Goal: Information Seeking & Learning: Learn about a topic

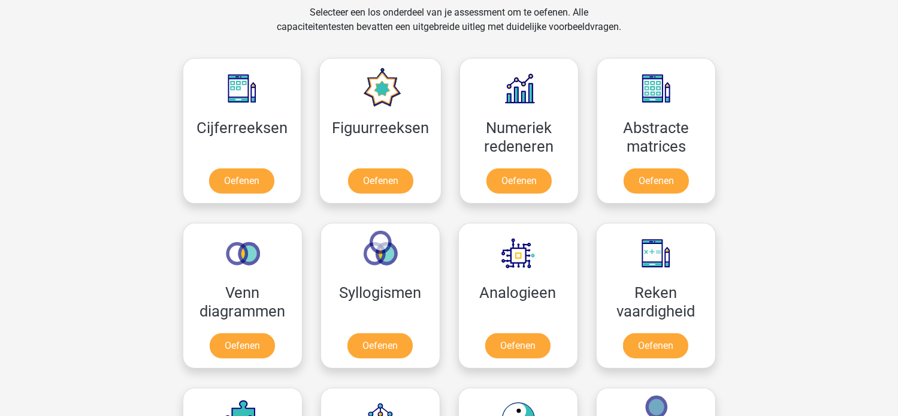
scroll to position [503, 0]
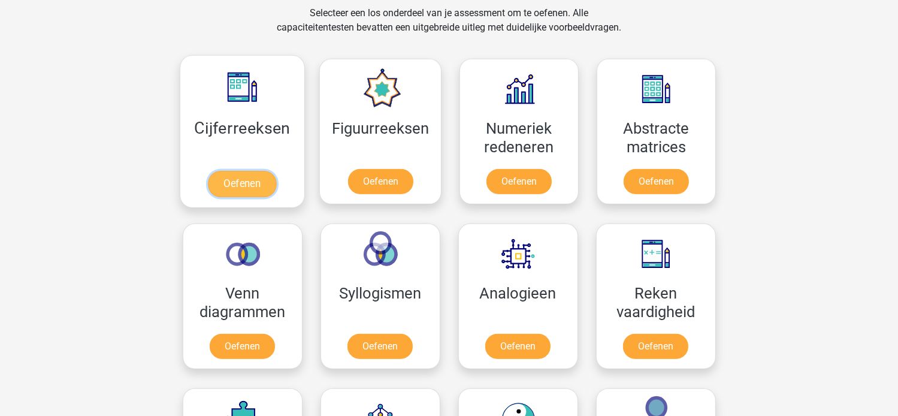
click at [233, 180] on link "Oefenen" at bounding box center [242, 184] width 68 height 26
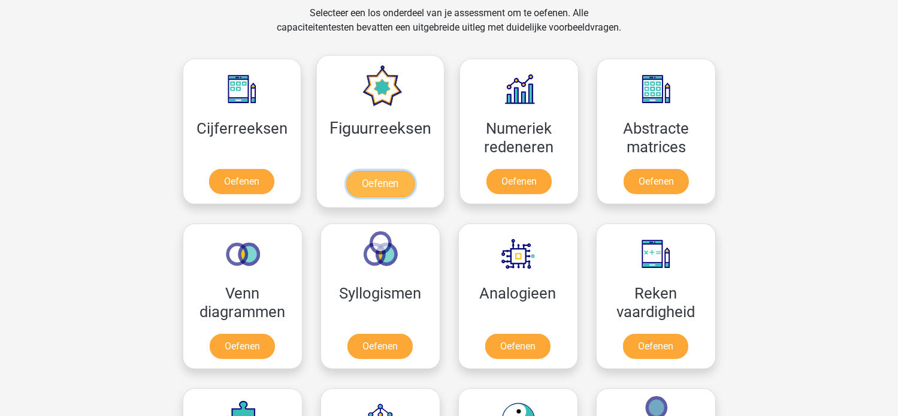
click at [362, 178] on link "Oefenen" at bounding box center [380, 184] width 68 height 26
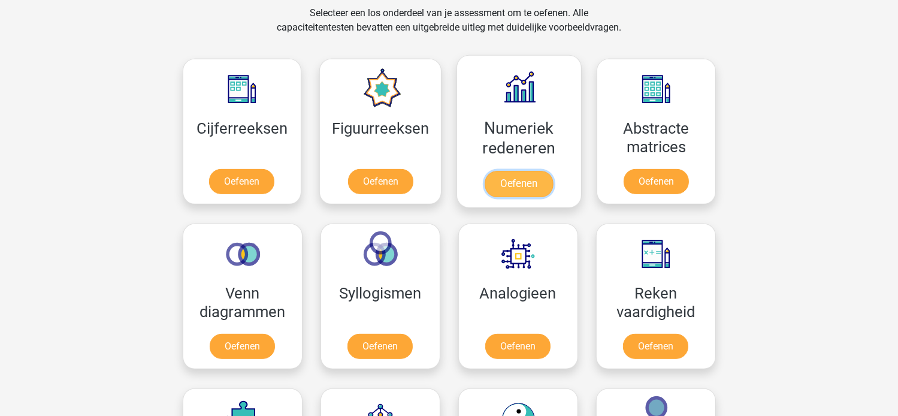
click at [506, 187] on link "Oefenen" at bounding box center [519, 184] width 68 height 26
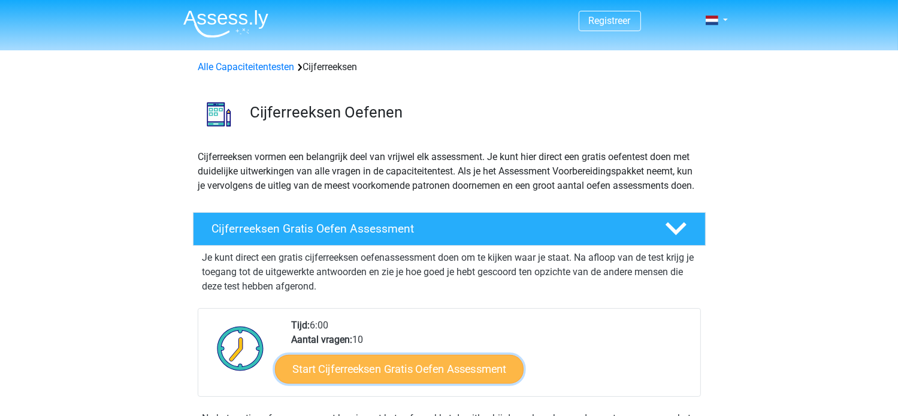
click at [364, 383] on link "Start Cijferreeksen Gratis Oefen Assessment" at bounding box center [399, 368] width 249 height 29
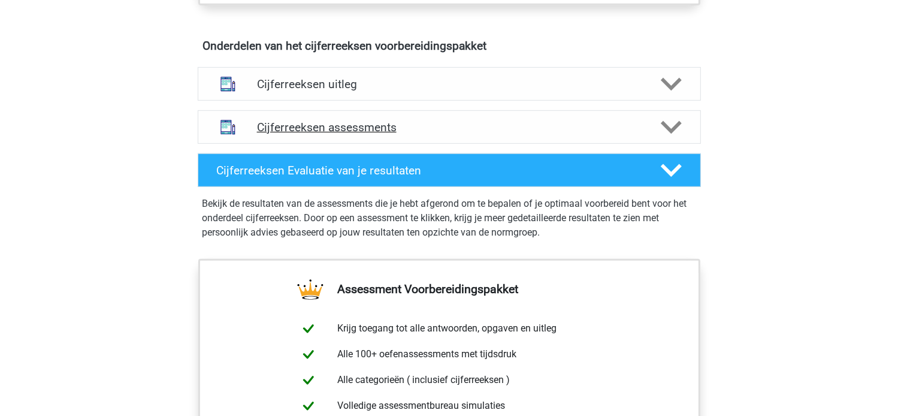
scroll to position [695, 0]
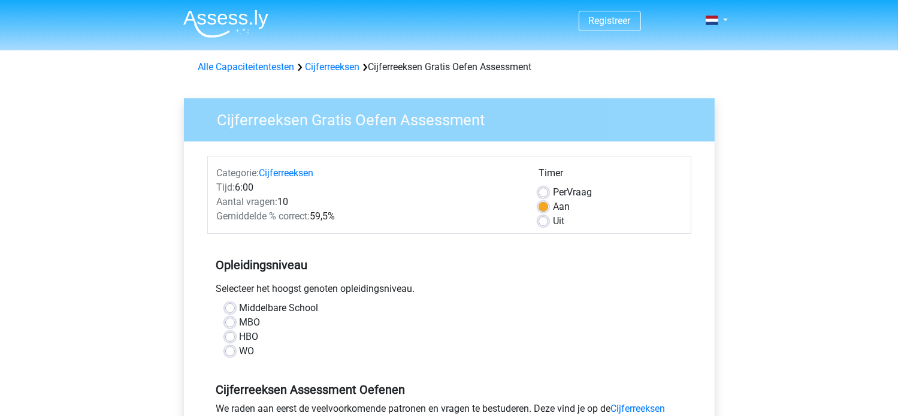
click at [240, 310] on label "Middelbare School" at bounding box center [279, 308] width 79 height 14
click at [226, 310] on input "Middelbare School" at bounding box center [230, 307] width 10 height 12
radio input "true"
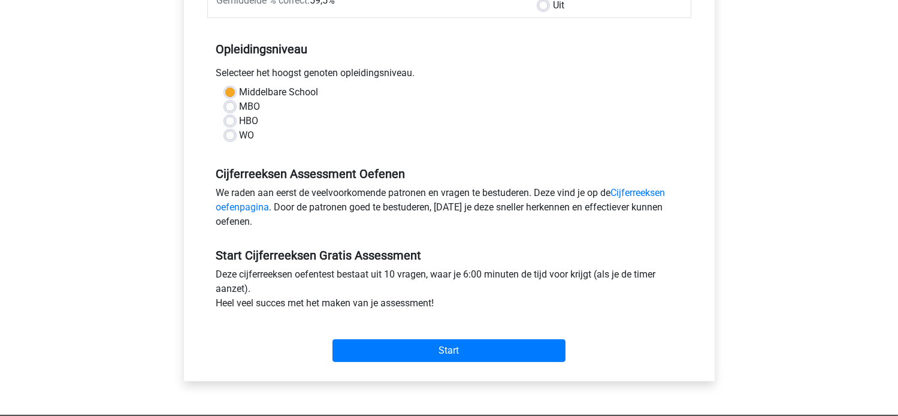
scroll to position [240, 0]
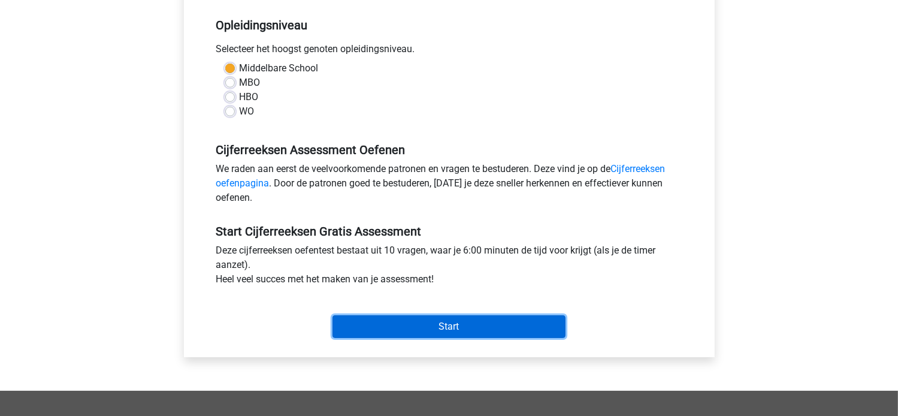
click at [474, 329] on input "Start" at bounding box center [448, 326] width 233 height 23
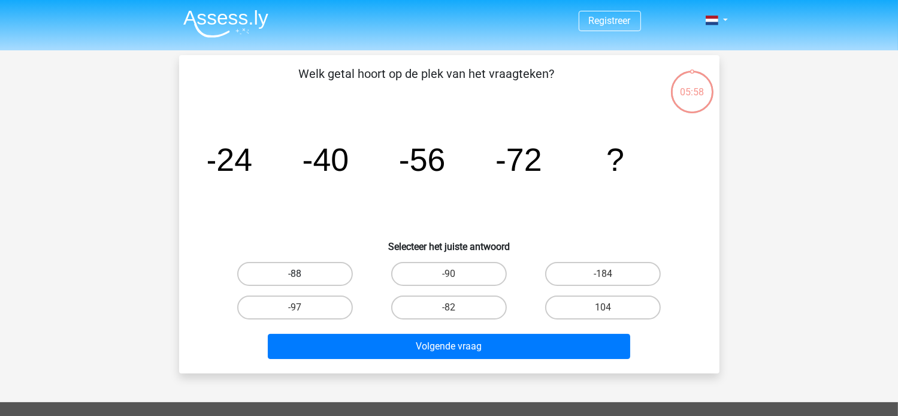
click at [285, 272] on label "-88" at bounding box center [295, 274] width 116 height 24
click at [295, 274] on input "-88" at bounding box center [299, 278] width 8 height 8
radio input "true"
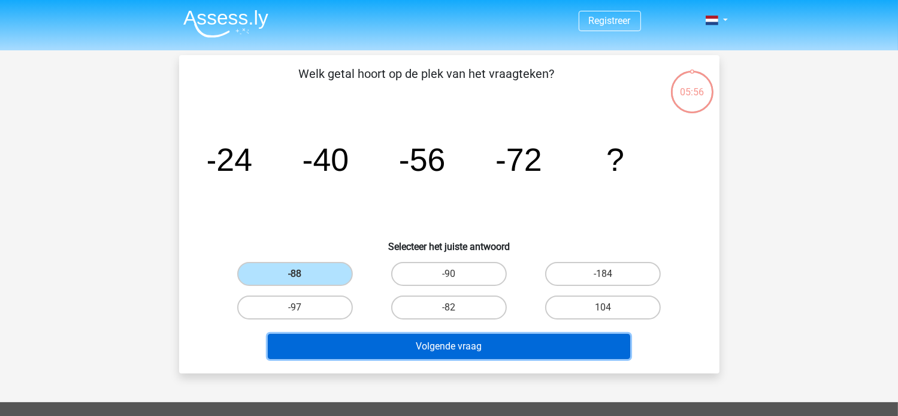
click at [424, 346] on button "Volgende vraag" at bounding box center [449, 346] width 362 height 25
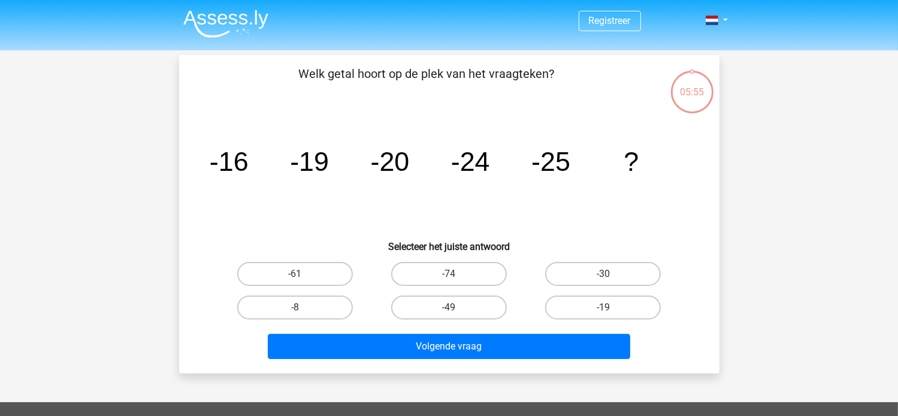
scroll to position [55, 0]
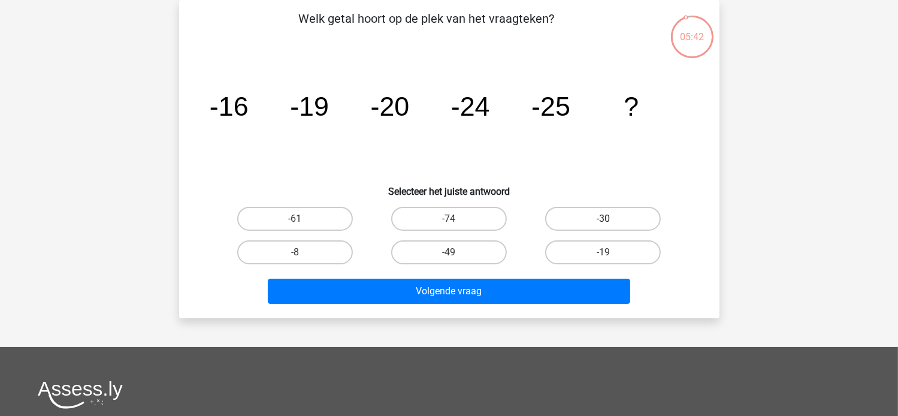
click at [604, 211] on label "-30" at bounding box center [603, 219] width 116 height 24
click at [604, 219] on input "-30" at bounding box center [607, 223] width 8 height 8
radio input "true"
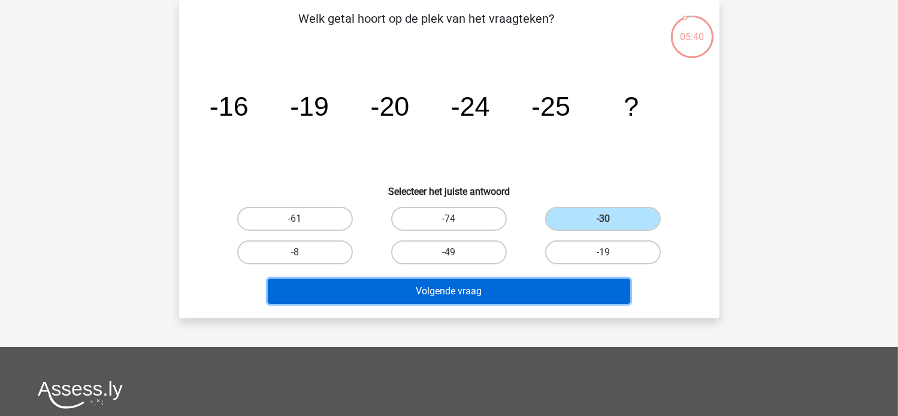
click at [486, 296] on button "Volgende vraag" at bounding box center [449, 291] width 362 height 25
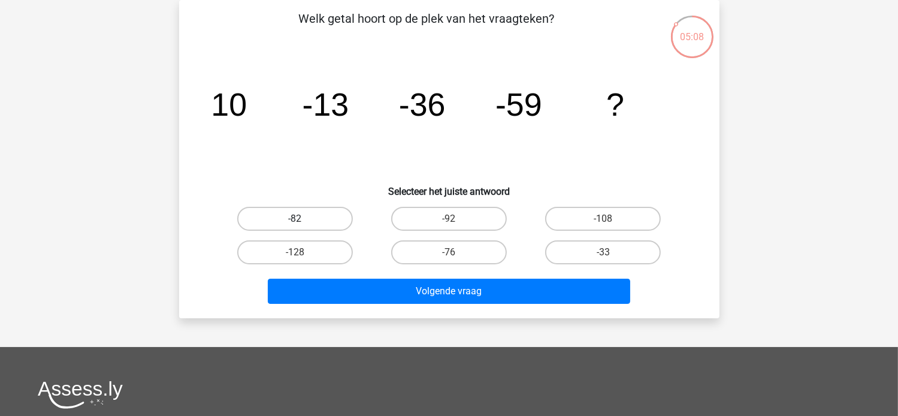
click at [287, 213] on label "-82" at bounding box center [295, 219] width 116 height 24
click at [295, 219] on input "-82" at bounding box center [299, 223] width 8 height 8
radio input "true"
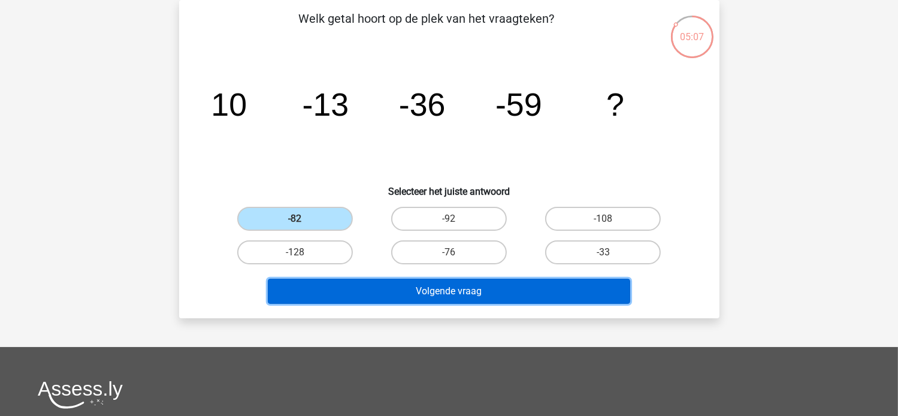
click at [429, 288] on button "Volgende vraag" at bounding box center [449, 291] width 362 height 25
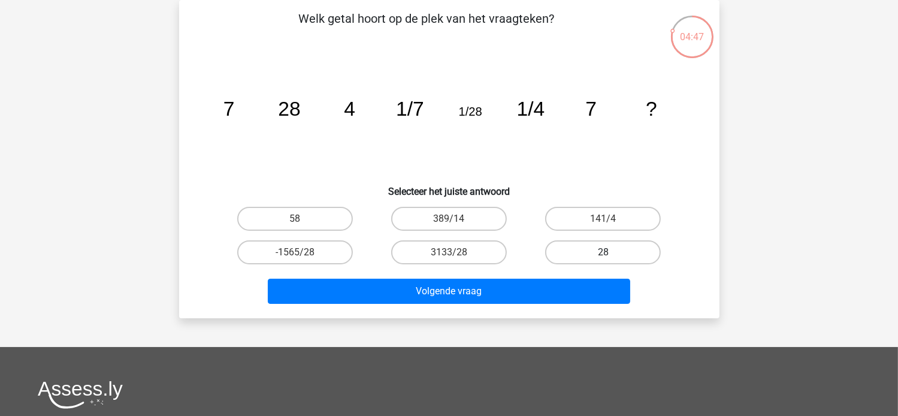
click at [571, 247] on label "28" at bounding box center [603, 252] width 116 height 24
click at [603, 252] on input "28" at bounding box center [607, 256] width 8 height 8
radio input "true"
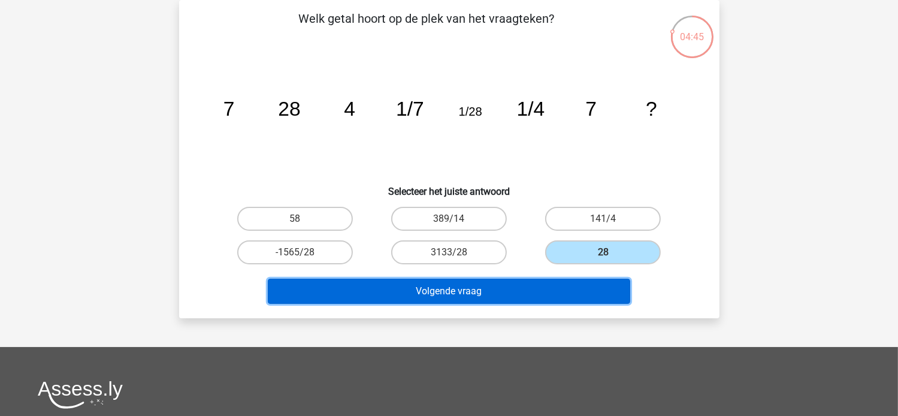
click at [479, 291] on button "Volgende vraag" at bounding box center [449, 291] width 362 height 25
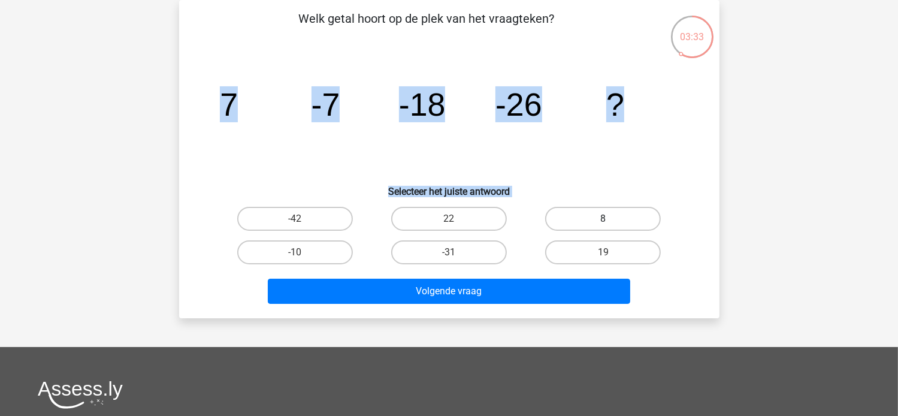
drag, startPoint x: 223, startPoint y: 103, endPoint x: 634, endPoint y: 229, distance: 429.9
click at [634, 229] on div "Welk getal hoort op de plek van het vraagteken? image/svg+xml 7 -7 -18 -26 ? Se…" at bounding box center [449, 159] width 531 height 299
copy div "7 -7 -18 -26 ? Selecteer het juiste antwoord -42 22 8"
click at [423, 245] on label "-31" at bounding box center [449, 252] width 116 height 24
click at [449, 252] on input "-31" at bounding box center [453, 256] width 8 height 8
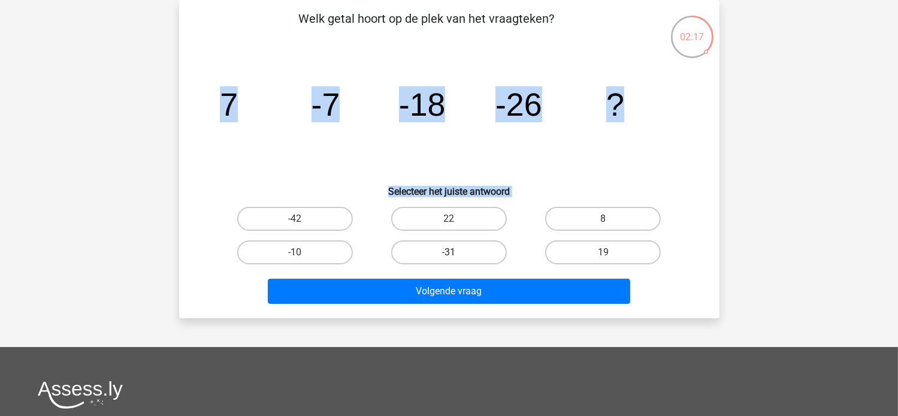
radio input "true"
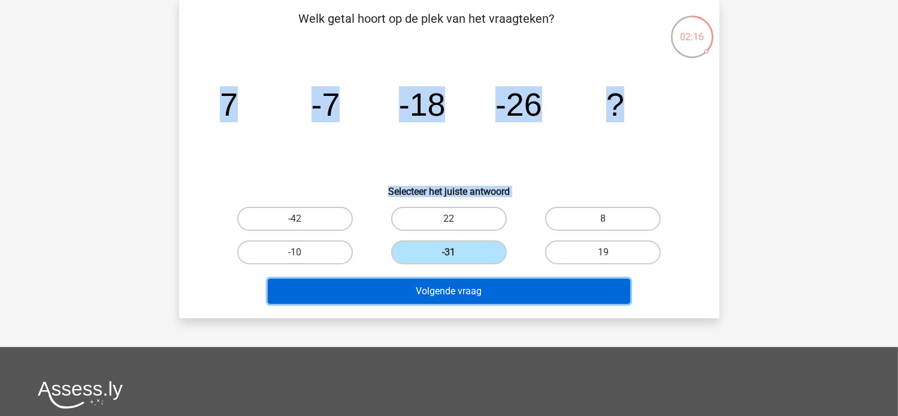
click at [431, 293] on button "Volgende vraag" at bounding box center [449, 291] width 362 height 25
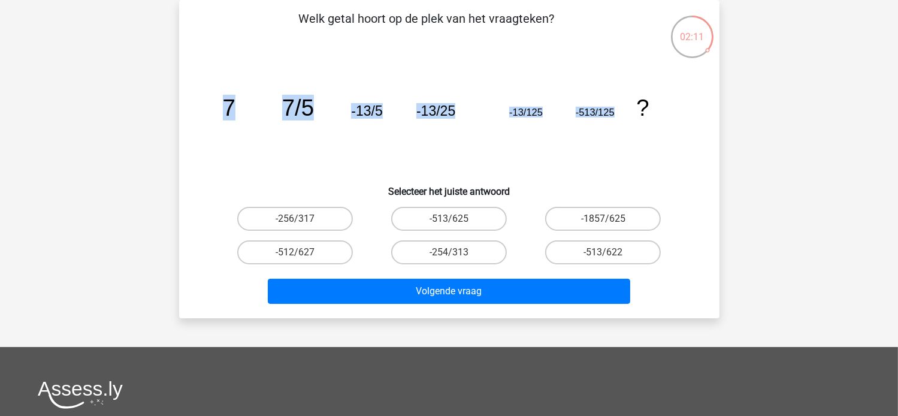
drag, startPoint x: 220, startPoint y: 104, endPoint x: 624, endPoint y: 99, distance: 403.1
click at [624, 99] on icon "image/svg+xml 7 7/5 -13/5 -13/25 -13/125 -513/125 ?" at bounding box center [449, 115] width 483 height 121
copy g "7 7/5 -13/5 -13/25 -13/125 -513/125"
drag, startPoint x: 276, startPoint y: 221, endPoint x: 307, endPoint y: 218, distance: 30.7
click at [307, 218] on label "-256/317" at bounding box center [295, 219] width 116 height 24
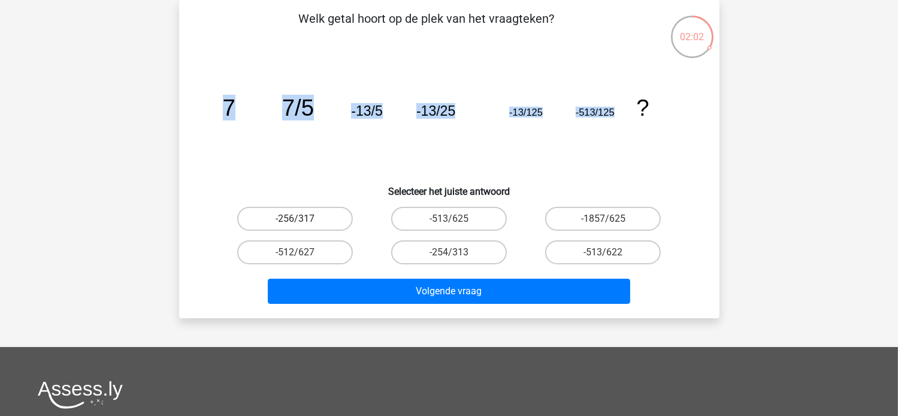
click at [302, 219] on input "-256/317" at bounding box center [299, 223] width 8 height 8
radio input "true"
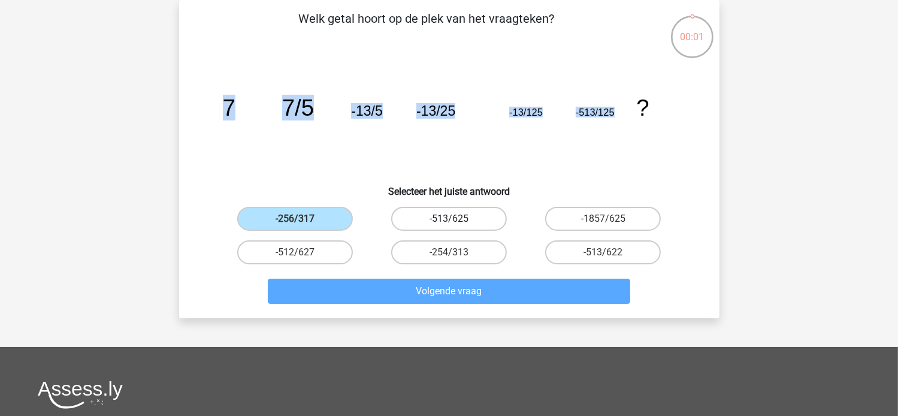
click at [443, 213] on label "-513/625" at bounding box center [449, 219] width 116 height 24
click at [449, 219] on input "-513/625" at bounding box center [453, 223] width 8 height 8
radio input "true"
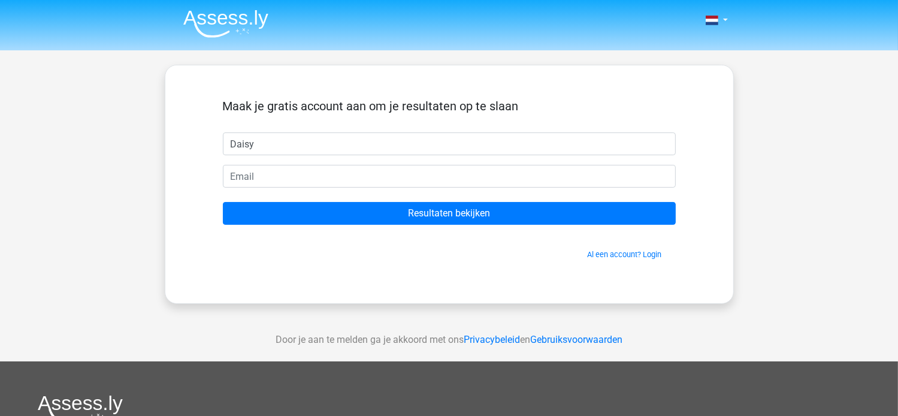
type input "Daisy"
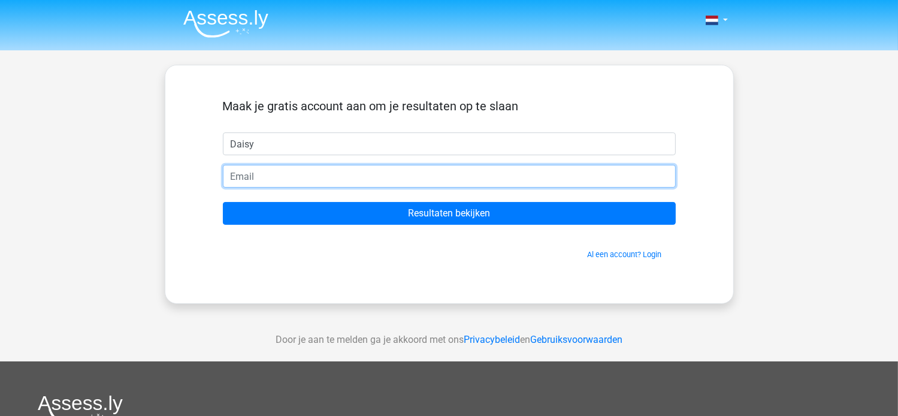
click at [267, 176] on input "email" at bounding box center [449, 176] width 453 height 23
type input "[EMAIL_ADDRESS][DOMAIN_NAME]"
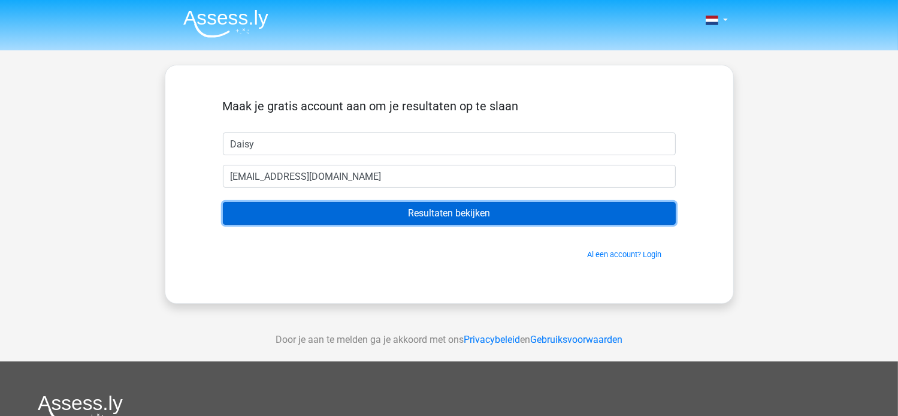
click at [428, 208] on input "Resultaten bekijken" at bounding box center [449, 213] width 453 height 23
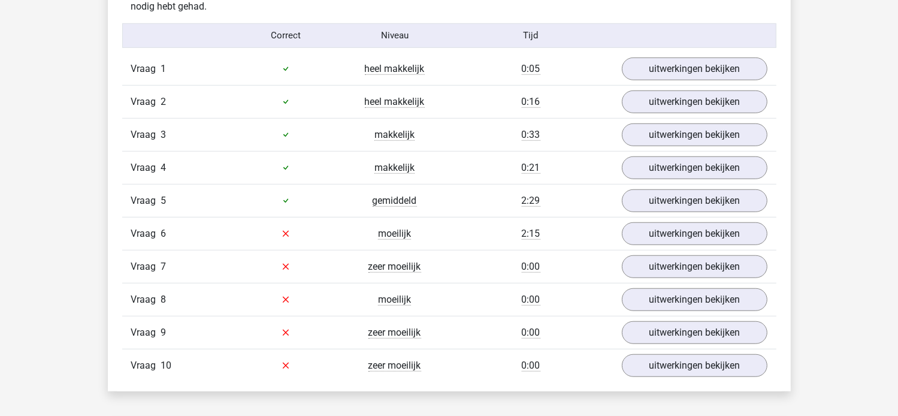
scroll to position [982, 0]
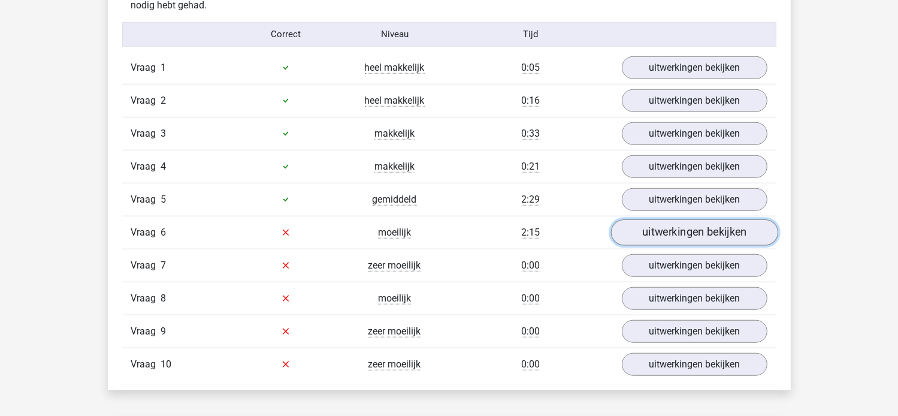
click at [649, 232] on link "uitwerkingen bekijken" at bounding box center [693, 232] width 167 height 26
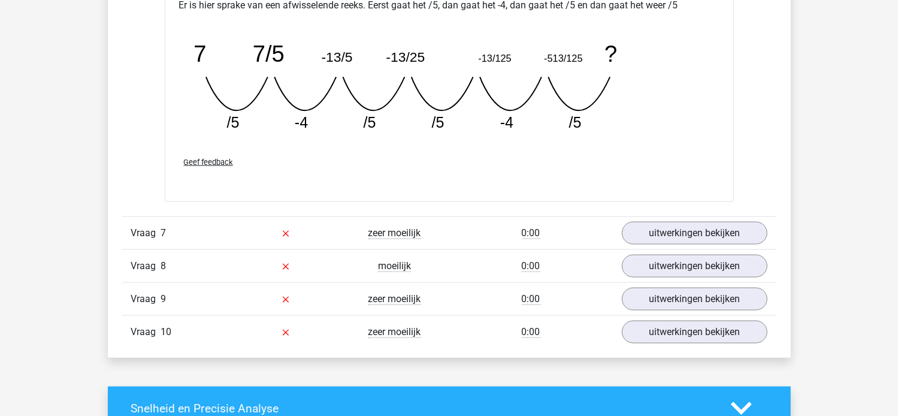
scroll to position [1557, 0]
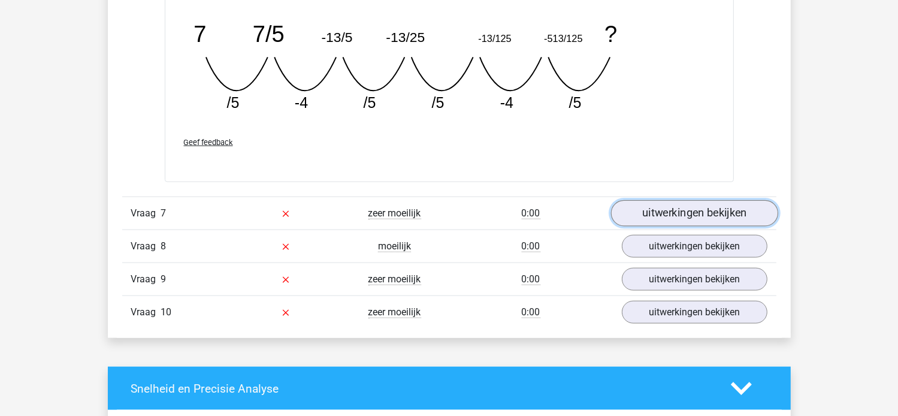
click at [666, 205] on link "uitwerkingen bekijken" at bounding box center [693, 214] width 167 height 26
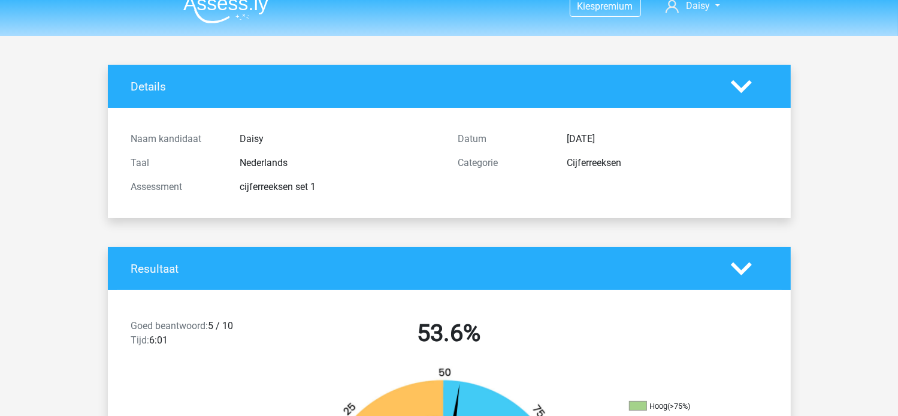
scroll to position [0, 0]
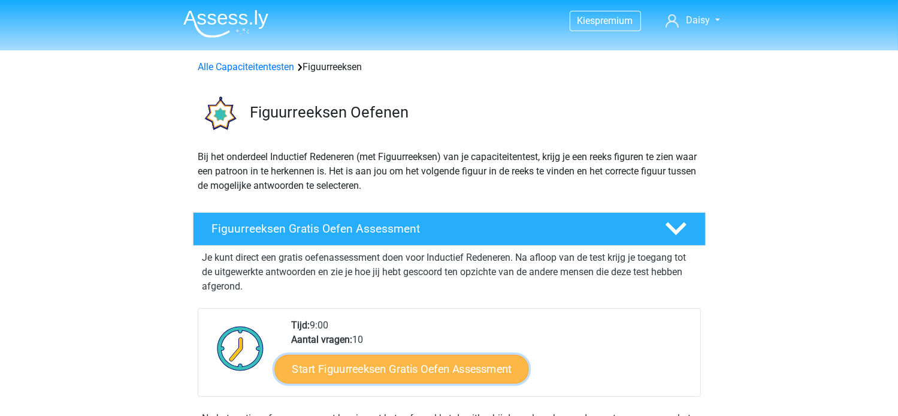
click at [377, 371] on link "Start Figuurreeksen Gratis Oefen Assessment" at bounding box center [401, 368] width 254 height 29
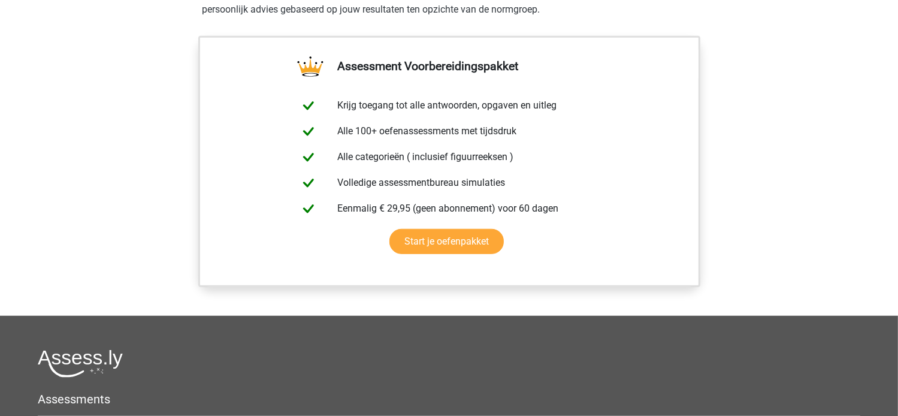
scroll to position [958, 0]
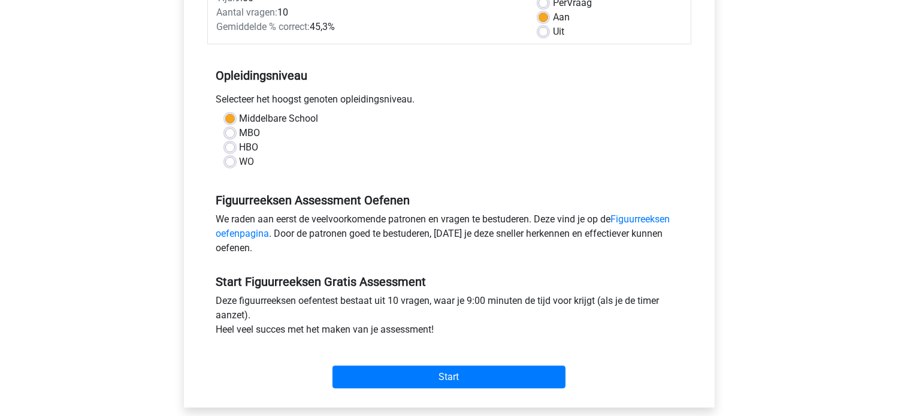
scroll to position [192, 0]
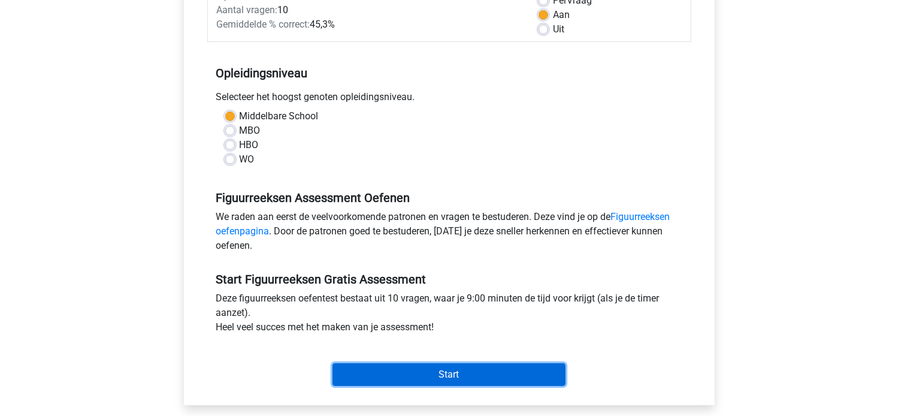
click at [398, 371] on input "Start" at bounding box center [448, 374] width 233 height 23
click at [418, 370] on input "Start" at bounding box center [448, 374] width 233 height 23
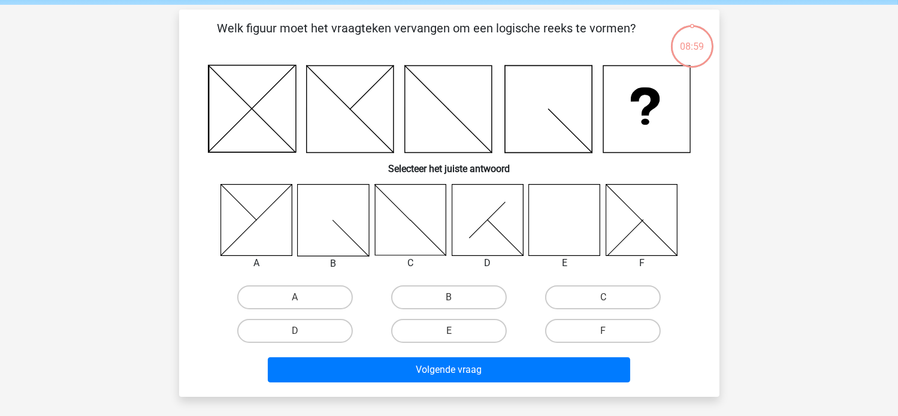
scroll to position [48, 0]
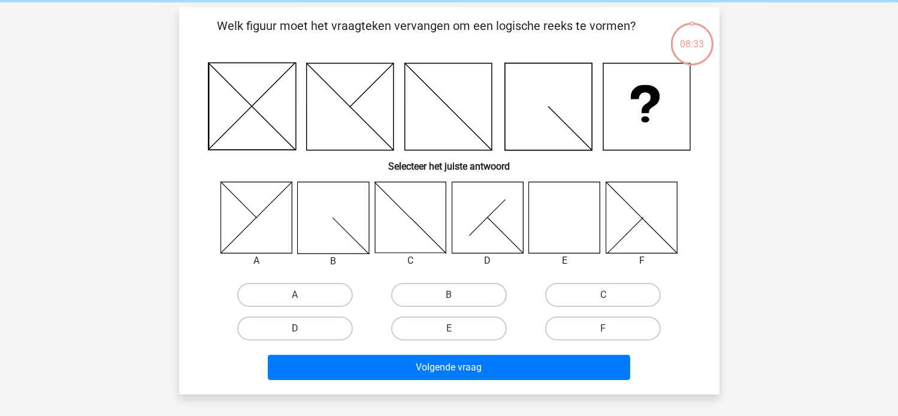
click at [337, 321] on label "D" at bounding box center [295, 328] width 116 height 24
click at [302, 328] on input "D" at bounding box center [299, 332] width 8 height 8
radio input "true"
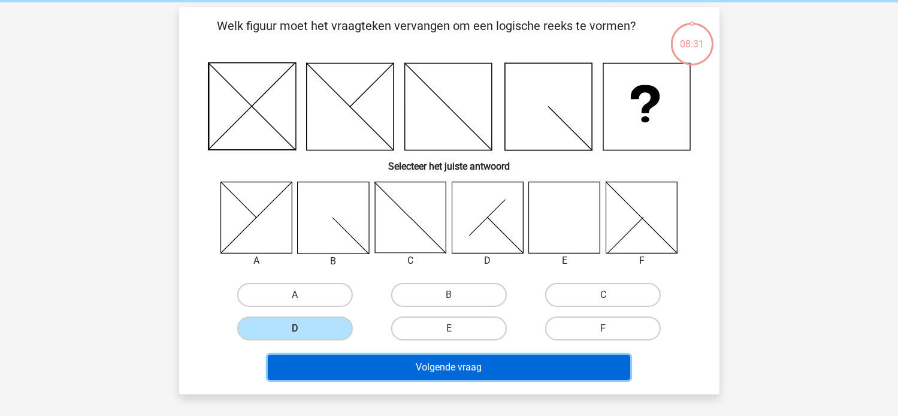
click at [470, 362] on button "Volgende vraag" at bounding box center [449, 367] width 362 height 25
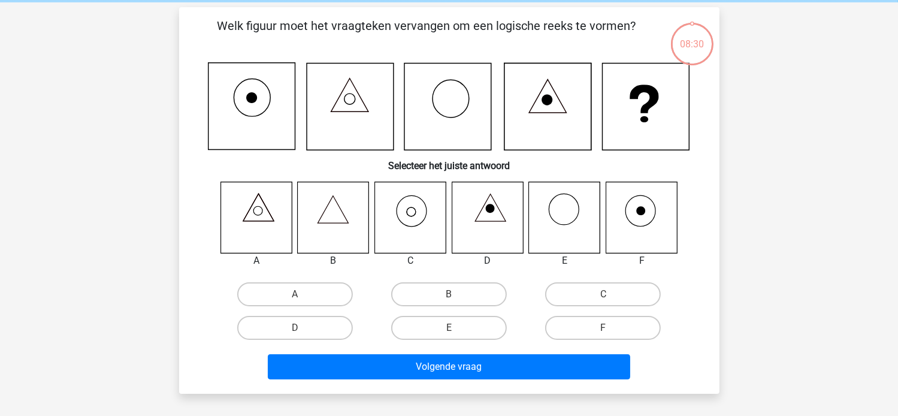
scroll to position [55, 0]
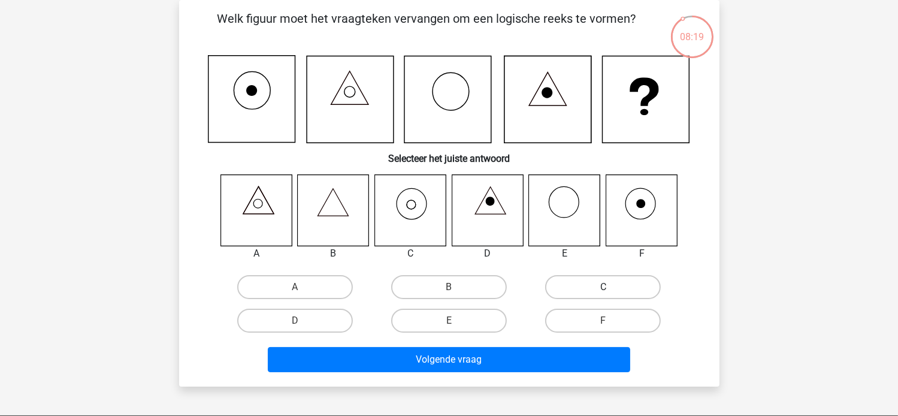
click at [582, 286] on label "C" at bounding box center [603, 287] width 116 height 24
click at [603, 287] on input "C" at bounding box center [607, 291] width 8 height 8
radio input "true"
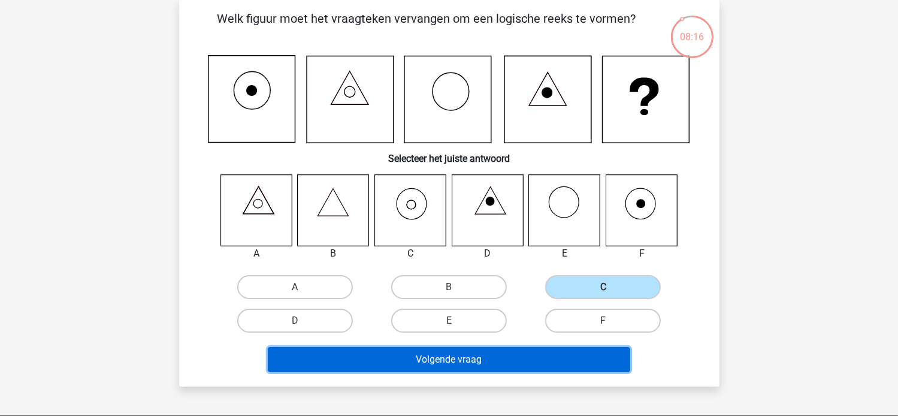
click at [395, 362] on button "Volgende vraag" at bounding box center [449, 359] width 362 height 25
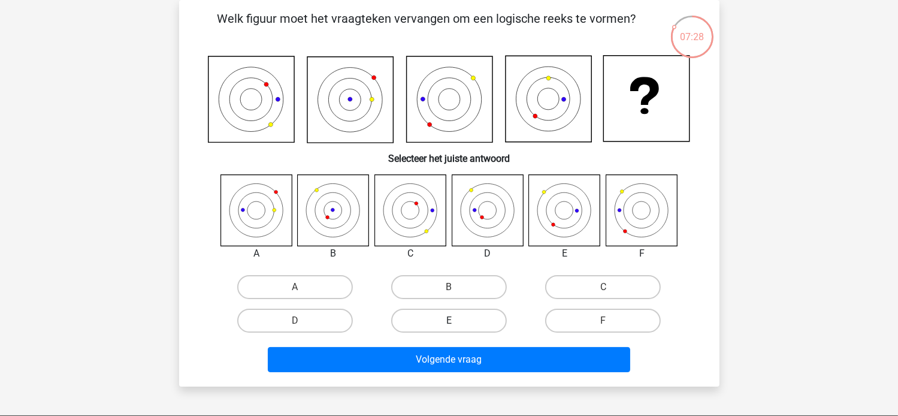
click at [443, 320] on label "E" at bounding box center [449, 320] width 116 height 24
click at [449, 320] on input "E" at bounding box center [453, 324] width 8 height 8
radio input "true"
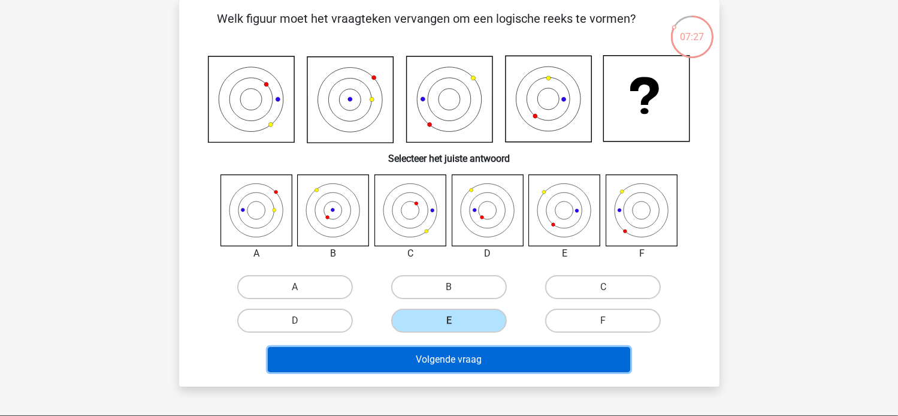
click at [424, 365] on button "Volgende vraag" at bounding box center [449, 359] width 362 height 25
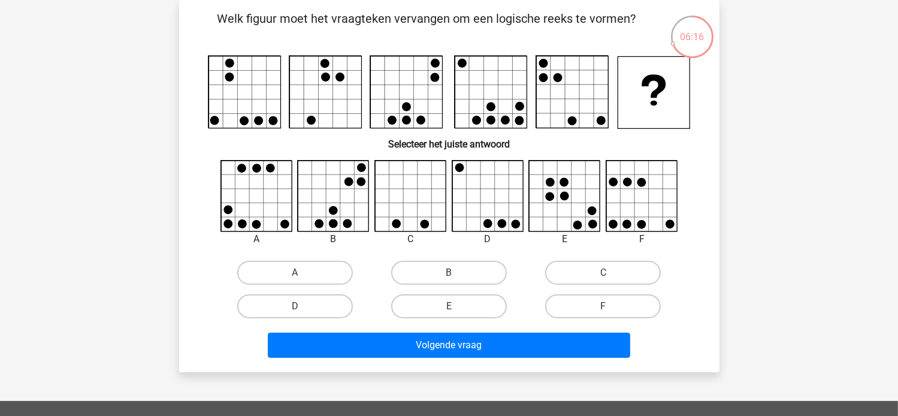
click at [456, 277] on input "B" at bounding box center [453, 277] width 8 height 8
radio input "true"
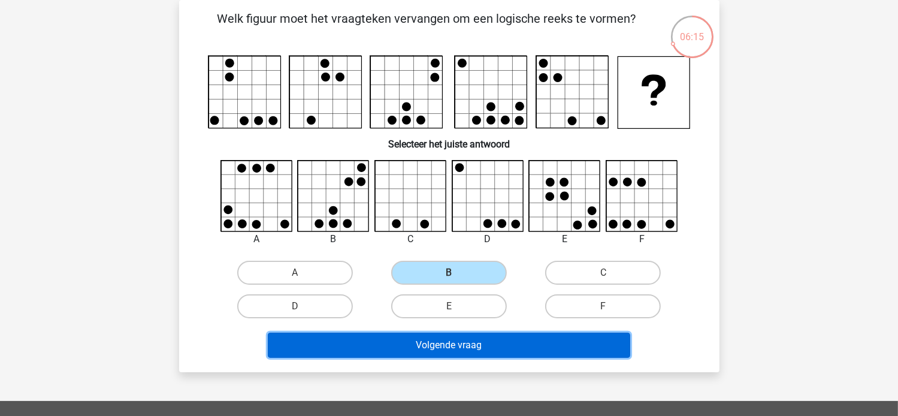
click at [436, 351] on button "Volgende vraag" at bounding box center [449, 344] width 362 height 25
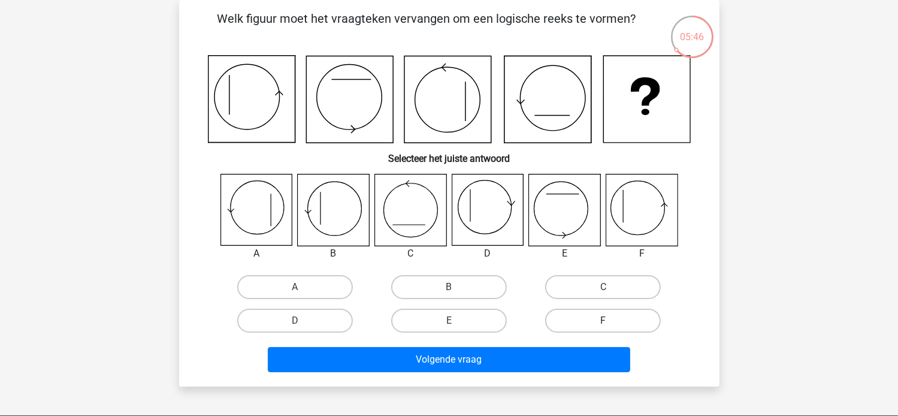
click at [586, 317] on label "F" at bounding box center [603, 320] width 116 height 24
click at [603, 320] on input "F" at bounding box center [607, 324] width 8 height 8
radio input "true"
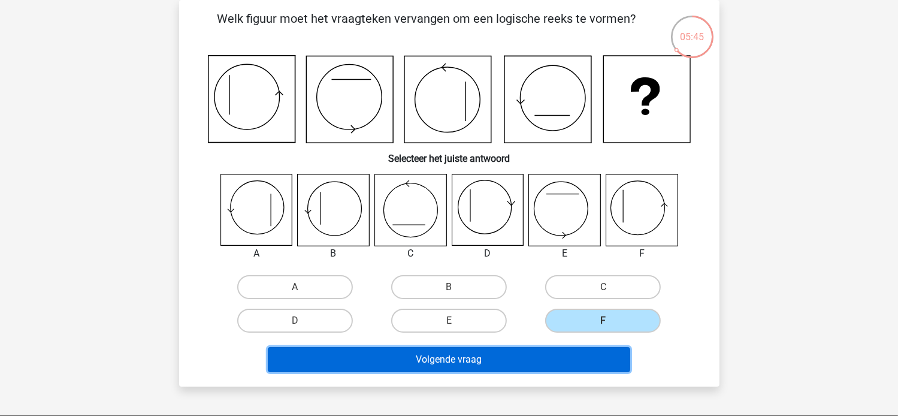
click at [498, 358] on button "Volgende vraag" at bounding box center [449, 359] width 362 height 25
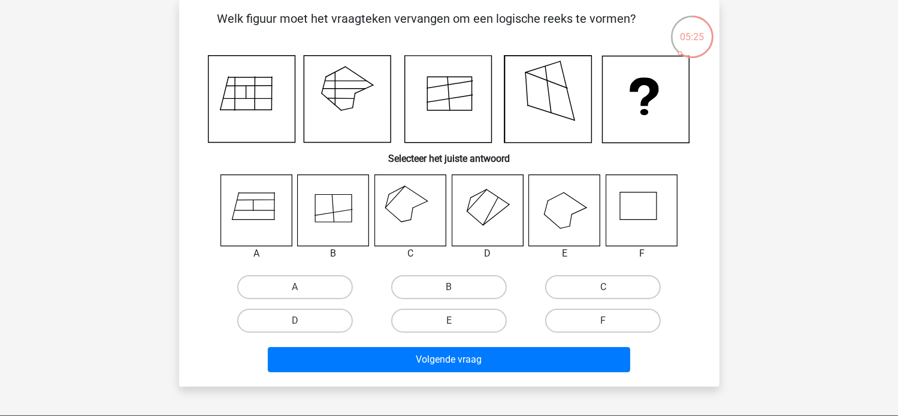
click at [258, 195] on icon at bounding box center [255, 209] width 71 height 71
click at [297, 283] on label "A" at bounding box center [295, 287] width 116 height 24
click at [297, 287] on input "A" at bounding box center [299, 291] width 8 height 8
radio input "true"
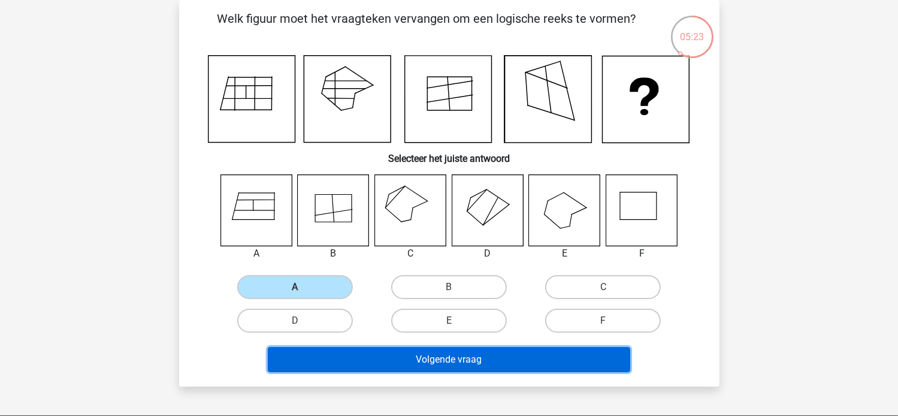
click at [343, 348] on button "Volgende vraag" at bounding box center [449, 359] width 362 height 25
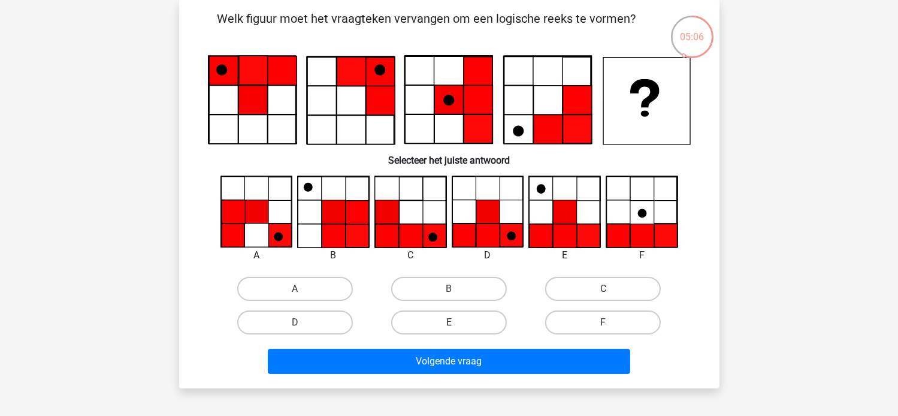
click at [472, 316] on label "E" at bounding box center [449, 322] width 116 height 24
click at [456, 322] on input "E" at bounding box center [453, 326] width 8 height 8
radio input "true"
click at [556, 324] on label "F" at bounding box center [603, 322] width 116 height 24
click at [603, 324] on input "F" at bounding box center [607, 326] width 8 height 8
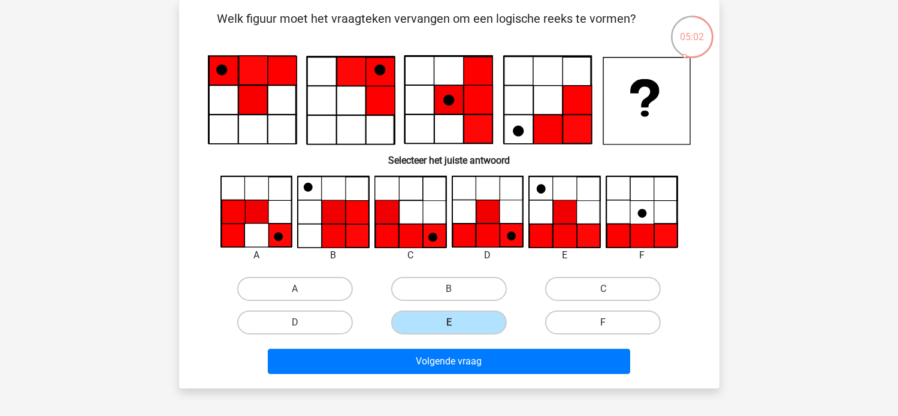
radio input "true"
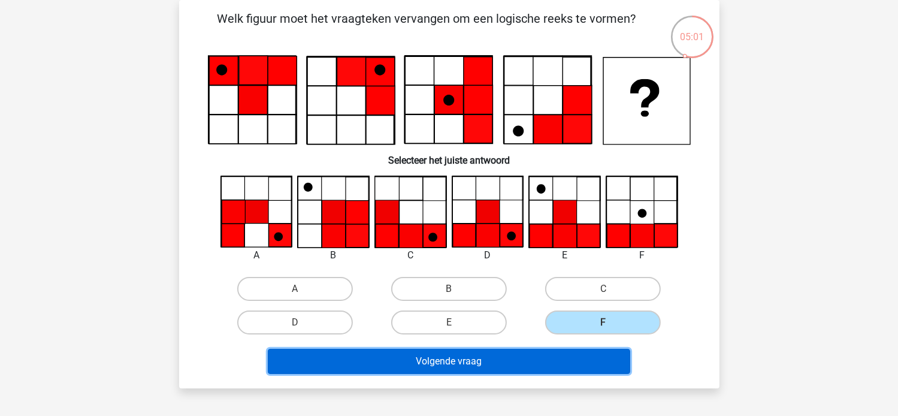
click at [466, 362] on button "Volgende vraag" at bounding box center [449, 361] width 362 height 25
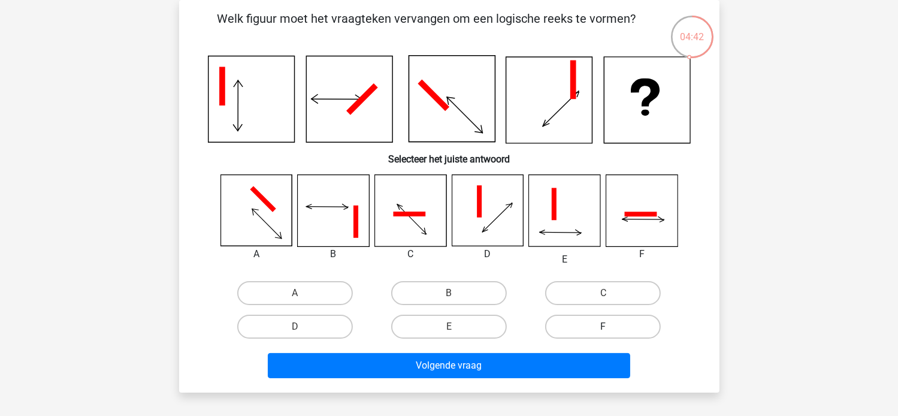
click at [604, 320] on label "F" at bounding box center [603, 326] width 116 height 24
click at [604, 326] on input "F" at bounding box center [607, 330] width 8 height 8
radio input "true"
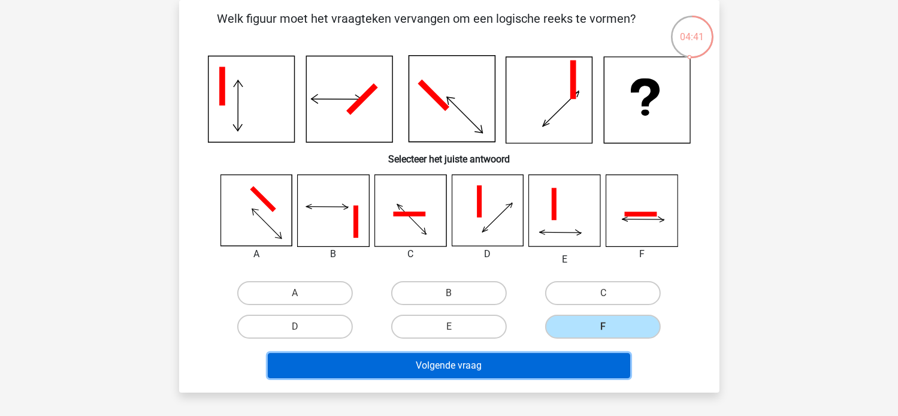
click at [558, 361] on button "Volgende vraag" at bounding box center [449, 365] width 362 height 25
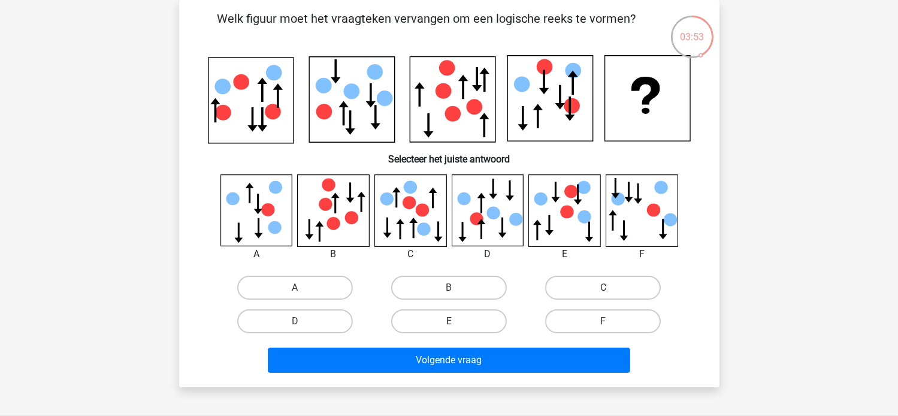
click at [459, 318] on label "E" at bounding box center [449, 321] width 116 height 24
click at [456, 321] on input "E" at bounding box center [453, 325] width 8 height 8
radio input "true"
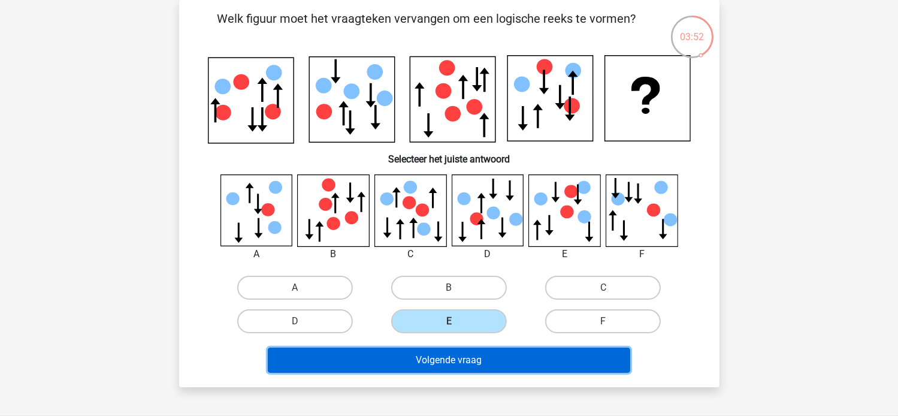
click at [446, 366] on button "Volgende vraag" at bounding box center [449, 359] width 362 height 25
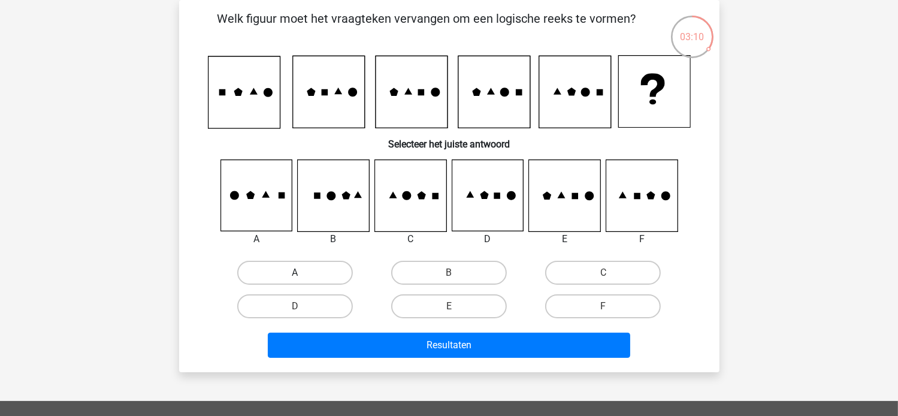
click at [325, 271] on label "A" at bounding box center [295, 273] width 116 height 24
click at [302, 273] on input "A" at bounding box center [299, 277] width 8 height 8
radio input "true"
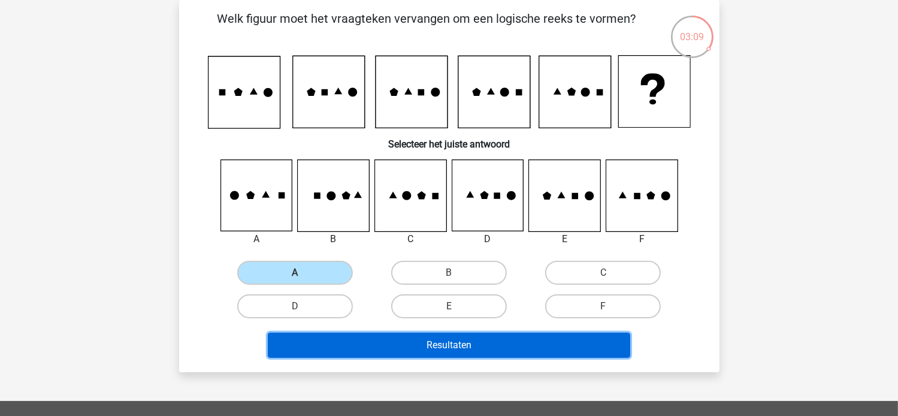
click at [340, 335] on button "Resultaten" at bounding box center [449, 344] width 362 height 25
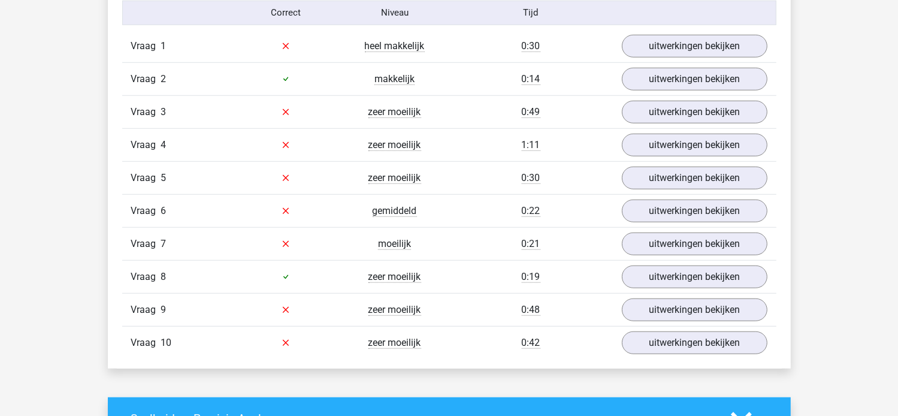
scroll to position [1006, 0]
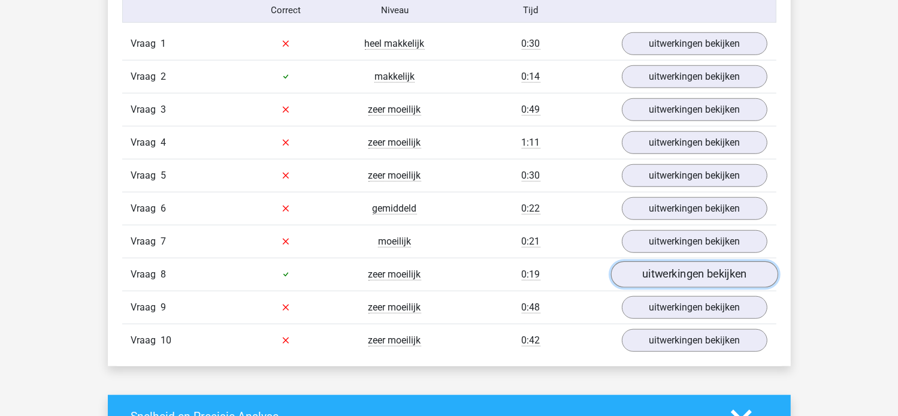
click at [678, 263] on link "uitwerkingen bekijken" at bounding box center [693, 274] width 167 height 26
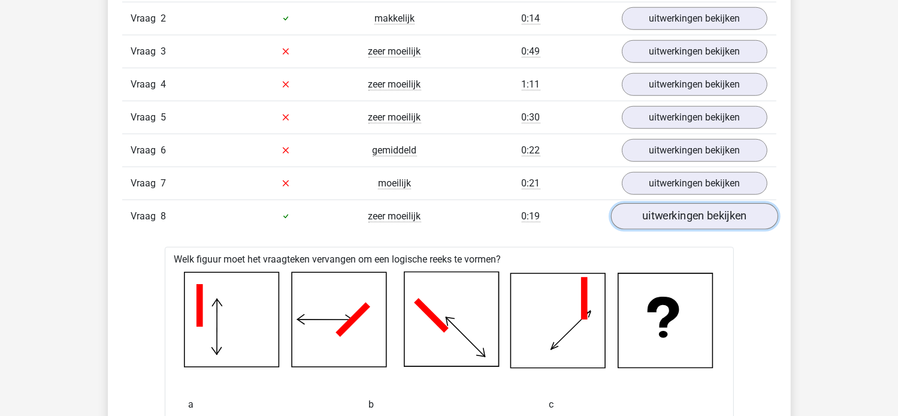
scroll to position [1054, 0]
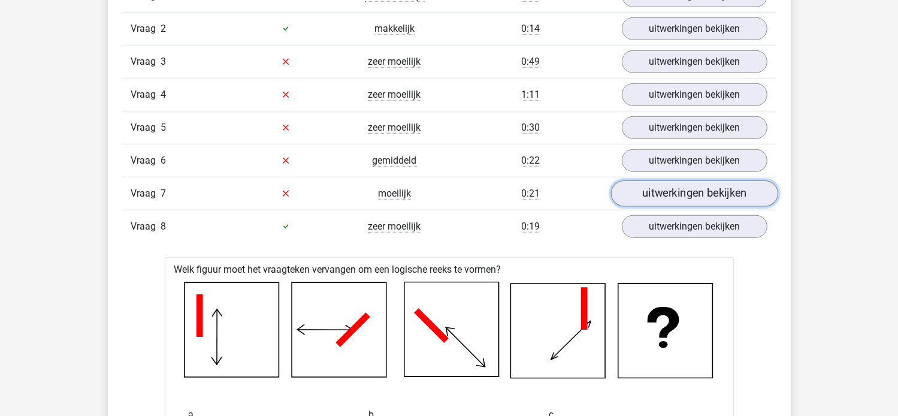
click at [702, 187] on link "uitwerkingen bekijken" at bounding box center [693, 193] width 167 height 26
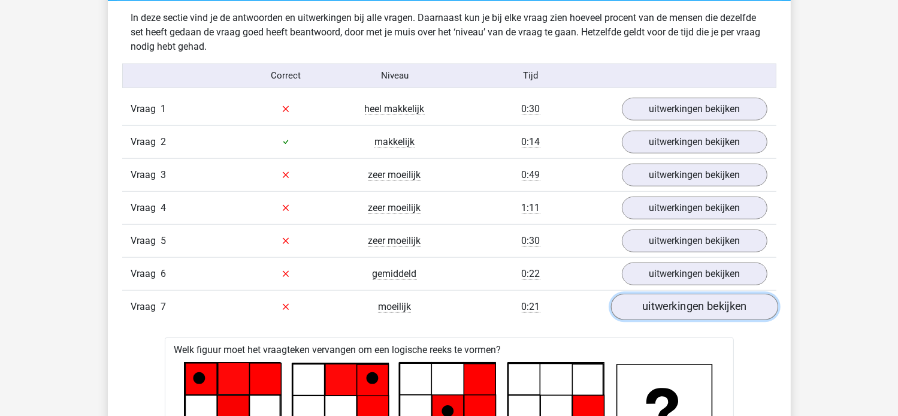
scroll to position [934, 0]
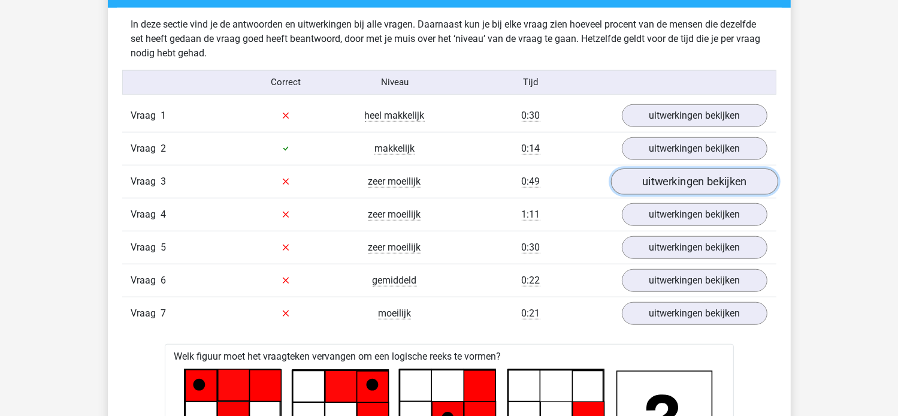
click at [637, 181] on link "uitwerkingen bekijken" at bounding box center [693, 181] width 167 height 26
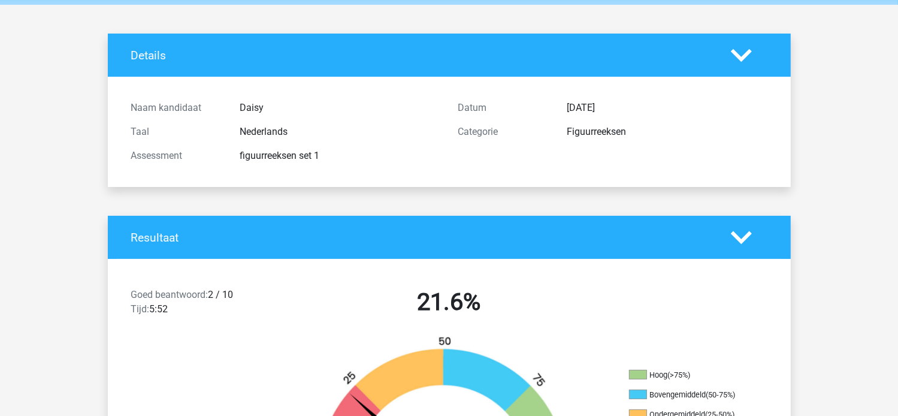
scroll to position [0, 0]
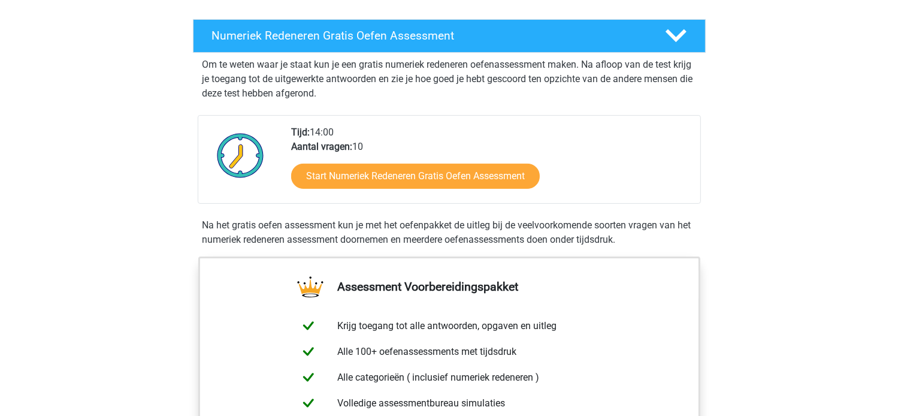
scroll to position [240, 0]
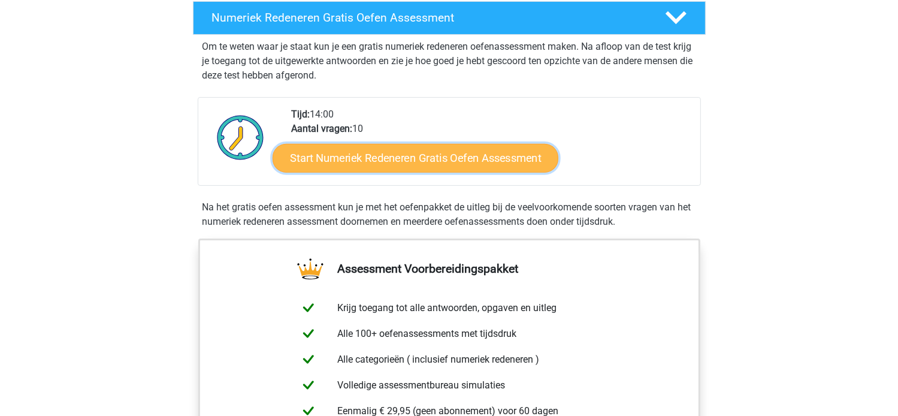
click at [496, 165] on link "Start Numeriek Redeneren Gratis Oefen Assessment" at bounding box center [416, 157] width 286 height 29
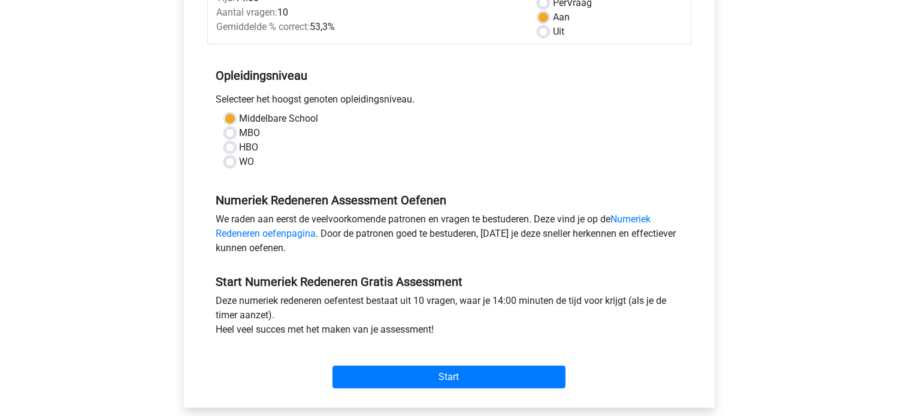
scroll to position [192, 0]
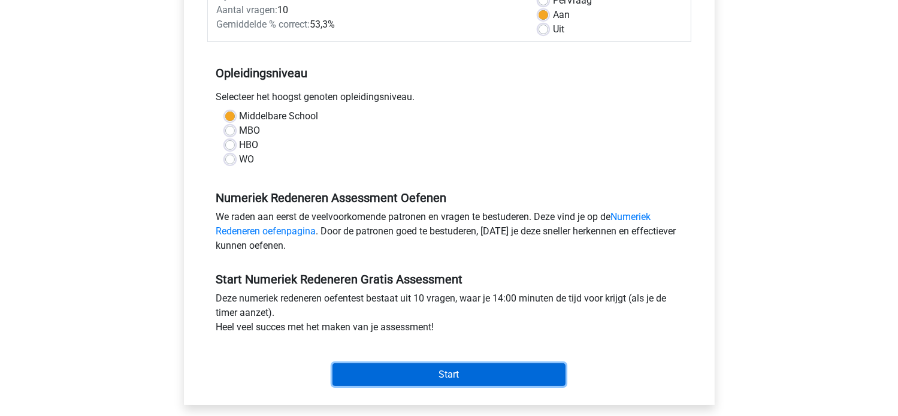
click at [458, 369] on input "Start" at bounding box center [448, 374] width 233 height 23
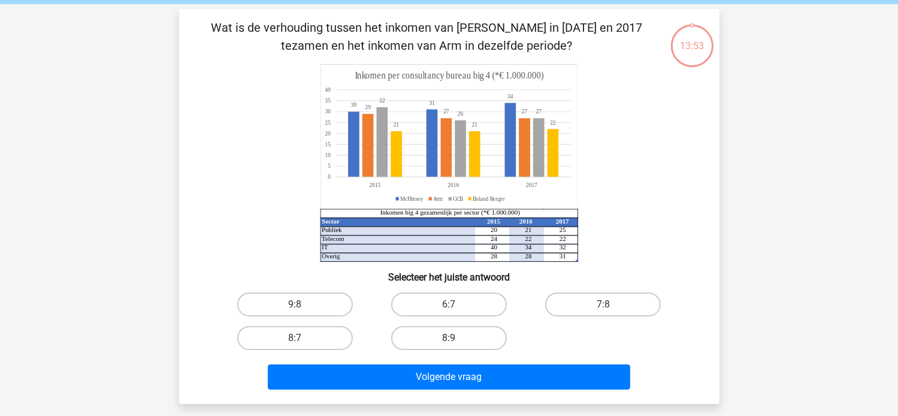
scroll to position [48, 0]
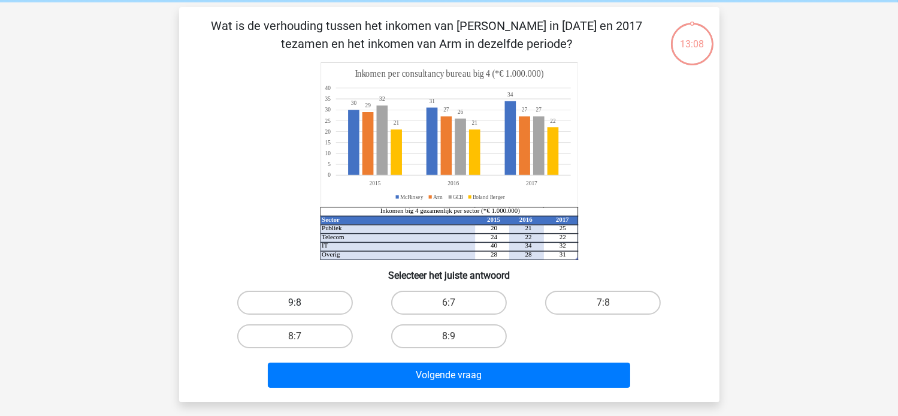
click at [300, 298] on label "9:8" at bounding box center [295, 303] width 116 height 24
click at [300, 302] on input "9:8" at bounding box center [299, 306] width 8 height 8
radio input "true"
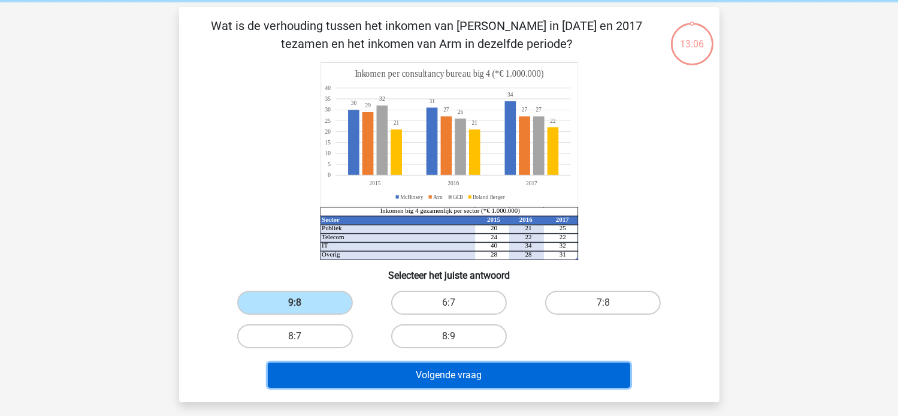
click at [431, 373] on button "Volgende vraag" at bounding box center [449, 374] width 362 height 25
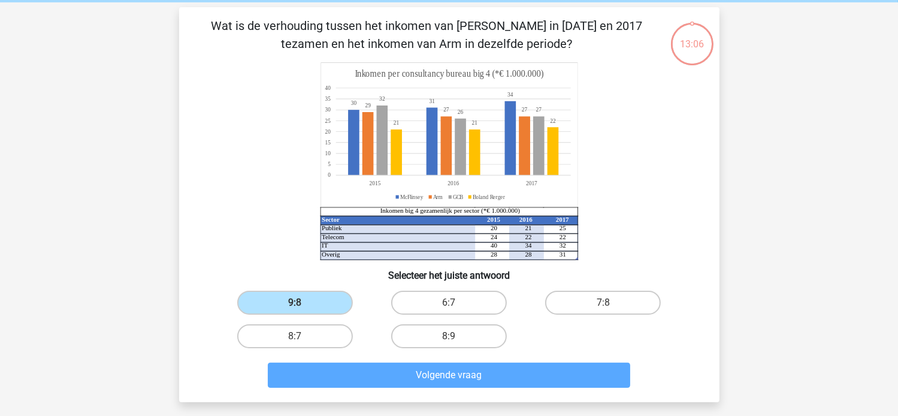
scroll to position [55, 0]
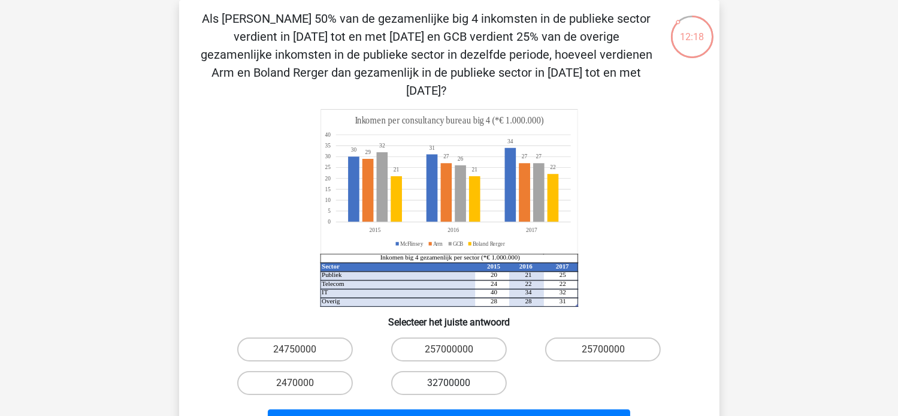
click at [431, 371] on label "32700000" at bounding box center [449, 383] width 116 height 24
click at [449, 383] on input "32700000" at bounding box center [453, 387] width 8 height 8
radio input "true"
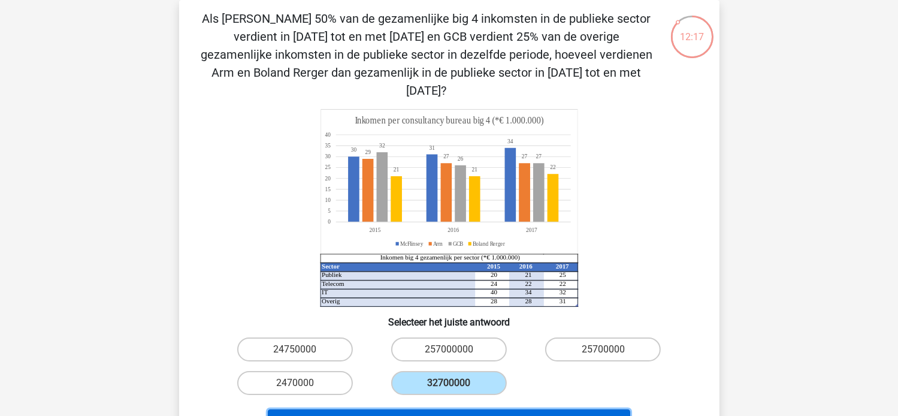
click at [433, 411] on button "Volgende vraag" at bounding box center [449, 421] width 362 height 25
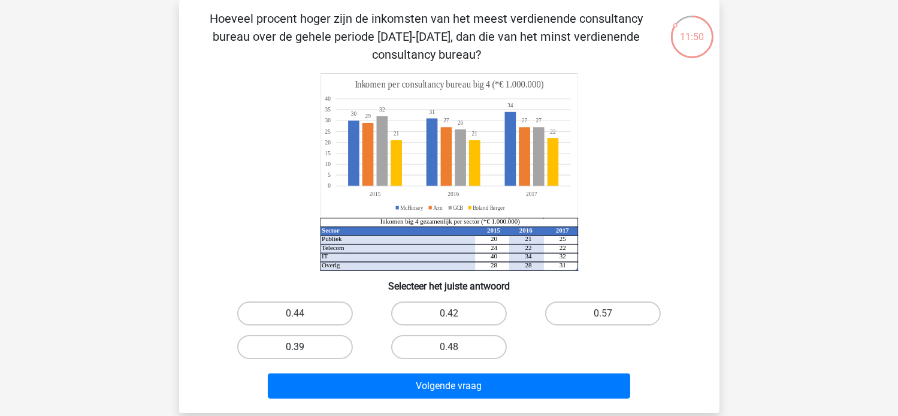
click at [324, 353] on label "0.39" at bounding box center [295, 347] width 116 height 24
click at [302, 353] on input "0.39" at bounding box center [299, 351] width 8 height 8
radio input "true"
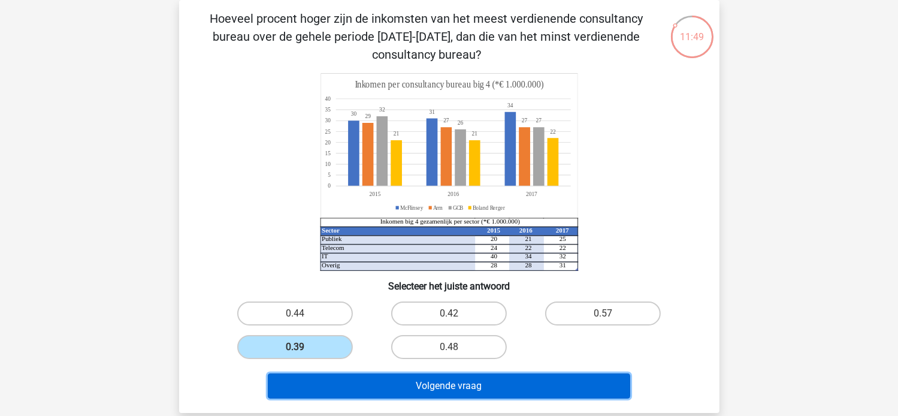
click at [391, 386] on button "Volgende vraag" at bounding box center [449, 385] width 362 height 25
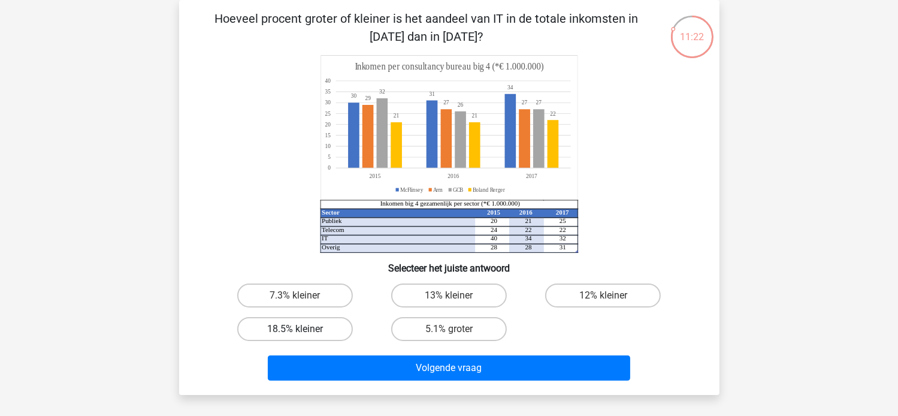
click at [290, 327] on label "18.5% kleiner" at bounding box center [295, 329] width 116 height 24
click at [295, 329] on input "18.5% kleiner" at bounding box center [299, 333] width 8 height 8
radio input "true"
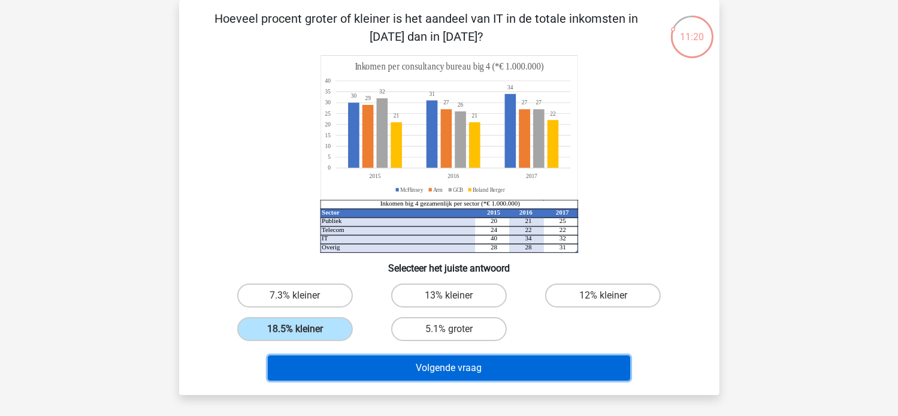
click at [417, 374] on button "Volgende vraag" at bounding box center [449, 367] width 362 height 25
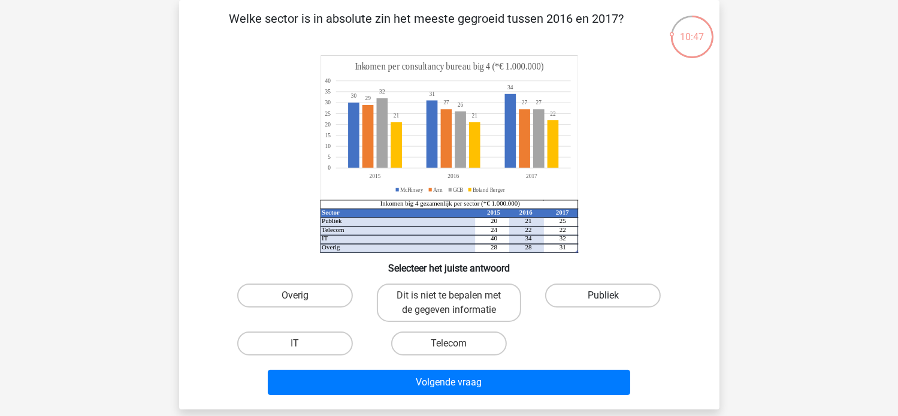
click at [569, 288] on label "Publiek" at bounding box center [603, 295] width 116 height 24
click at [603, 295] on input "Publiek" at bounding box center [607, 299] width 8 height 8
radio input "true"
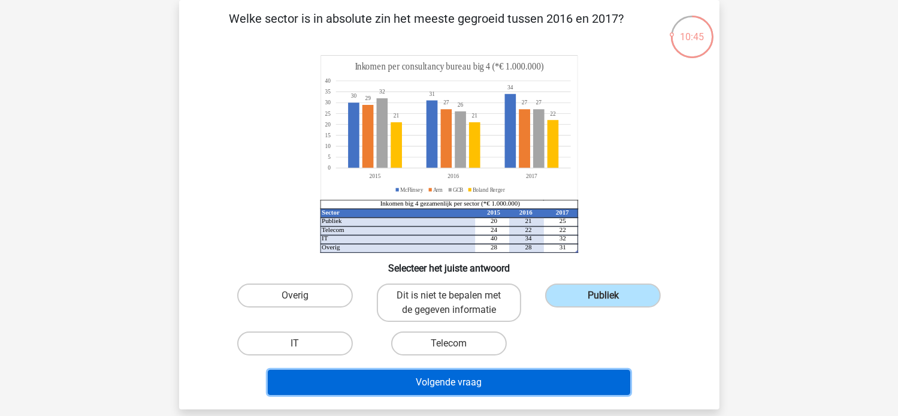
click at [486, 376] on button "Volgende vraag" at bounding box center [449, 382] width 362 height 25
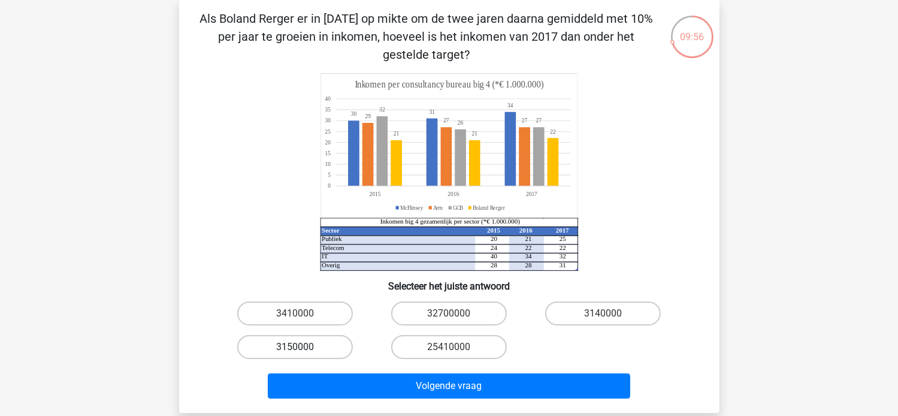
click at [322, 350] on label "3150000" at bounding box center [295, 347] width 116 height 24
click at [302, 350] on input "3150000" at bounding box center [299, 351] width 8 height 8
radio input "true"
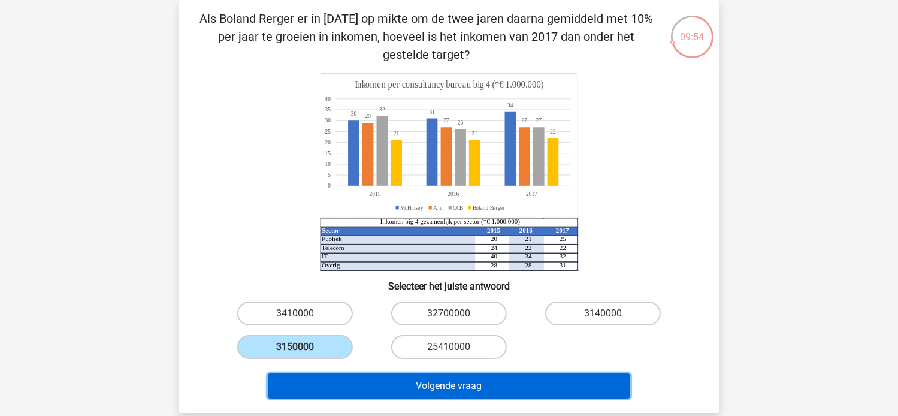
click at [413, 384] on button "Volgende vraag" at bounding box center [449, 385] width 362 height 25
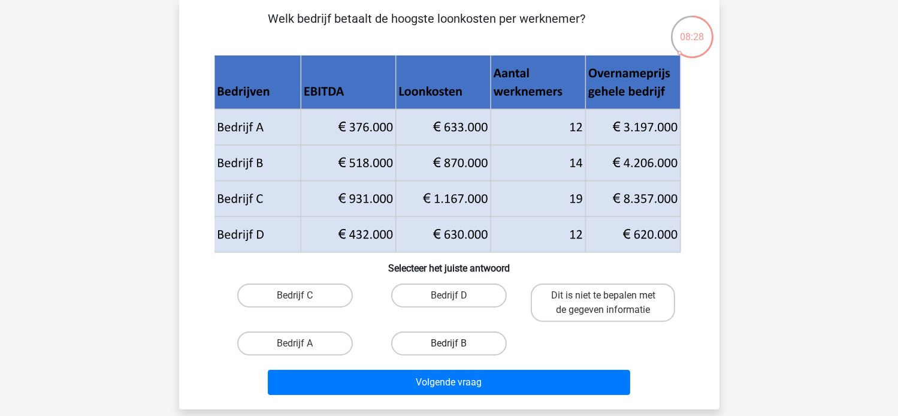
click at [423, 344] on label "Bedrijf B" at bounding box center [449, 343] width 116 height 24
click at [449, 344] on input "Bedrijf B" at bounding box center [453, 347] width 8 height 8
radio input "true"
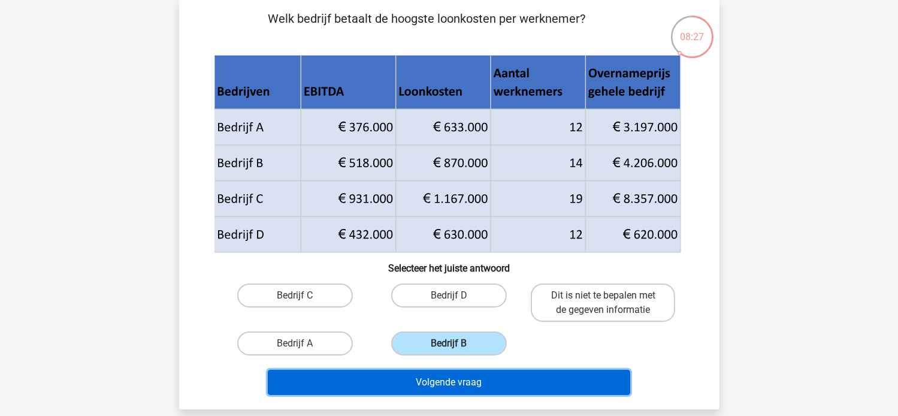
click at [435, 379] on button "Volgende vraag" at bounding box center [449, 382] width 362 height 25
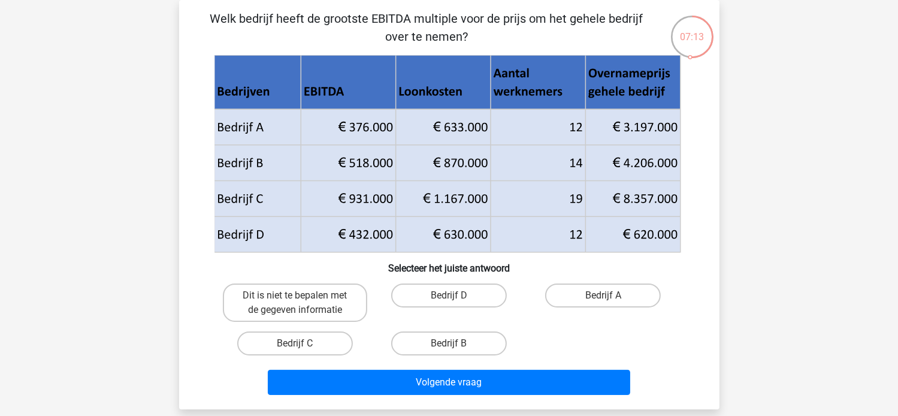
click at [450, 343] on input "Bedrijf B" at bounding box center [453, 347] width 8 height 8
radio input "true"
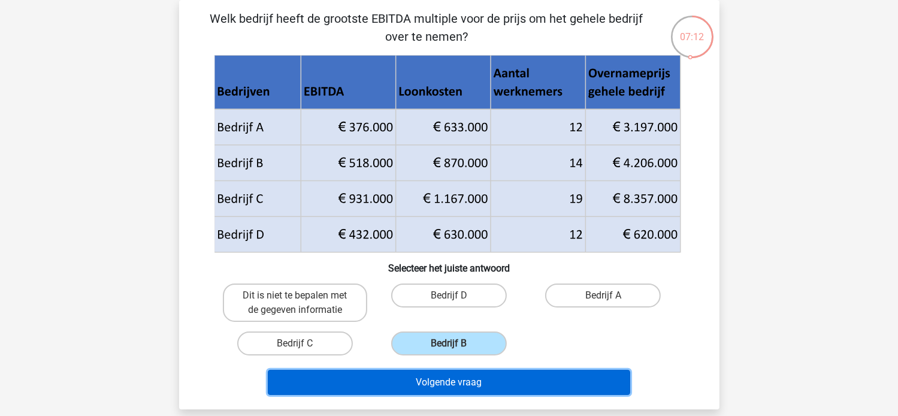
click at [446, 379] on button "Volgende vraag" at bounding box center [449, 382] width 362 height 25
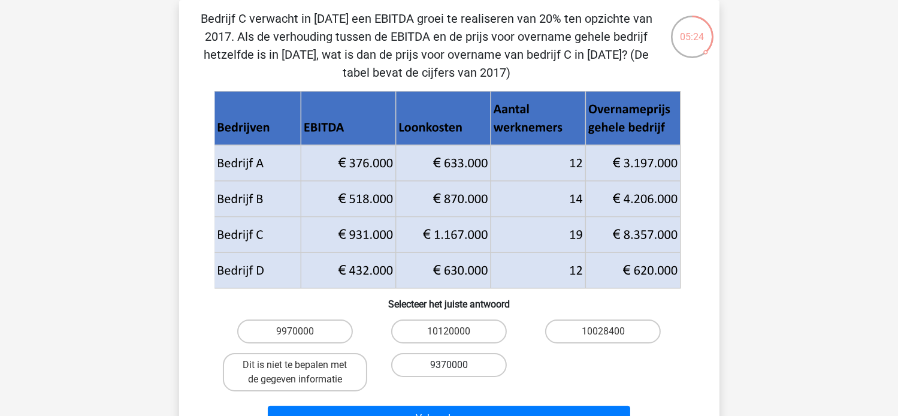
click at [420, 365] on label "9370000" at bounding box center [449, 365] width 116 height 24
click at [449, 365] on input "9370000" at bounding box center [453, 369] width 8 height 8
radio input "true"
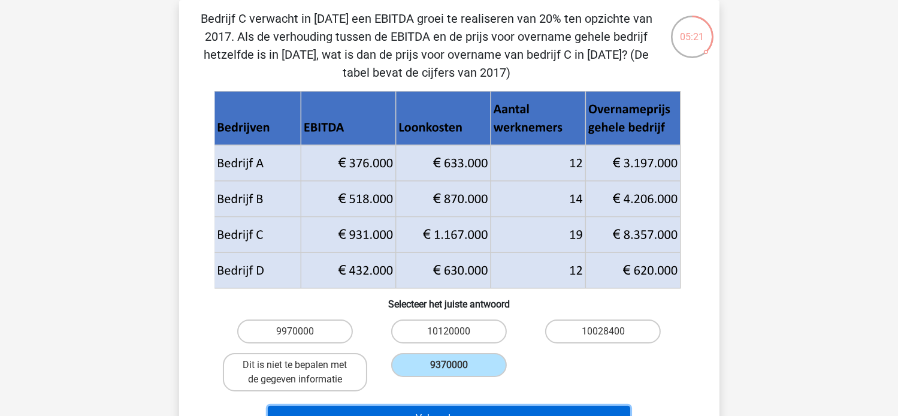
click at [422, 410] on button "Volgende vraag" at bounding box center [449, 418] width 362 height 25
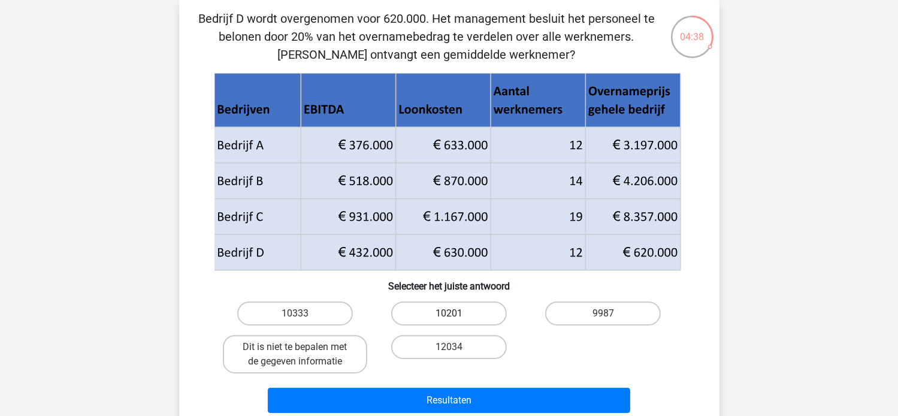
click at [405, 310] on label "10201" at bounding box center [449, 313] width 116 height 24
click at [449, 313] on input "10201" at bounding box center [453, 317] width 8 height 8
radio input "true"
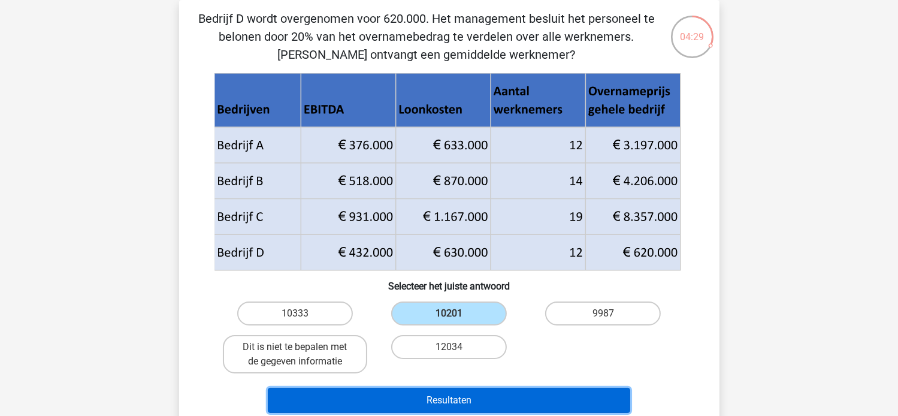
click at [429, 401] on button "Resultaten" at bounding box center [449, 400] width 362 height 25
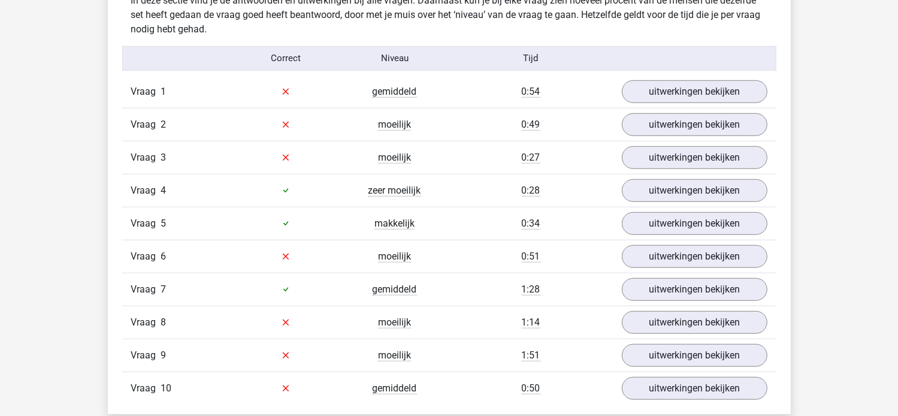
scroll to position [982, 0]
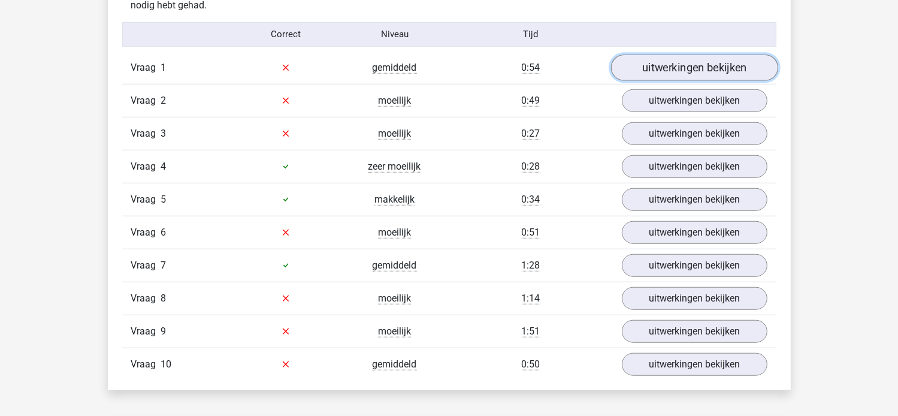
click at [684, 59] on link "uitwerkingen bekijken" at bounding box center [693, 68] width 167 height 26
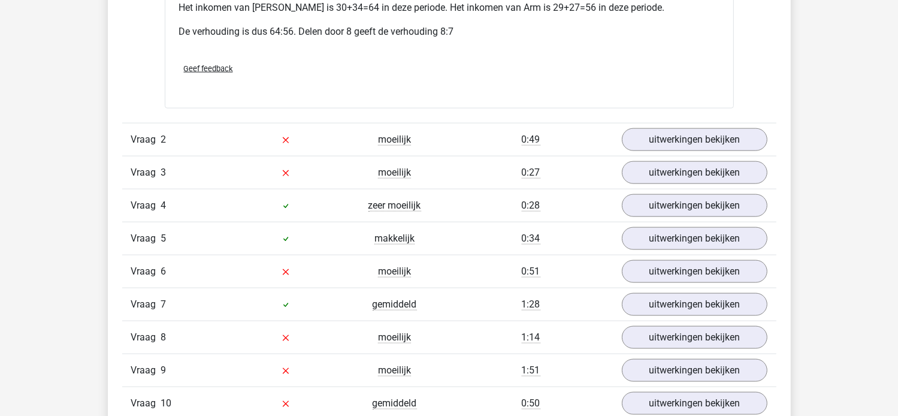
scroll to position [1438, 0]
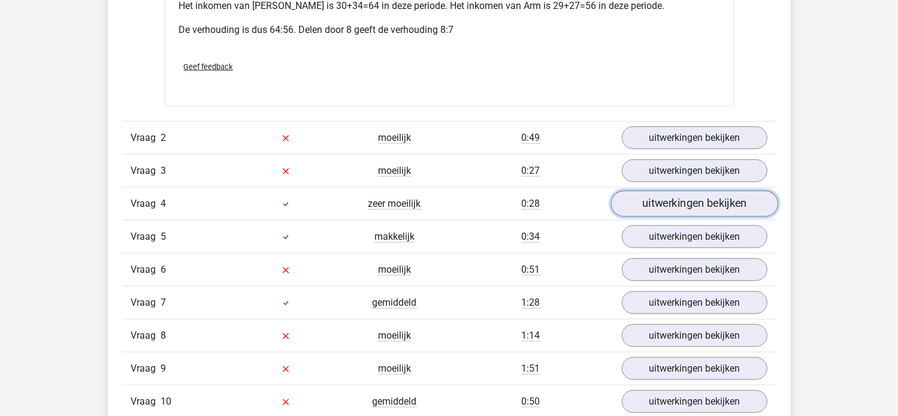
click at [695, 190] on link "uitwerkingen bekijken" at bounding box center [693, 203] width 167 height 26
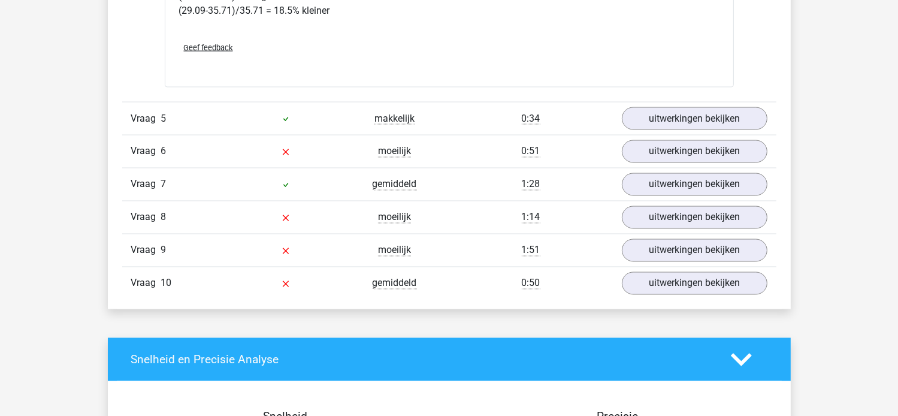
scroll to position [2108, 0]
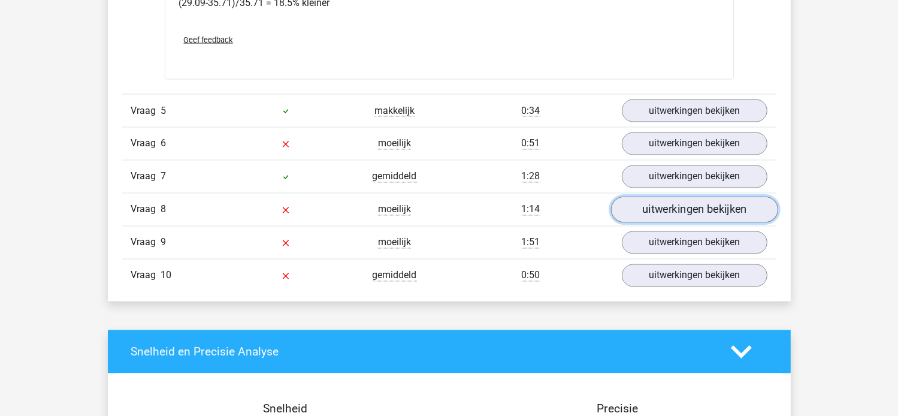
click at [688, 197] on link "uitwerkingen bekijken" at bounding box center [693, 209] width 167 height 26
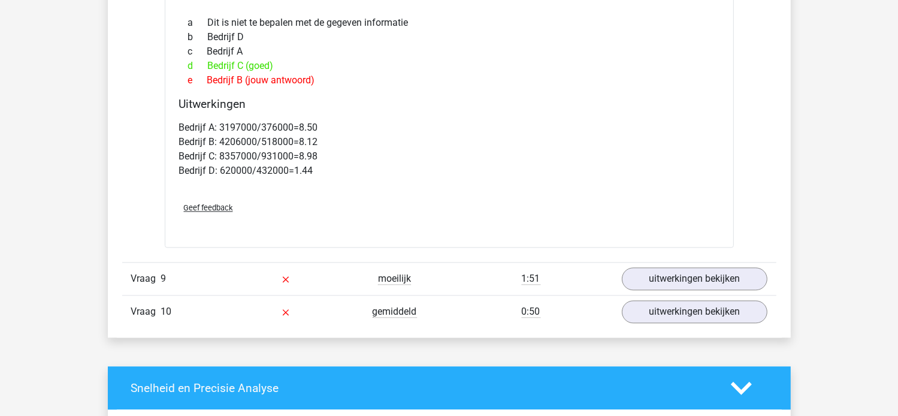
scroll to position [2588, 0]
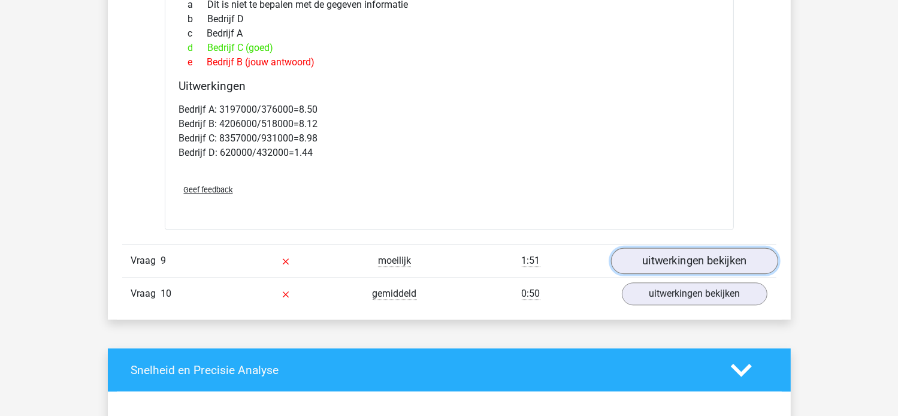
click at [738, 248] on link "uitwerkingen bekijken" at bounding box center [693, 261] width 167 height 26
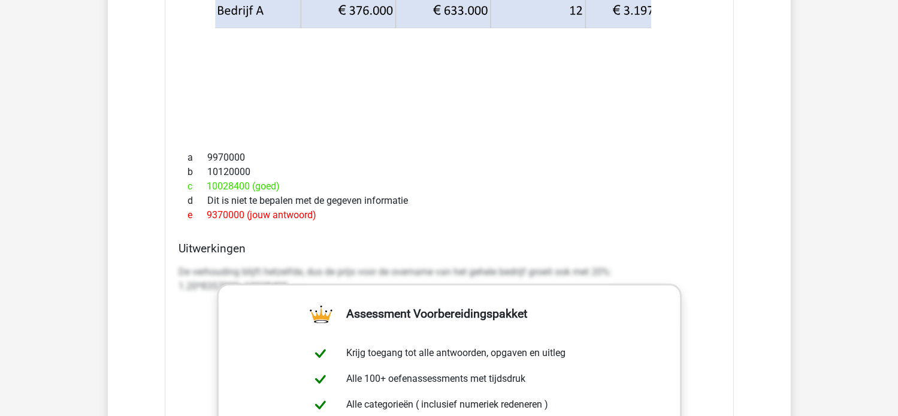
scroll to position [2995, 0]
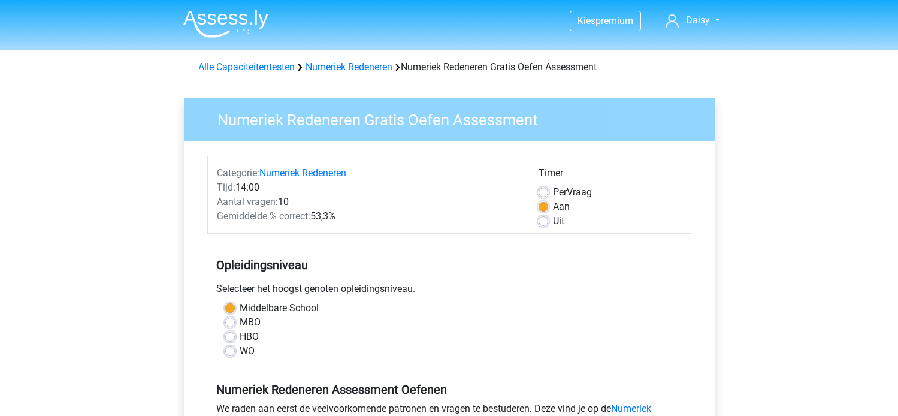
scroll to position [192, 0]
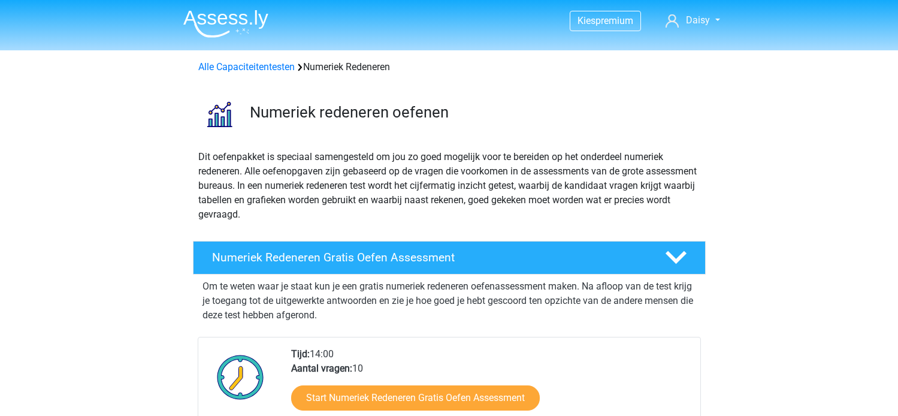
scroll to position [240, 0]
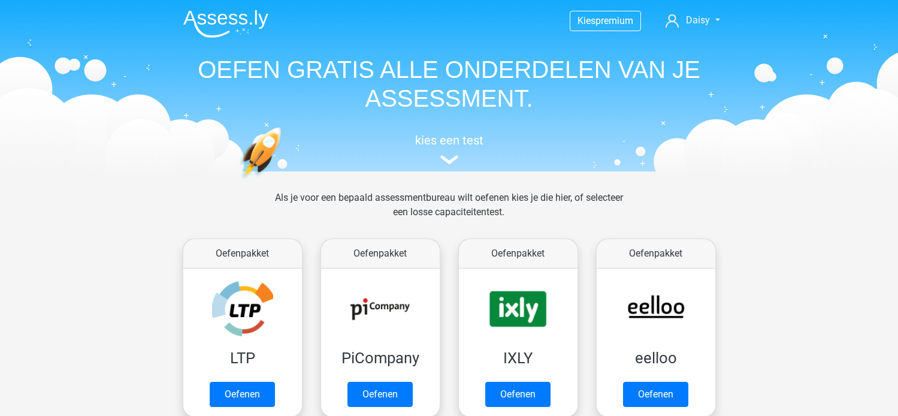
scroll to position [503, 0]
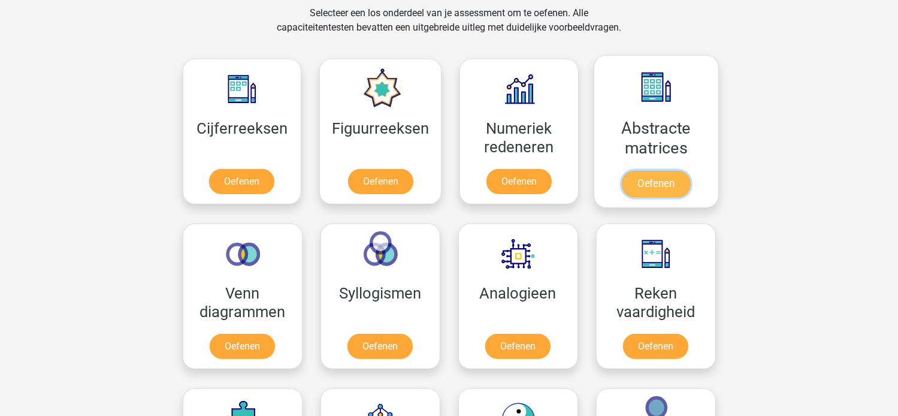
click at [645, 181] on link "Oefenen" at bounding box center [656, 184] width 68 height 26
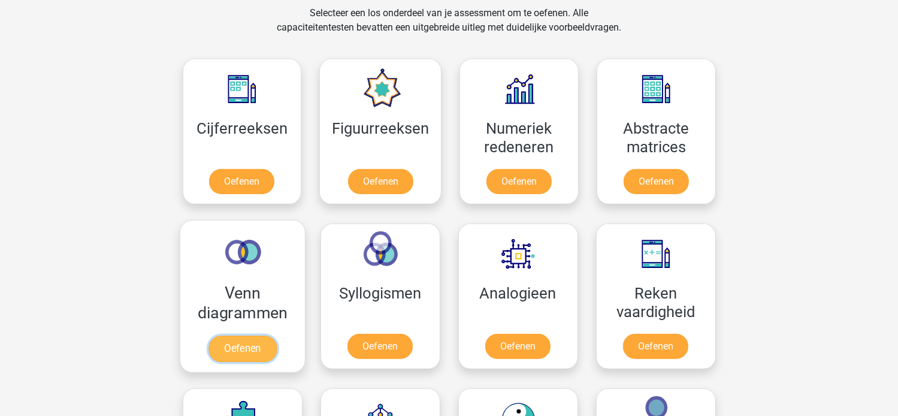
click at [240, 335] on link "Oefenen" at bounding box center [242, 348] width 68 height 26
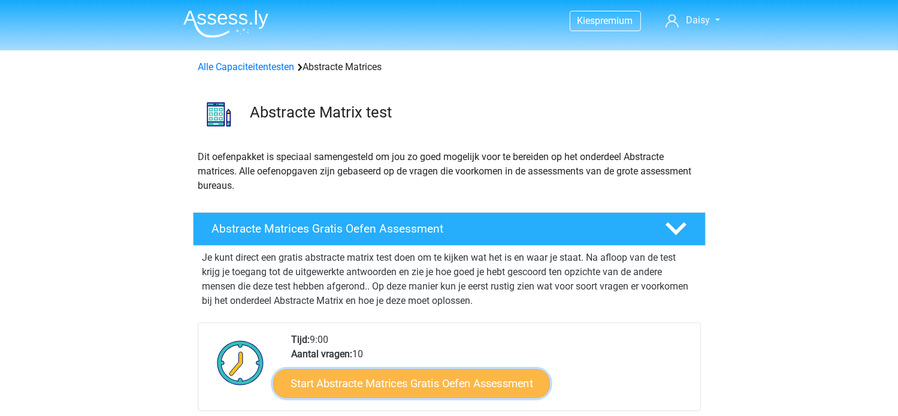
click at [385, 386] on link "Start Abstracte Matrices Gratis Oefen Assessment" at bounding box center [411, 382] width 277 height 29
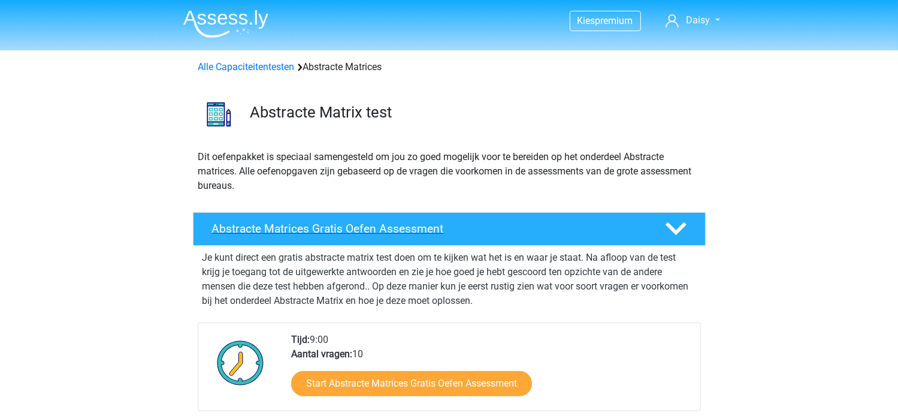
scroll to position [24, 0]
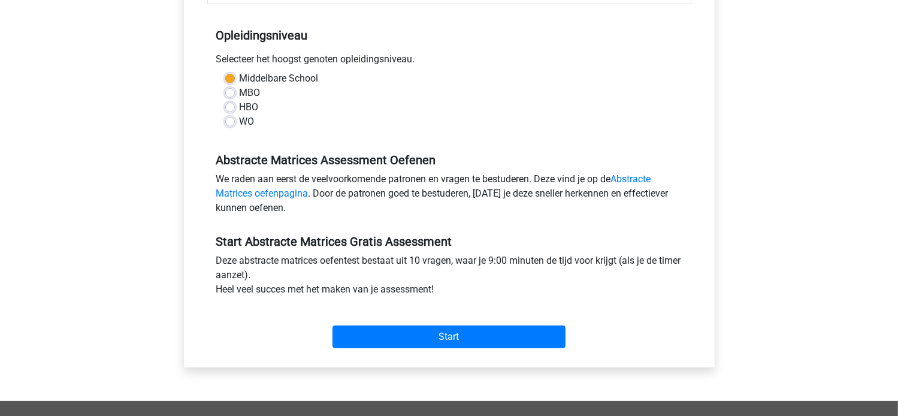
scroll to position [240, 0]
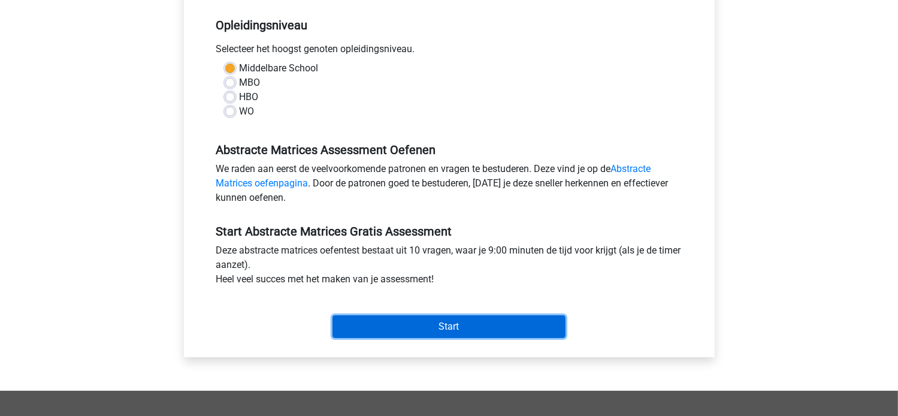
click at [430, 323] on input "Start" at bounding box center [448, 326] width 233 height 23
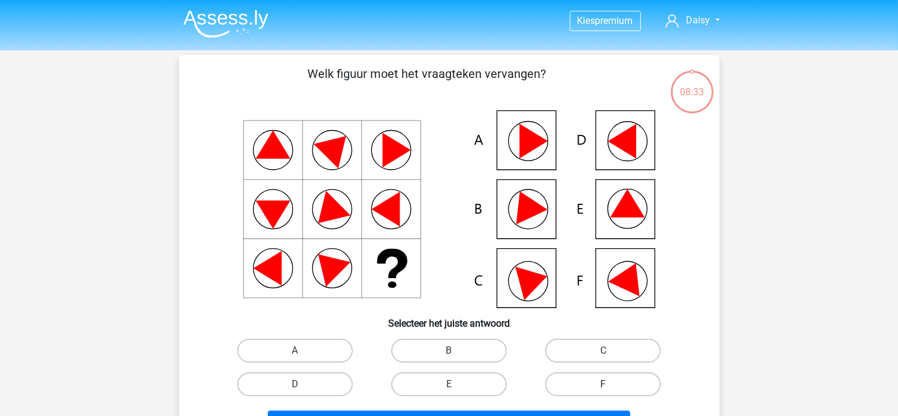
click at [595, 382] on label "F" at bounding box center [603, 384] width 116 height 24
click at [603, 384] on input "F" at bounding box center [607, 388] width 8 height 8
radio input "true"
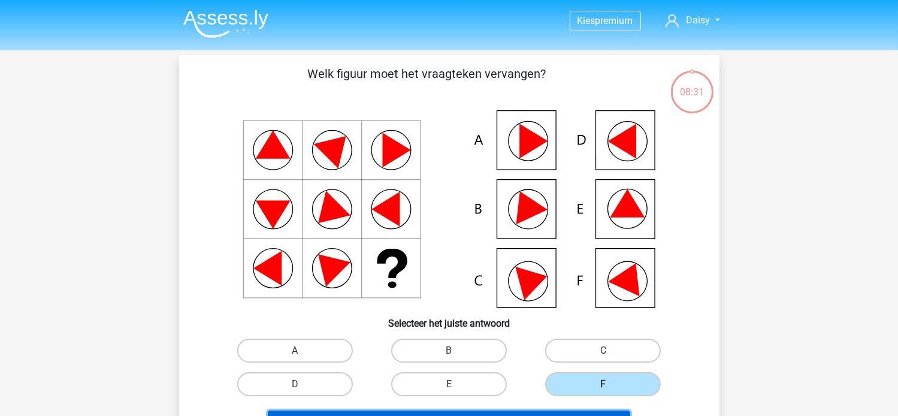
click at [510, 411] on button "Volgende vraag" at bounding box center [449, 422] width 362 height 25
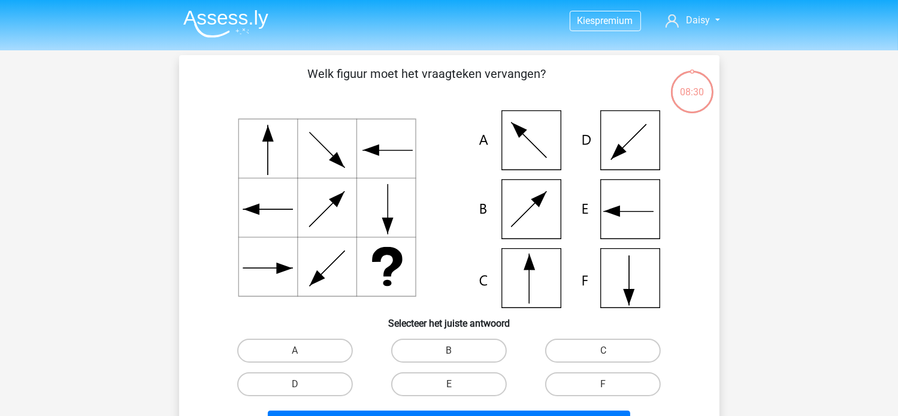
scroll to position [55, 0]
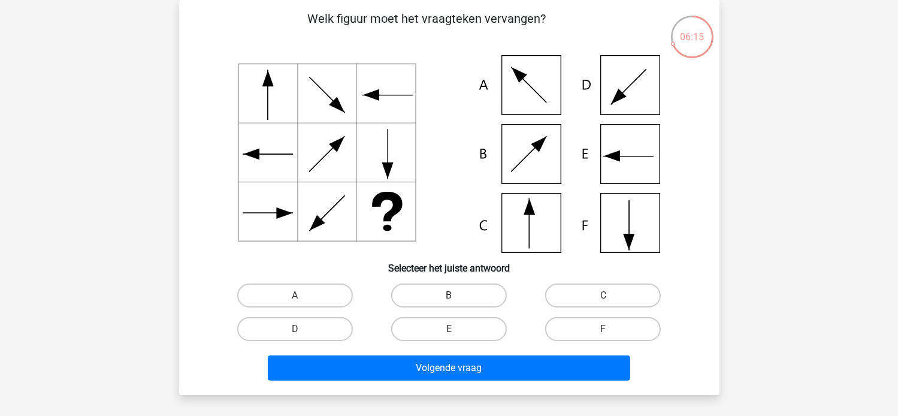
click at [448, 298] on label "B" at bounding box center [449, 295] width 116 height 24
click at [449, 298] on input "B" at bounding box center [453, 299] width 8 height 8
radio input "true"
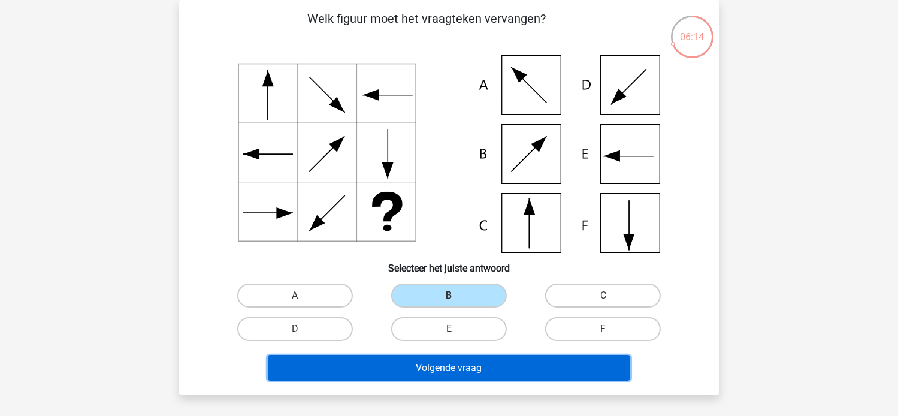
click at [433, 369] on button "Volgende vraag" at bounding box center [449, 367] width 362 height 25
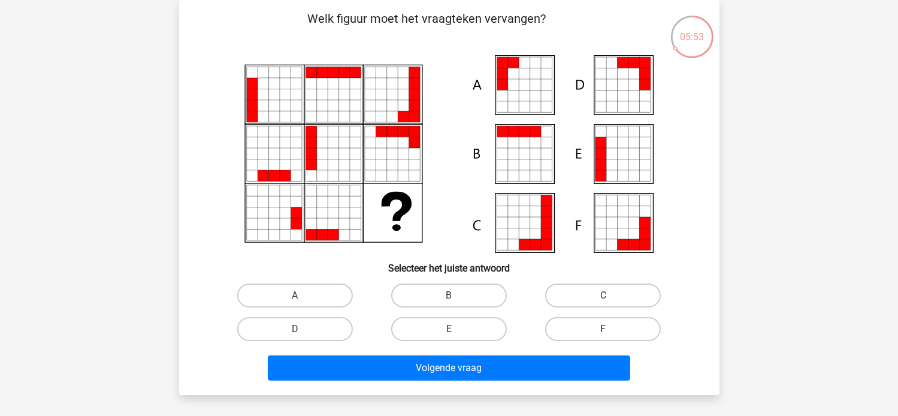
click at [602, 315] on div "F" at bounding box center [603, 329] width 154 height 34
click at [585, 326] on label "F" at bounding box center [603, 329] width 116 height 24
click at [603, 329] on input "F" at bounding box center [607, 333] width 8 height 8
radio input "true"
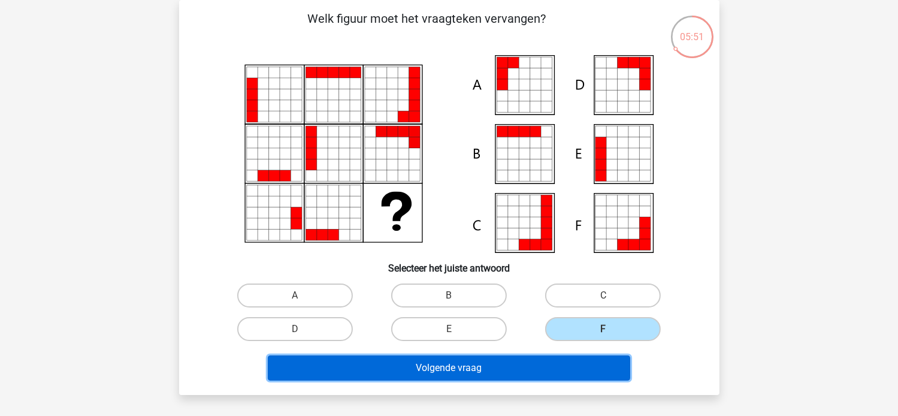
click at [536, 375] on button "Volgende vraag" at bounding box center [449, 367] width 362 height 25
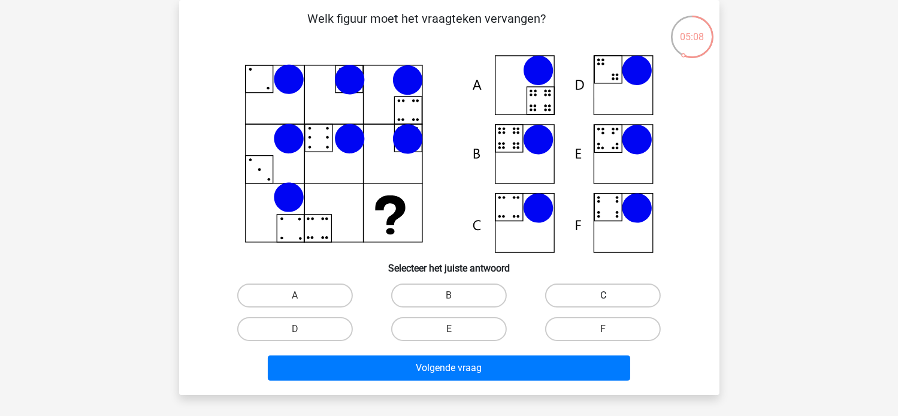
click at [574, 295] on label "C" at bounding box center [603, 295] width 116 height 24
click at [603, 295] on input "C" at bounding box center [607, 299] width 8 height 8
radio input "true"
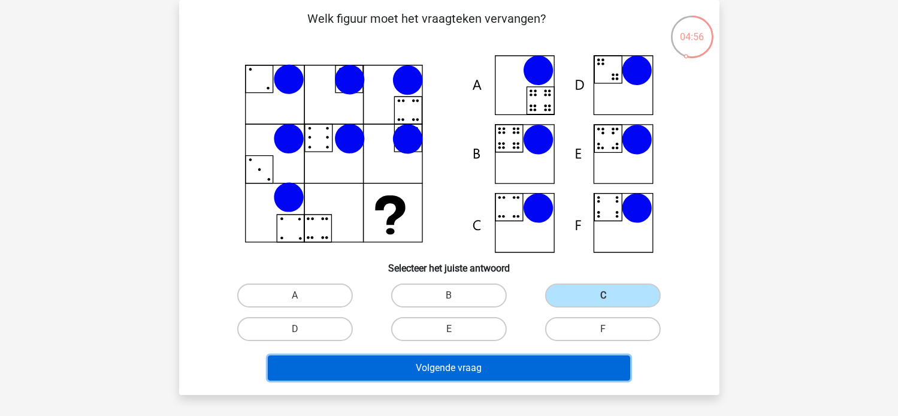
click at [427, 355] on button "Volgende vraag" at bounding box center [449, 367] width 362 height 25
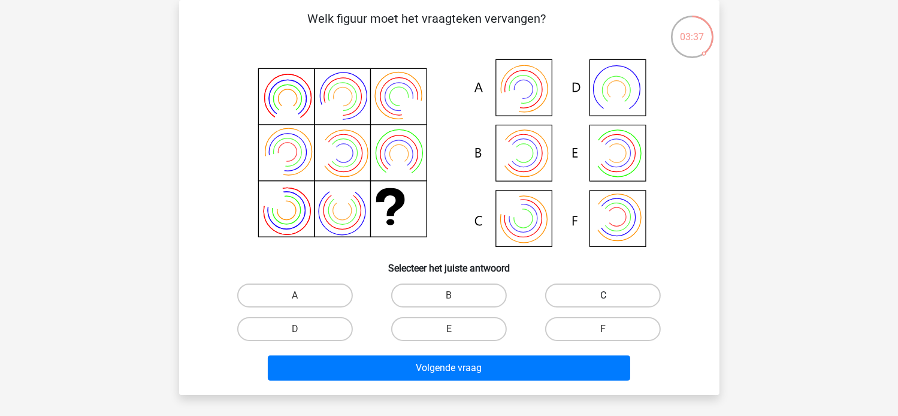
click at [570, 292] on label "C" at bounding box center [603, 295] width 116 height 24
click at [603, 295] on input "C" at bounding box center [607, 299] width 8 height 8
radio input "true"
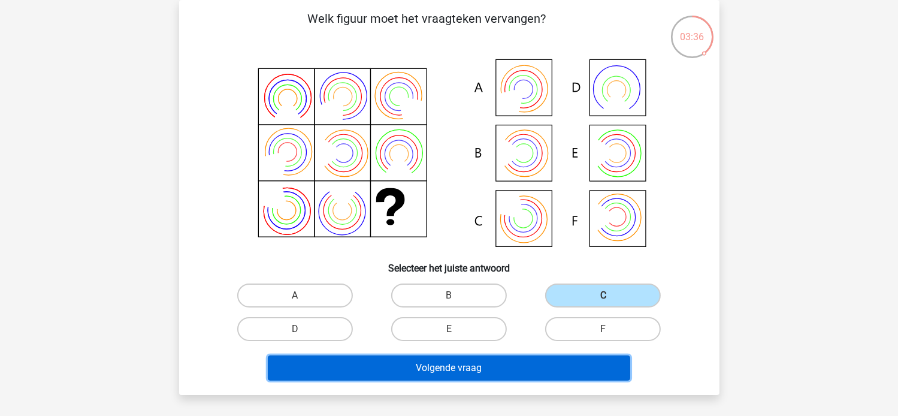
click at [494, 368] on button "Volgende vraag" at bounding box center [449, 367] width 362 height 25
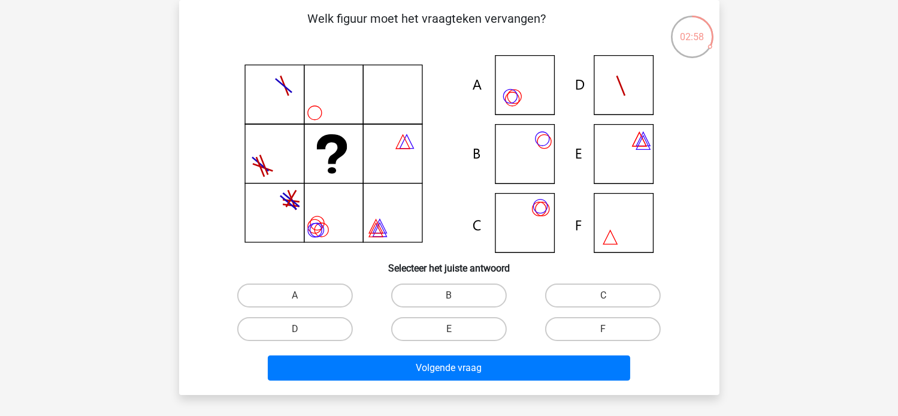
click at [609, 228] on icon at bounding box center [449, 154] width 483 height 198
click at [570, 326] on label "F" at bounding box center [603, 329] width 116 height 24
click at [603, 329] on input "F" at bounding box center [607, 333] width 8 height 8
radio input "true"
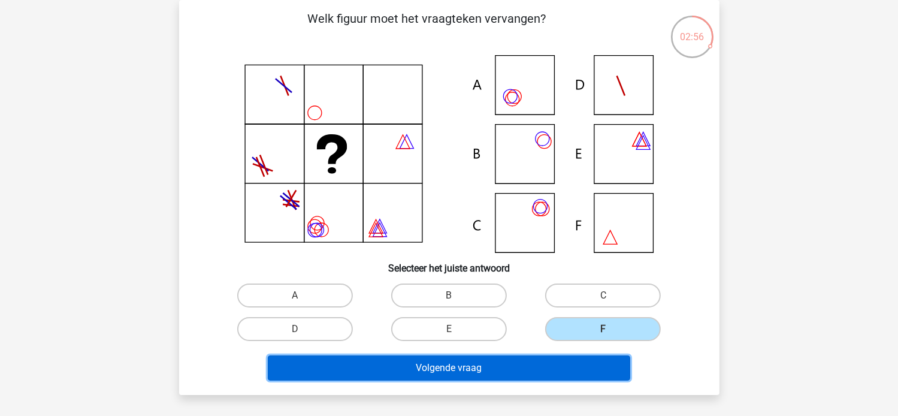
click at [492, 371] on button "Volgende vraag" at bounding box center [449, 367] width 362 height 25
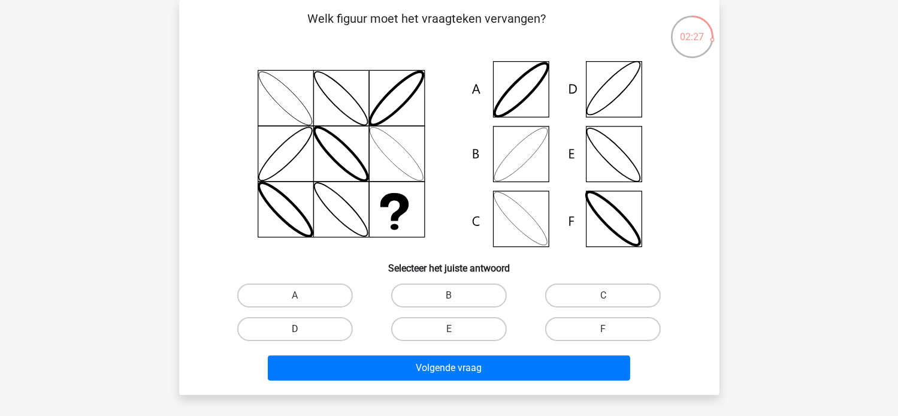
click at [343, 334] on label "D" at bounding box center [295, 329] width 116 height 24
click at [302, 334] on input "D" at bounding box center [299, 333] width 8 height 8
radio input "true"
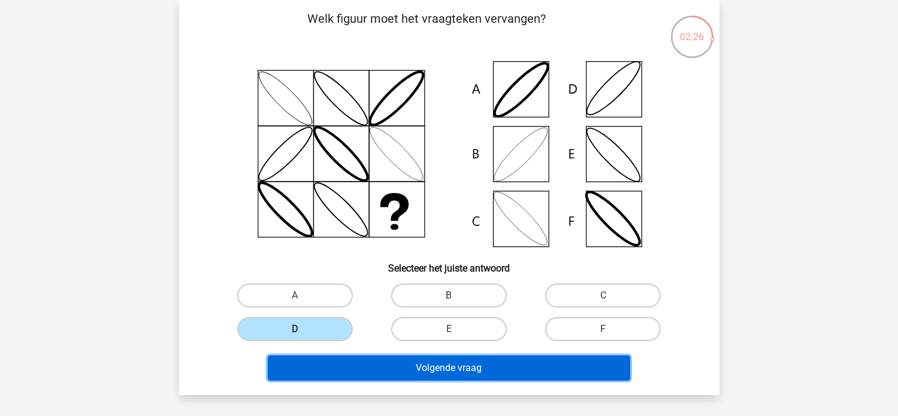
click at [389, 373] on button "Volgende vraag" at bounding box center [449, 367] width 362 height 25
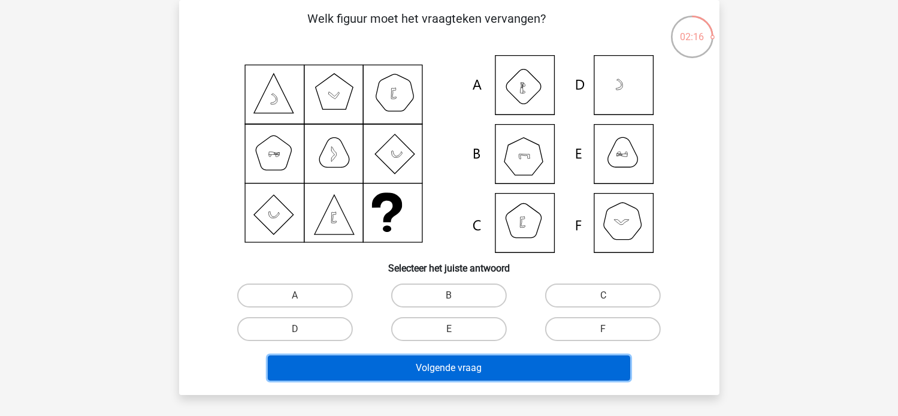
click at [389, 373] on button "Volgende vraag" at bounding box center [449, 367] width 362 height 25
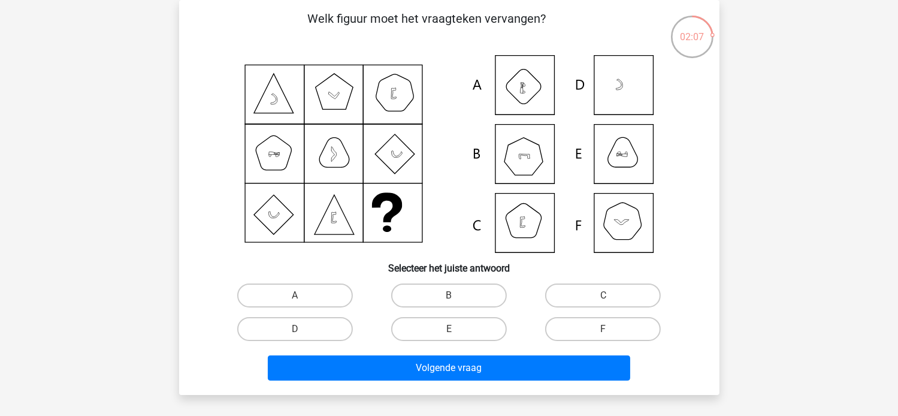
click at [450, 295] on input "B" at bounding box center [453, 299] width 8 height 8
radio input "true"
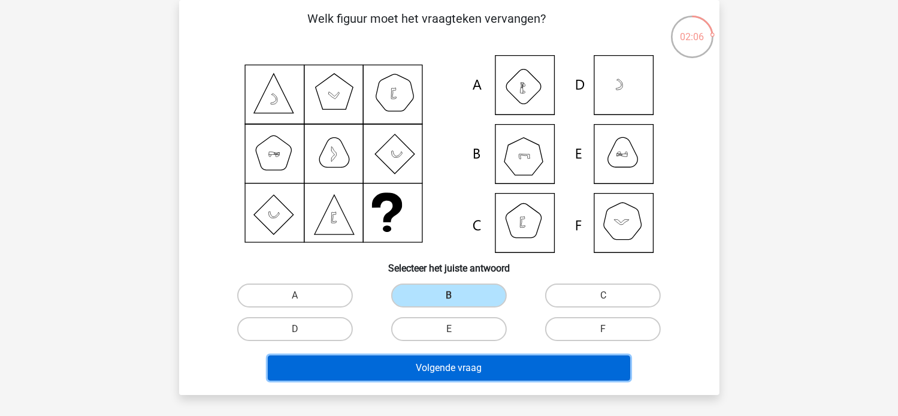
click at [423, 358] on button "Volgende vraag" at bounding box center [449, 367] width 362 height 25
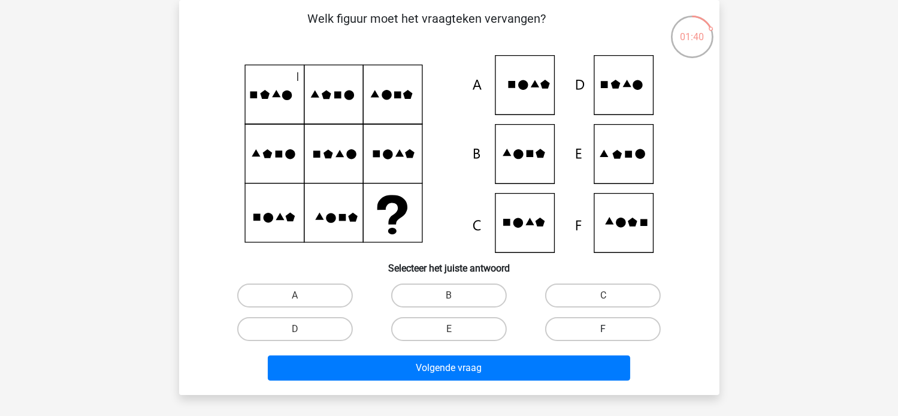
click at [574, 334] on label "F" at bounding box center [603, 329] width 116 height 24
click at [603, 334] on input "F" at bounding box center [607, 333] width 8 height 8
radio input "true"
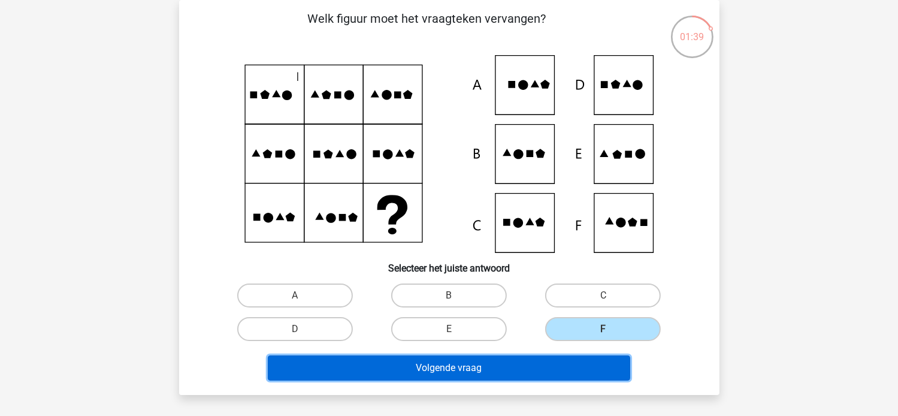
click at [493, 364] on button "Volgende vraag" at bounding box center [449, 367] width 362 height 25
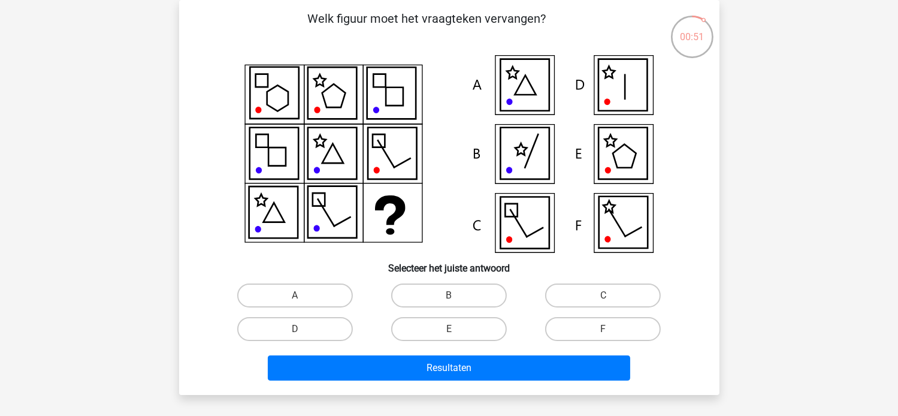
click at [347, 316] on div "D" at bounding box center [295, 329] width 154 height 34
click at [337, 323] on label "D" at bounding box center [295, 329] width 116 height 24
click at [302, 329] on input "D" at bounding box center [299, 333] width 8 height 8
radio input "true"
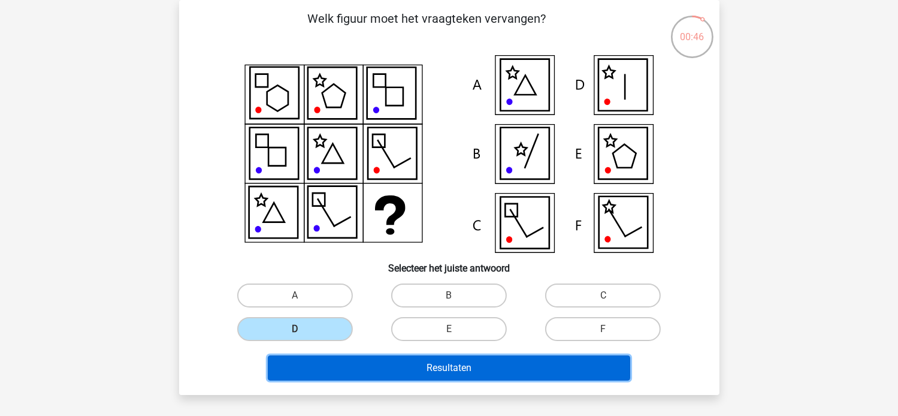
click at [412, 364] on button "Resultaten" at bounding box center [449, 367] width 362 height 25
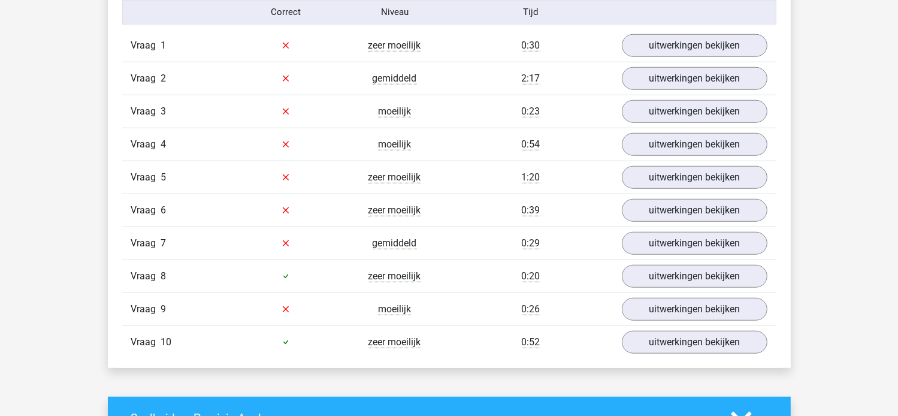
scroll to position [1006, 0]
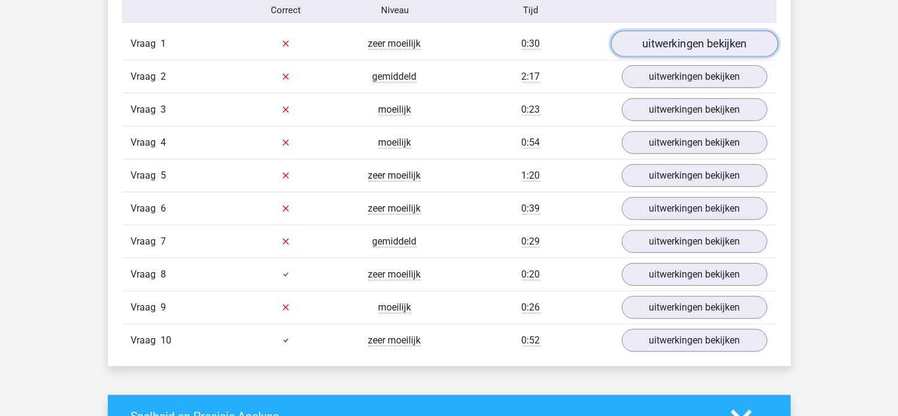
click at [648, 43] on link "uitwerkingen bekijken" at bounding box center [693, 44] width 167 height 26
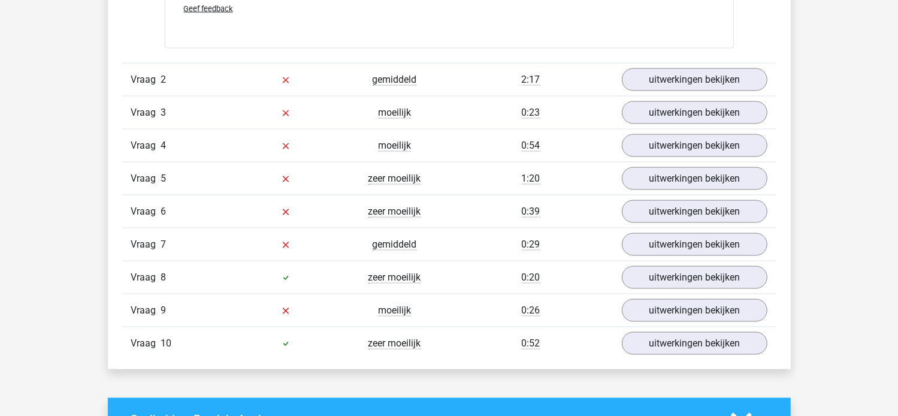
scroll to position [1797, 0]
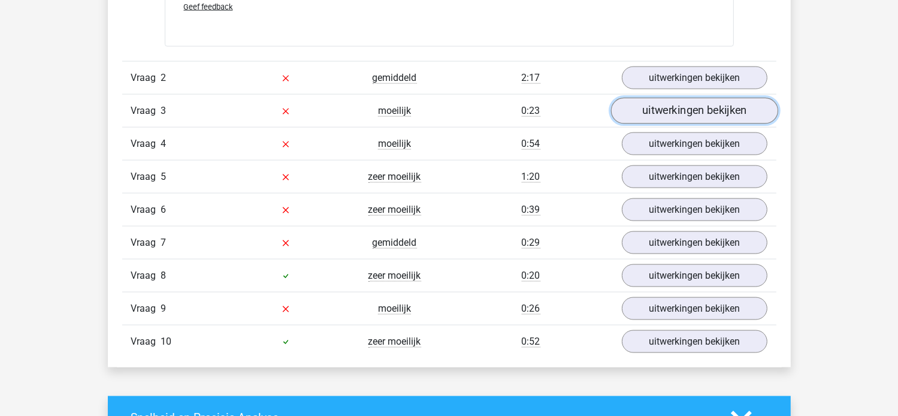
click at [701, 106] on link "uitwerkingen bekijken" at bounding box center [693, 111] width 167 height 26
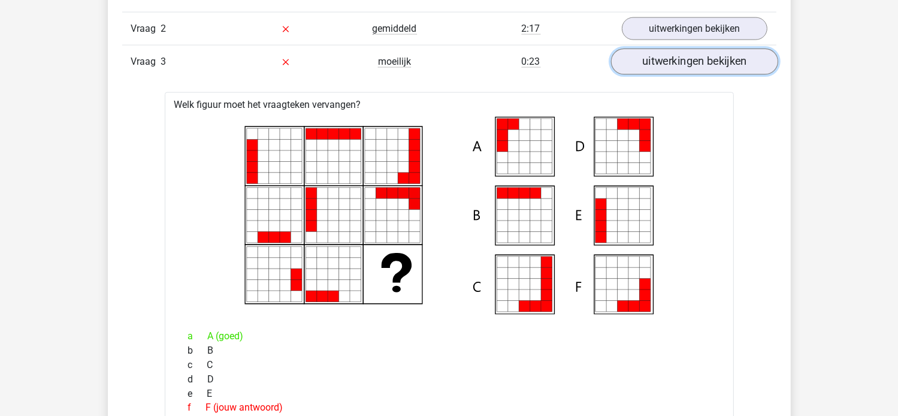
scroll to position [1845, 0]
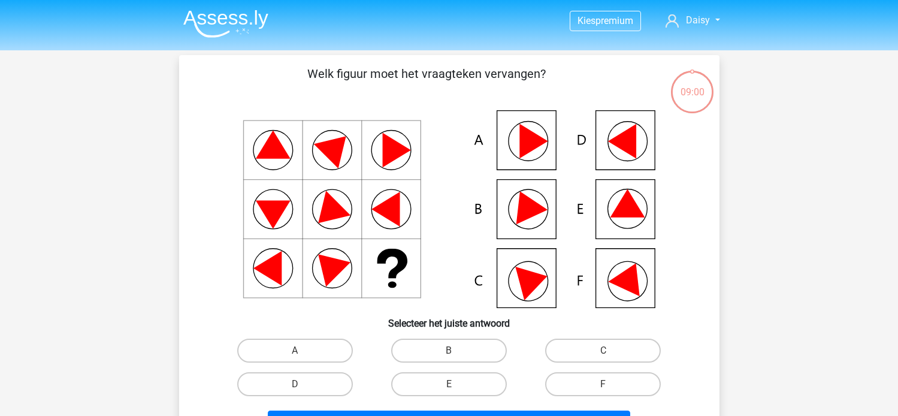
scroll to position [55, 0]
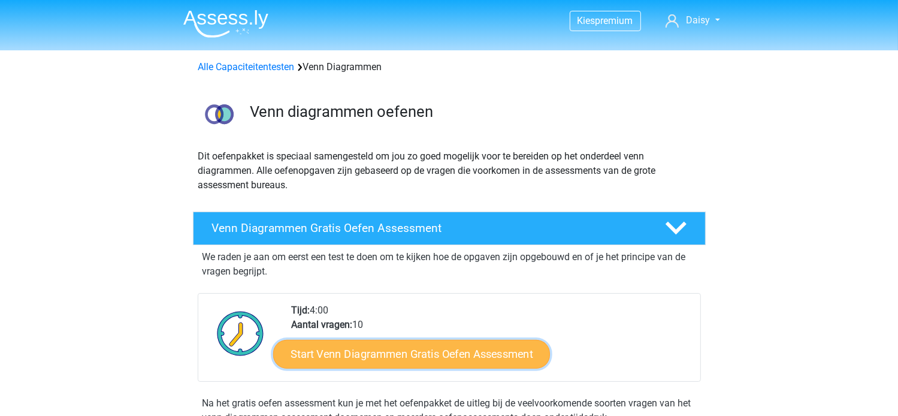
click at [376, 349] on link "Start Venn Diagrammen Gratis Oefen Assessment" at bounding box center [411, 354] width 277 height 29
click at [323, 351] on link "Start Venn Diagrammen Gratis Oefen Assessment" at bounding box center [411, 354] width 277 height 29
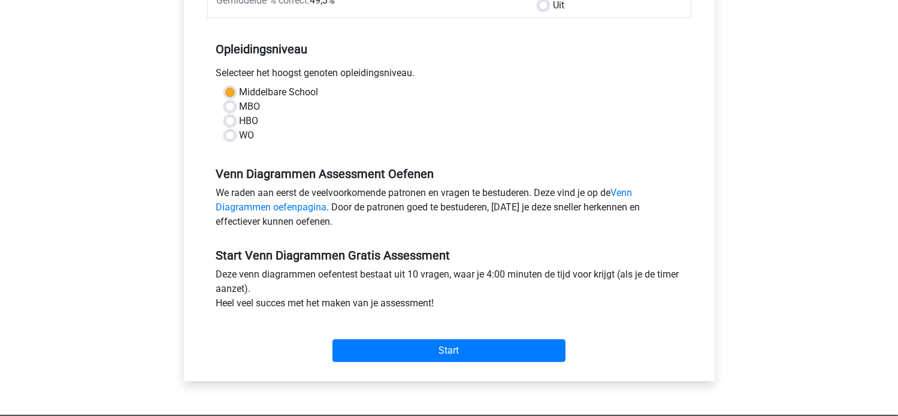
scroll to position [240, 0]
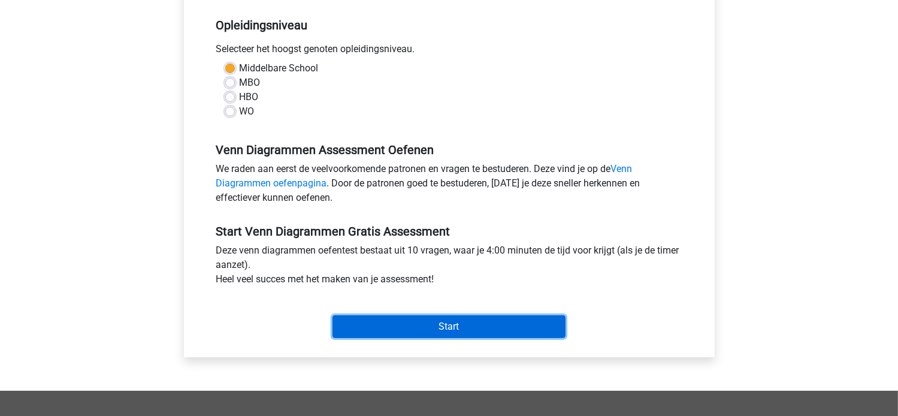
click at [443, 322] on input "Start" at bounding box center [448, 326] width 233 height 23
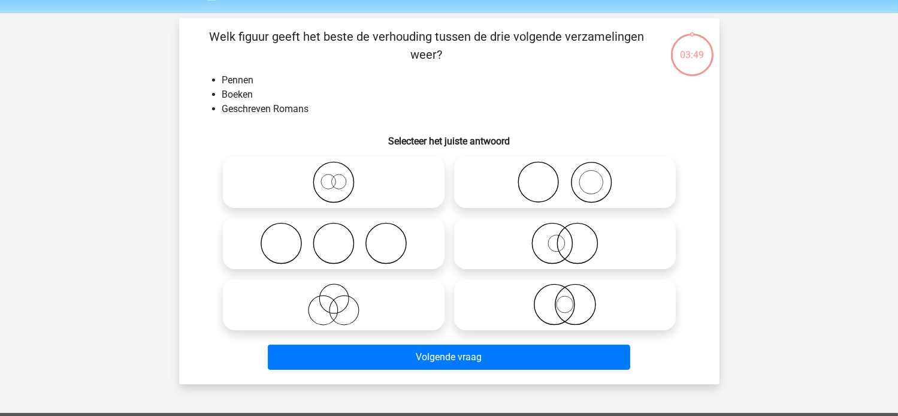
scroll to position [48, 0]
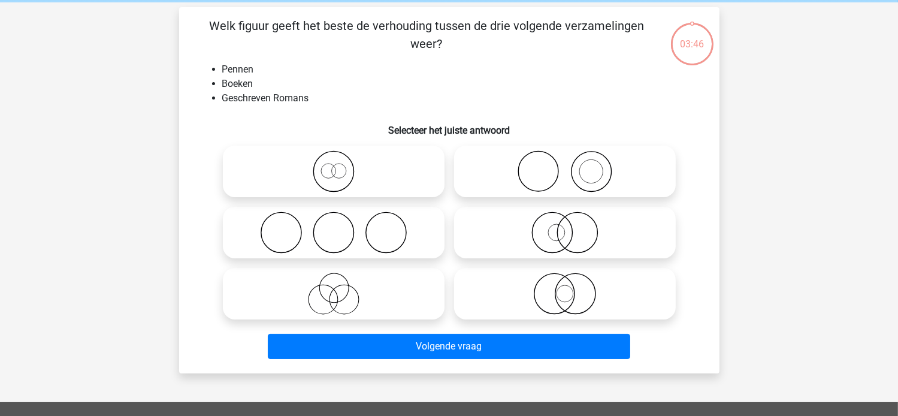
click at [325, 300] on circle at bounding box center [333, 287] width 29 height 29
click at [334, 288] on input "radio" at bounding box center [338, 284] width 8 height 8
radio input "true"
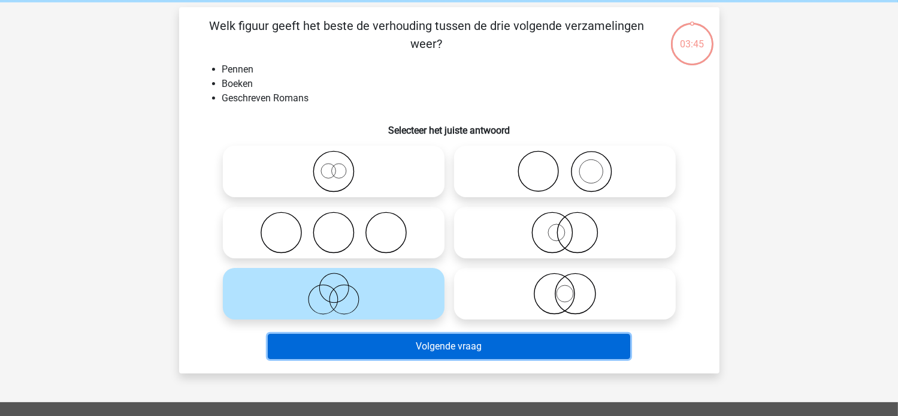
click at [419, 343] on button "Volgende vraag" at bounding box center [449, 346] width 362 height 25
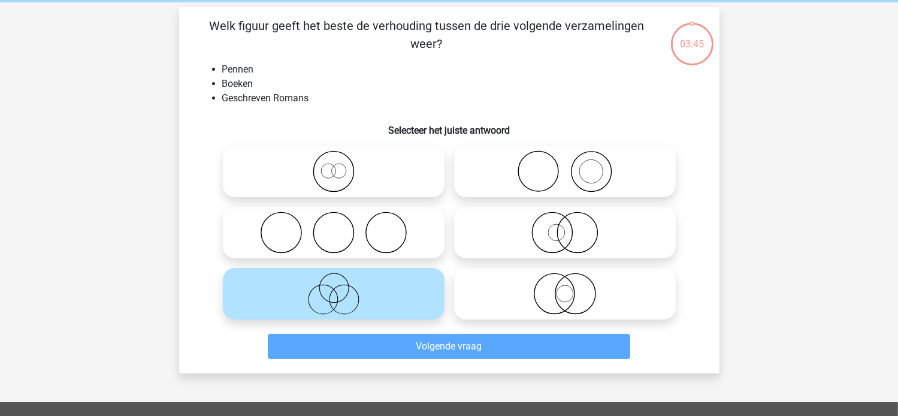
scroll to position [55, 0]
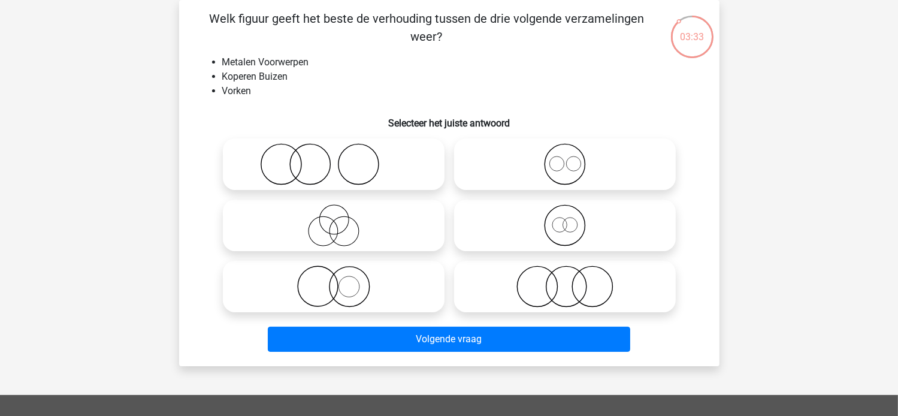
click at [570, 283] on icon at bounding box center [565, 286] width 212 height 42
click at [570, 280] on input "radio" at bounding box center [569, 277] width 8 height 8
radio input "true"
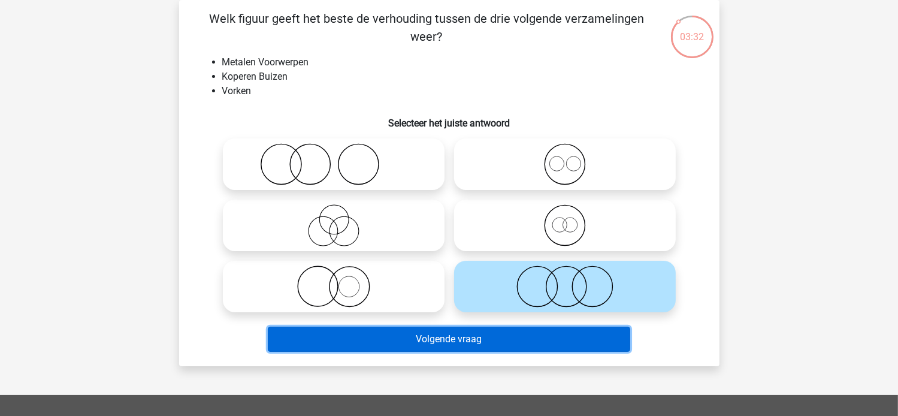
click at [436, 336] on button "Volgende vraag" at bounding box center [449, 338] width 362 height 25
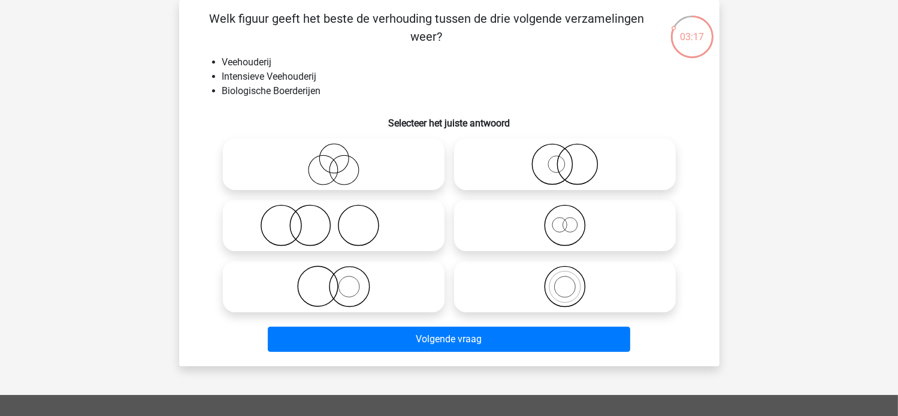
click at [558, 292] on icon at bounding box center [565, 286] width 212 height 42
click at [565, 280] on input "radio" at bounding box center [569, 277] width 8 height 8
radio input "true"
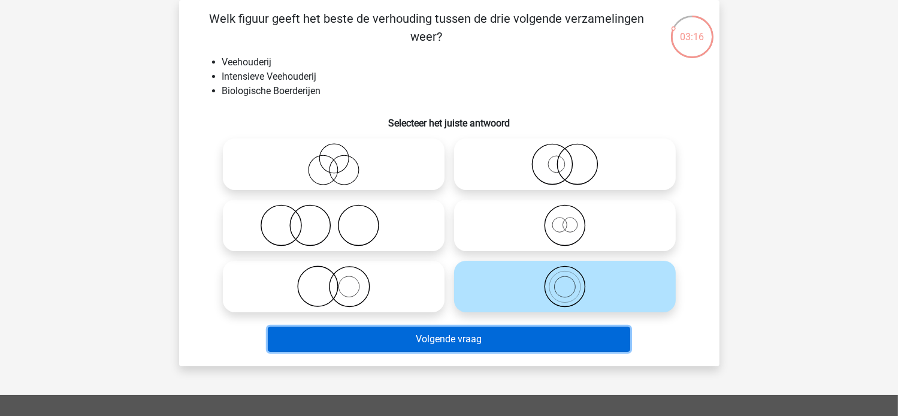
click at [515, 328] on button "Volgende vraag" at bounding box center [449, 338] width 362 height 25
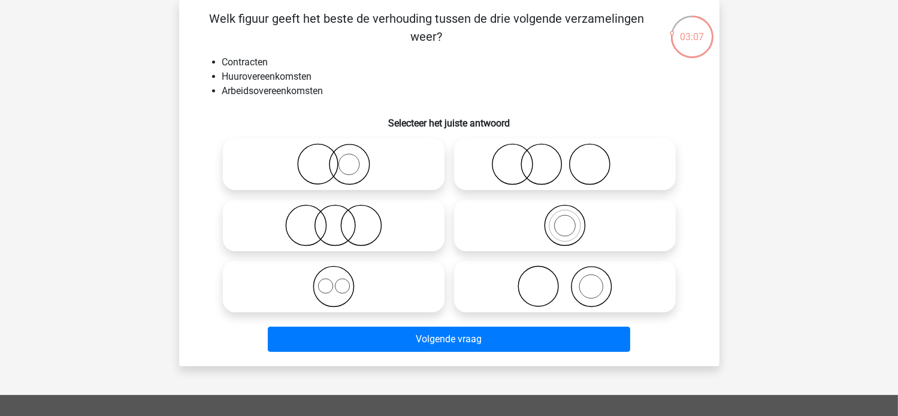
click at [344, 228] on icon at bounding box center [334, 225] width 212 height 42
click at [341, 219] on input "radio" at bounding box center [338, 215] width 8 height 8
radio input "true"
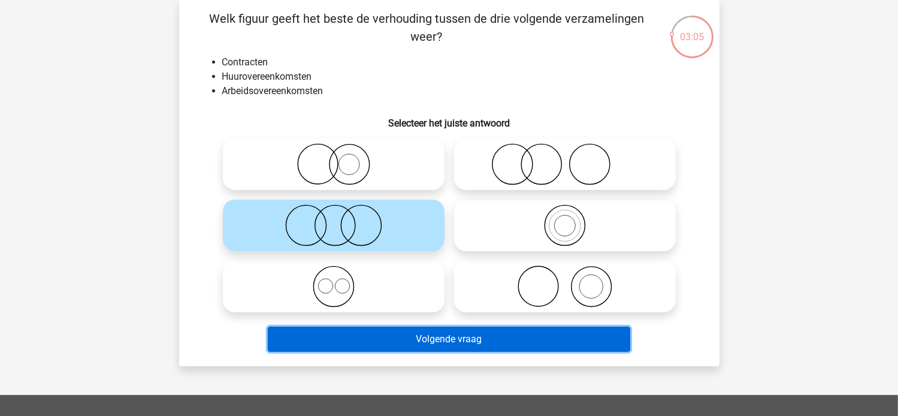
click at [405, 343] on button "Volgende vraag" at bounding box center [449, 338] width 362 height 25
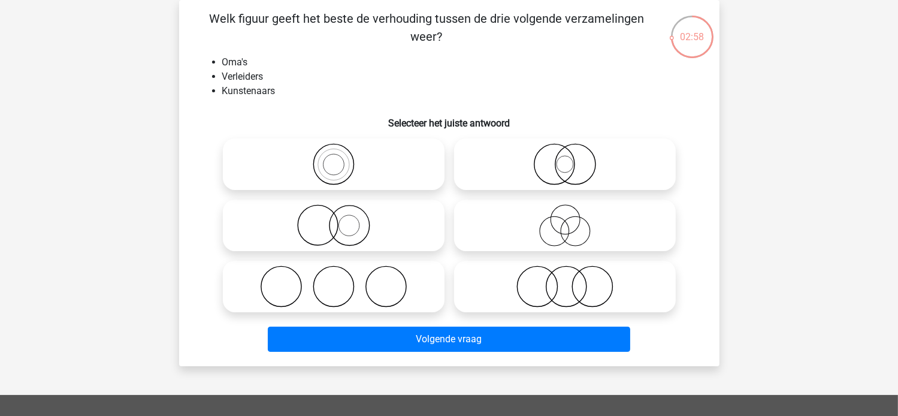
click at [305, 286] on icon at bounding box center [334, 286] width 212 height 42
click at [334, 280] on input "radio" at bounding box center [338, 277] width 8 height 8
radio input "true"
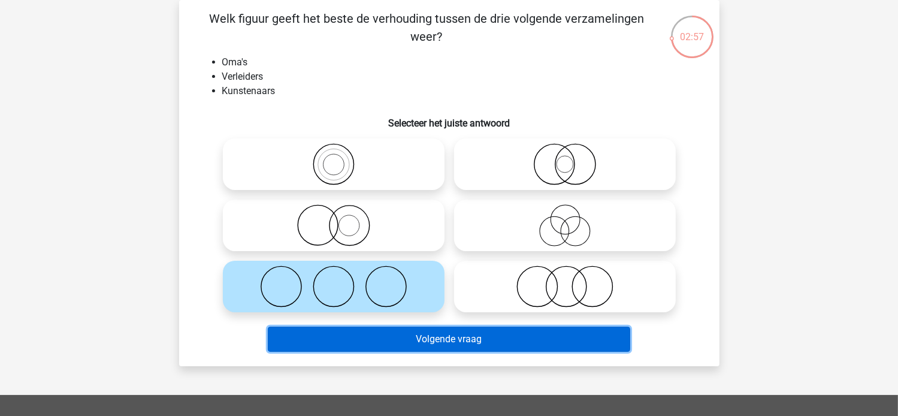
click at [347, 333] on button "Volgende vraag" at bounding box center [449, 338] width 362 height 25
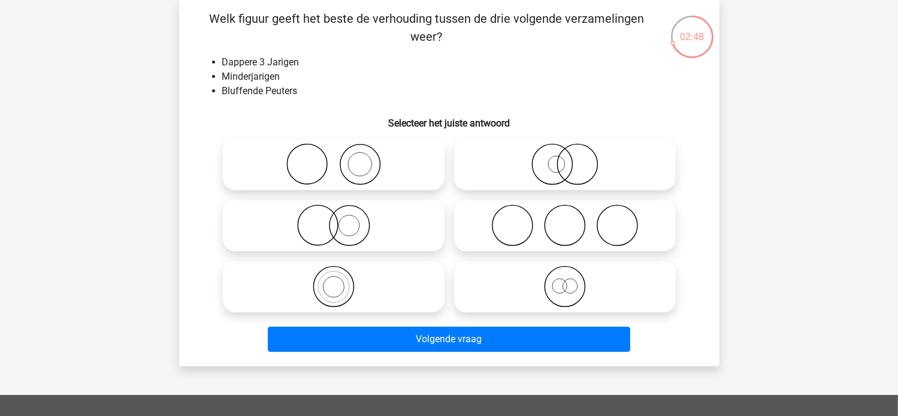
click at [333, 271] on icon at bounding box center [334, 286] width 212 height 42
click at [334, 273] on input "radio" at bounding box center [338, 277] width 8 height 8
radio input "true"
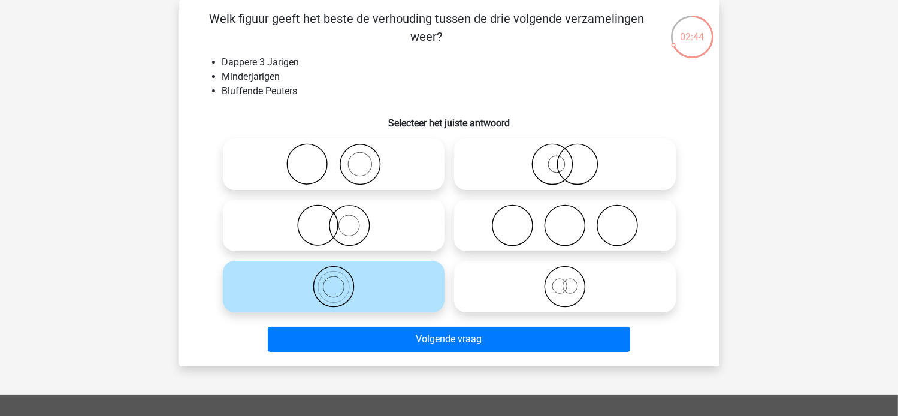
click at [553, 171] on icon at bounding box center [565, 164] width 212 height 42
click at [565, 158] on input "radio" at bounding box center [569, 154] width 8 height 8
radio input "true"
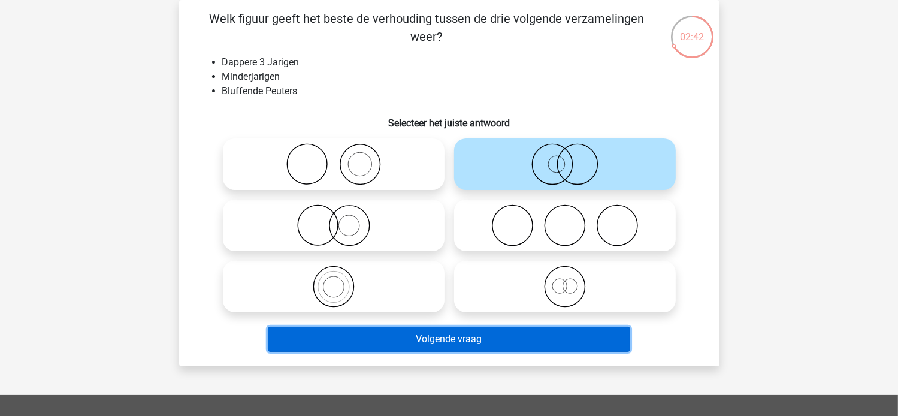
click at [450, 333] on button "Volgende vraag" at bounding box center [449, 338] width 362 height 25
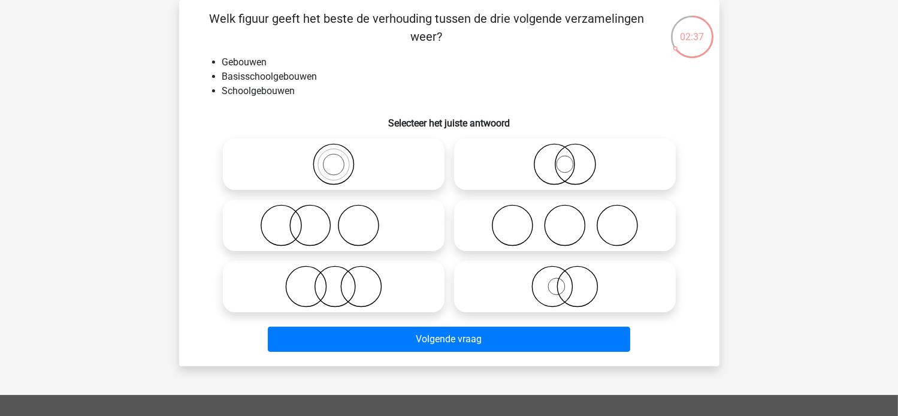
click at [351, 286] on icon at bounding box center [334, 286] width 212 height 42
click at [341, 280] on input "radio" at bounding box center [338, 277] width 8 height 8
radio input "true"
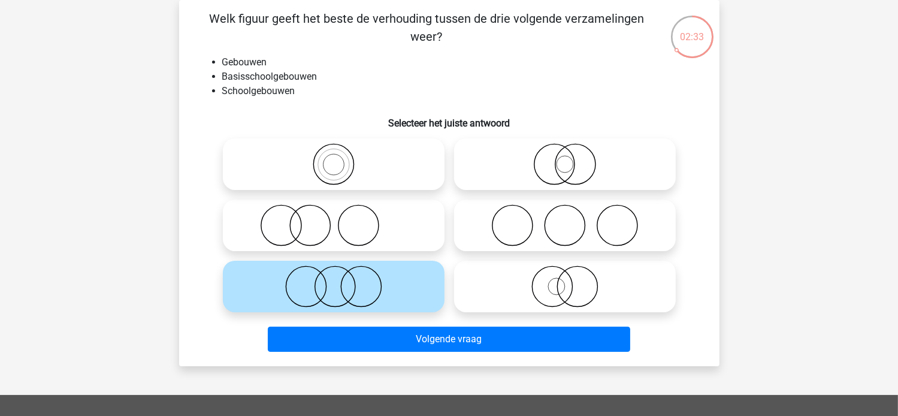
click at [565, 161] on icon at bounding box center [565, 164] width 212 height 42
click at [565, 158] on input "radio" at bounding box center [569, 154] width 8 height 8
radio input "true"
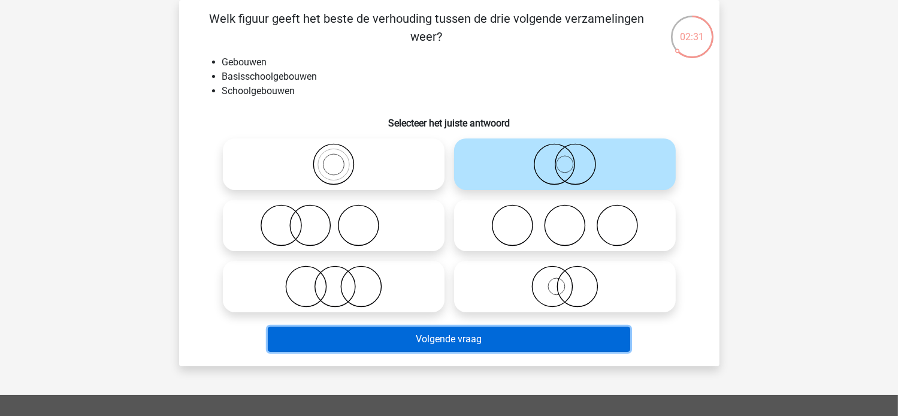
click at [455, 348] on button "Volgende vraag" at bounding box center [449, 338] width 362 height 25
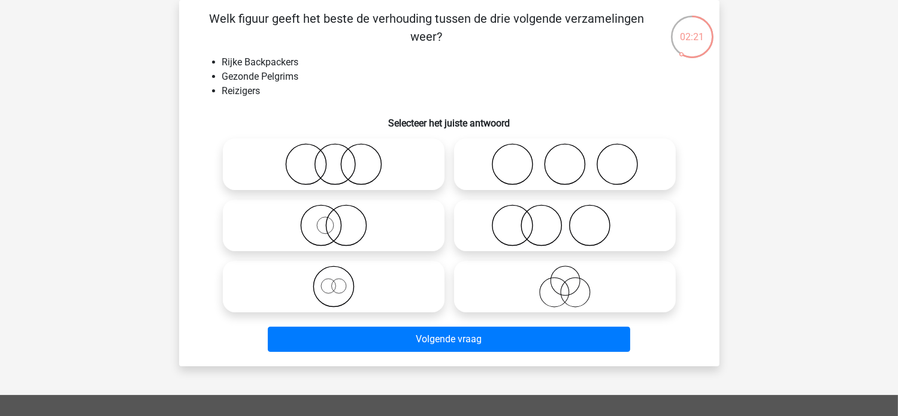
click at [562, 283] on icon at bounding box center [565, 286] width 212 height 42
click at [565, 280] on input "radio" at bounding box center [569, 277] width 8 height 8
radio input "true"
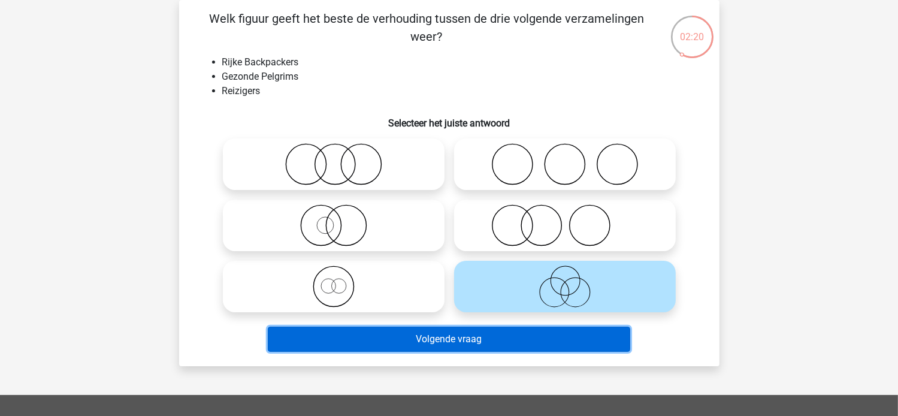
click at [451, 341] on button "Volgende vraag" at bounding box center [449, 338] width 362 height 25
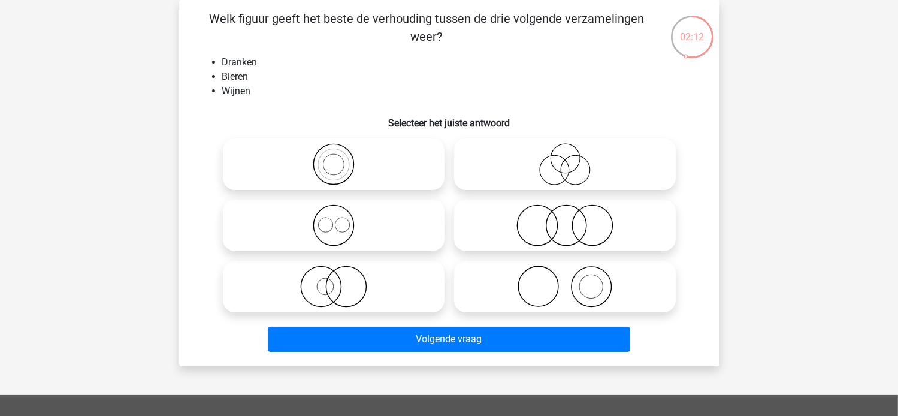
click at [534, 225] on icon at bounding box center [565, 225] width 212 height 42
click at [565, 219] on input "radio" at bounding box center [569, 215] width 8 height 8
radio input "true"
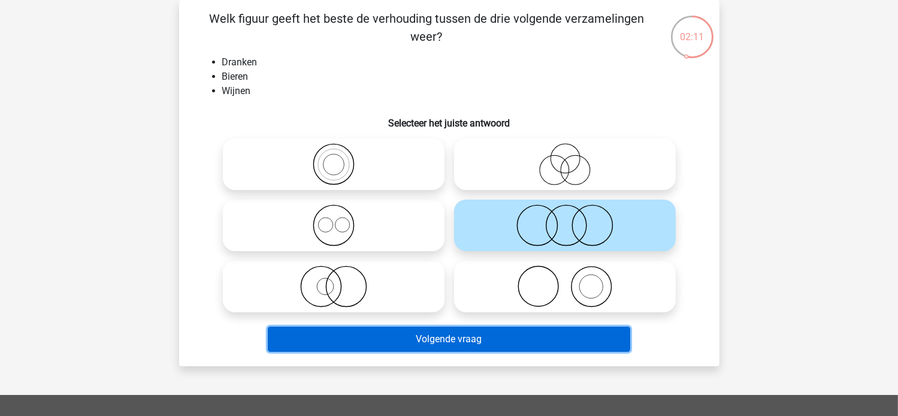
click at [462, 341] on button "Volgende vraag" at bounding box center [449, 338] width 362 height 25
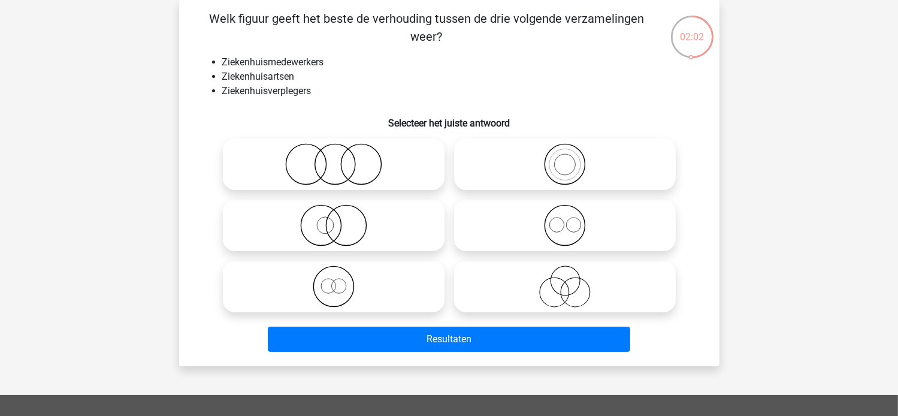
click at [557, 284] on icon at bounding box center [565, 286] width 212 height 42
click at [565, 280] on input "radio" at bounding box center [569, 277] width 8 height 8
radio input "true"
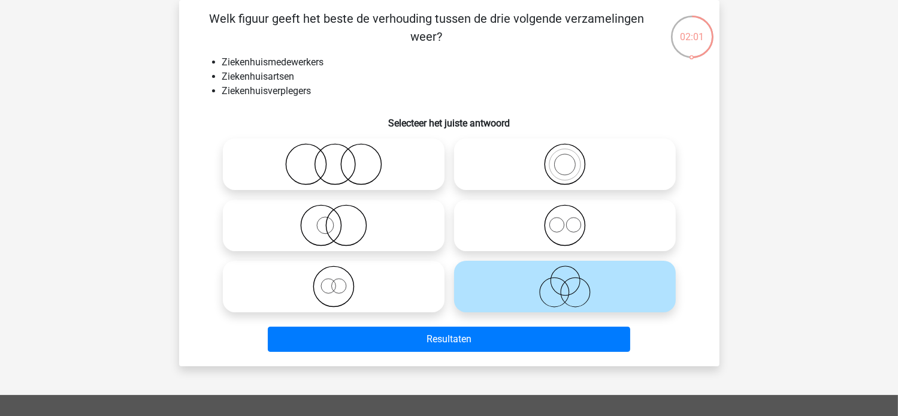
click at [507, 326] on div "Resultaten" at bounding box center [449, 337] width 502 height 40
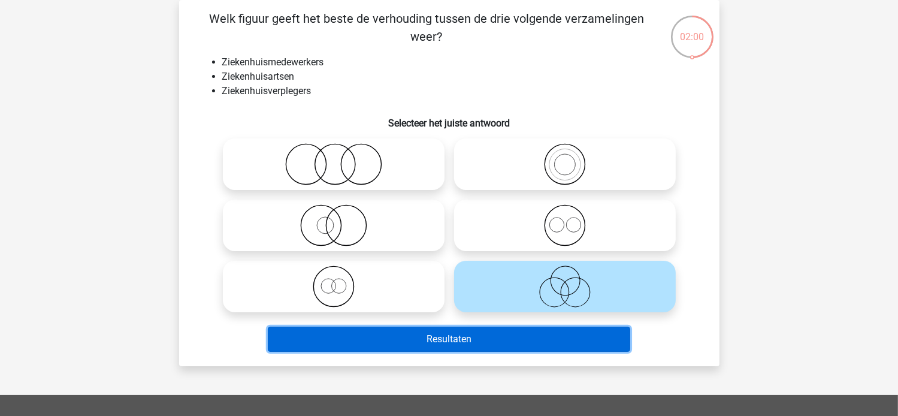
click at [496, 337] on button "Resultaten" at bounding box center [449, 338] width 362 height 25
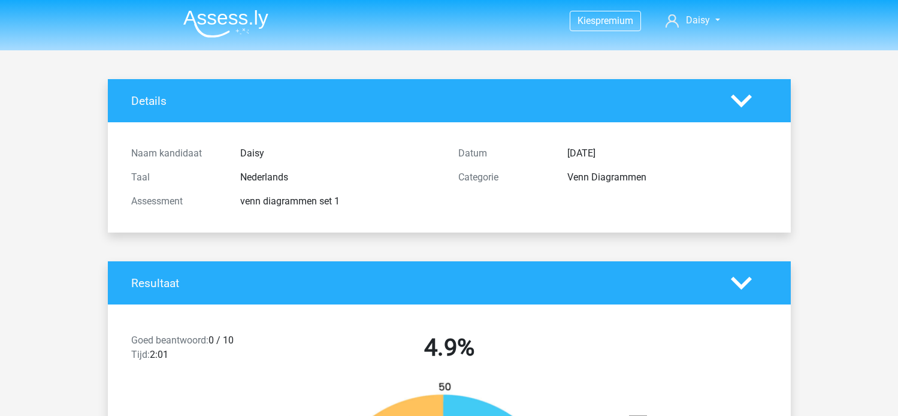
scroll to position [982, 0]
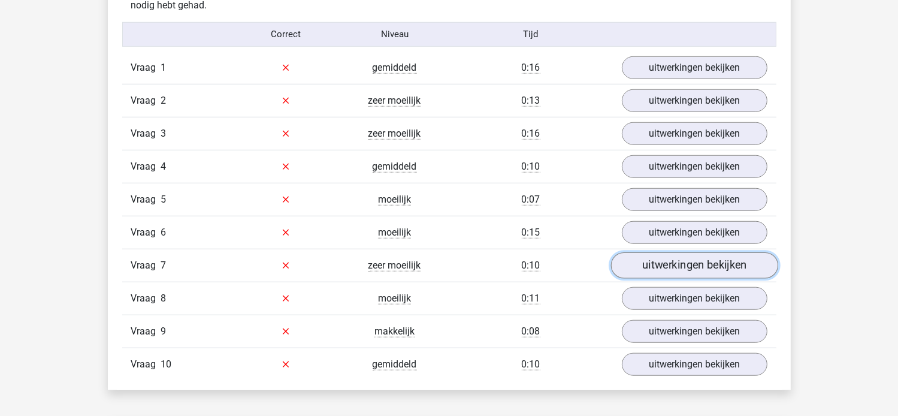
drag, startPoint x: 0, startPoint y: 0, endPoint x: 642, endPoint y: 260, distance: 692.7
click at [642, 260] on link "uitwerkingen bekijken" at bounding box center [693, 265] width 167 height 26
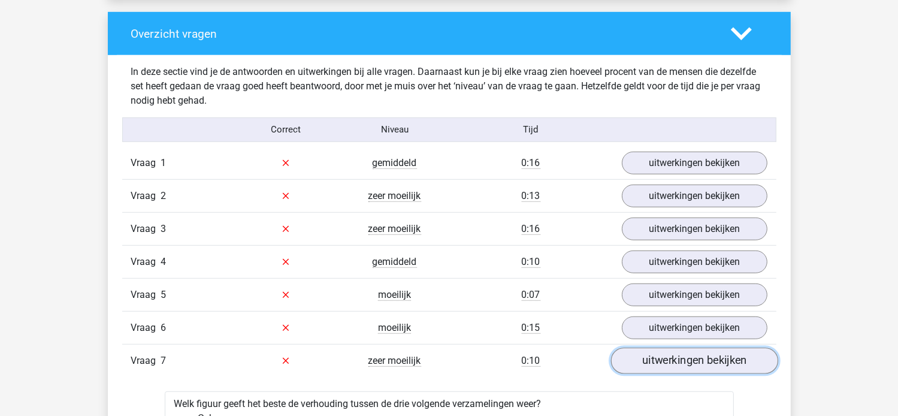
scroll to position [886, 0]
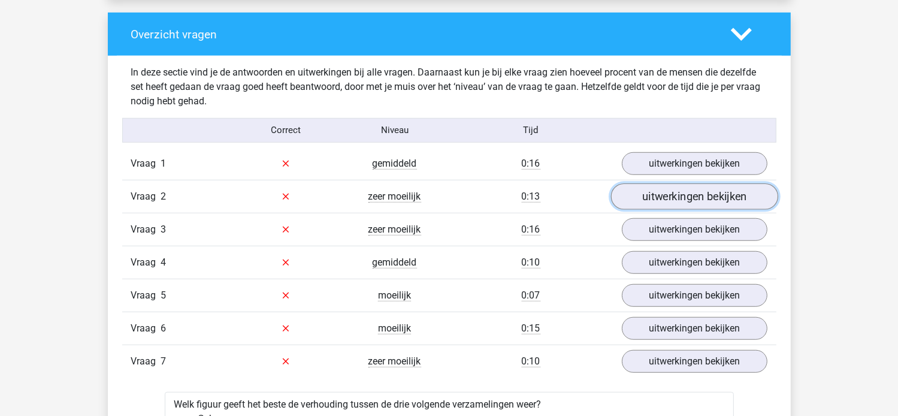
click at [673, 194] on link "uitwerkingen bekijken" at bounding box center [693, 196] width 167 height 26
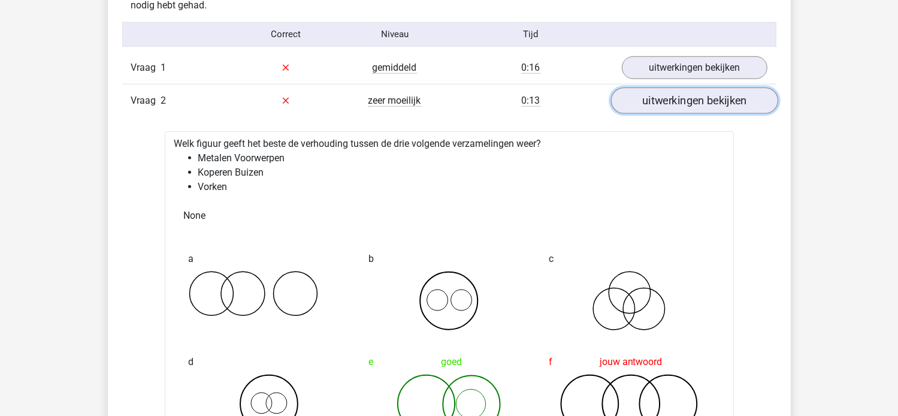
scroll to position [1006, 0]
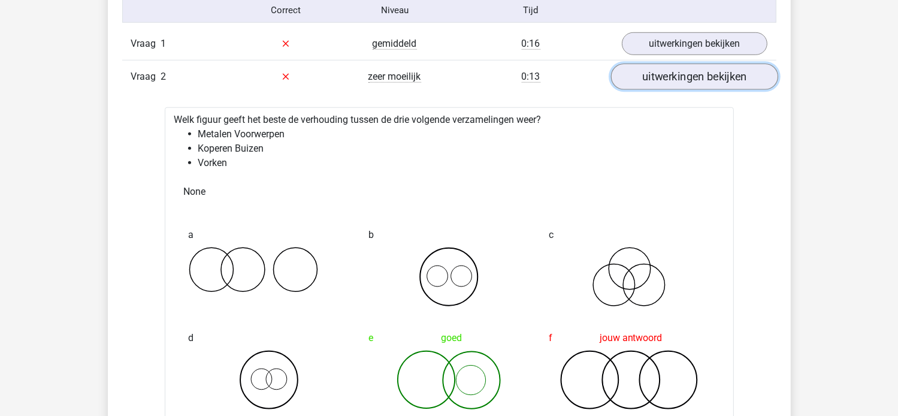
click at [707, 73] on link "uitwerkingen bekijken" at bounding box center [693, 76] width 167 height 26
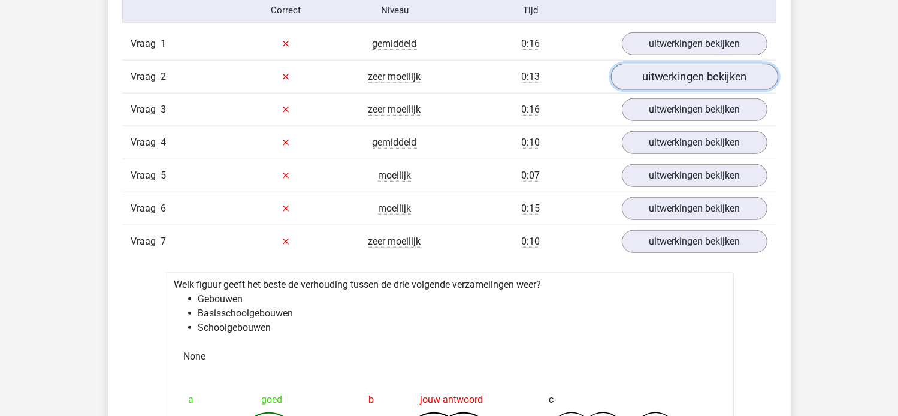
scroll to position [1030, 0]
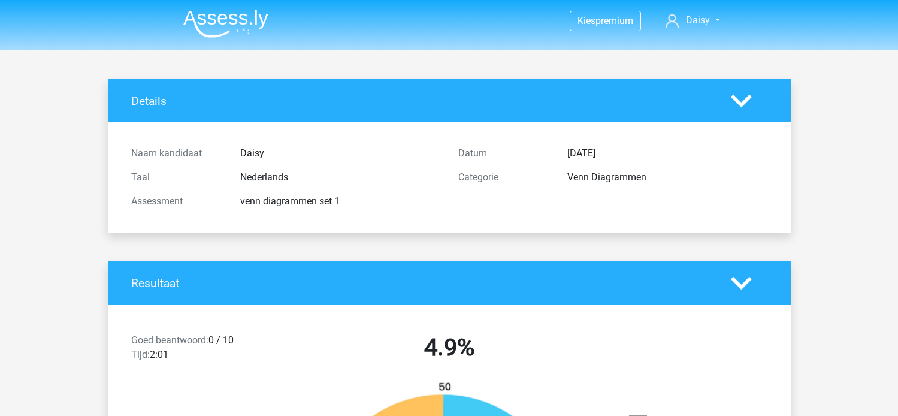
scroll to position [1030, 0]
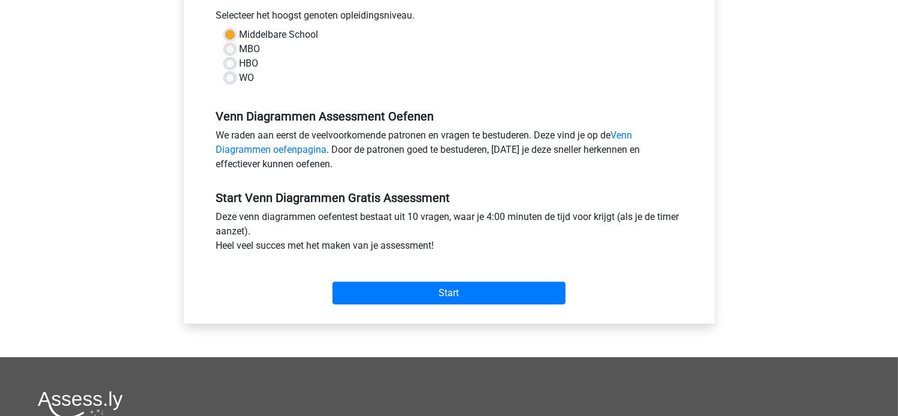
scroll to position [288, 0]
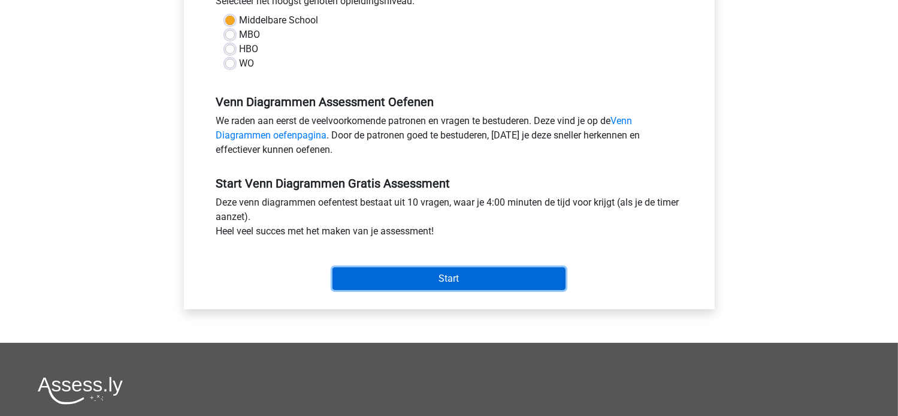
click at [434, 270] on input "Start" at bounding box center [448, 278] width 233 height 23
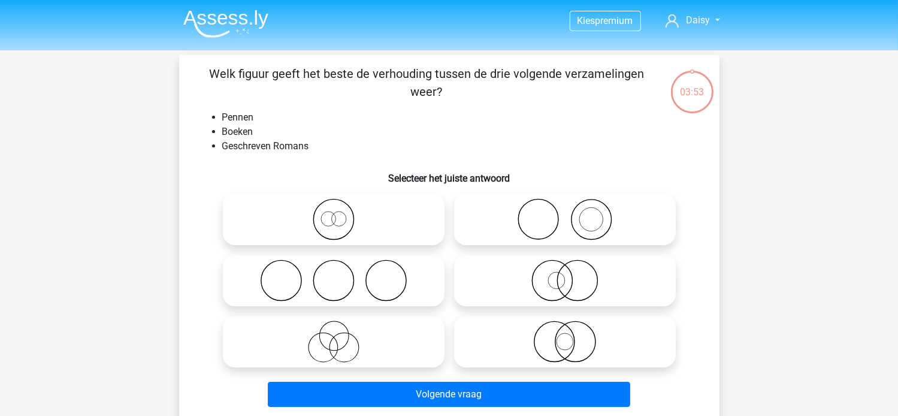
click at [583, 223] on icon at bounding box center [565, 219] width 212 height 42
click at [573, 213] on input "radio" at bounding box center [569, 209] width 8 height 8
radio input "true"
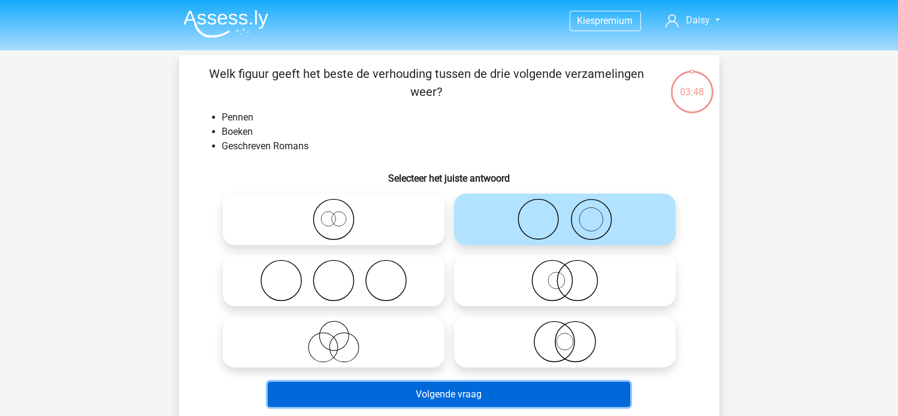
click at [423, 394] on button "Volgende vraag" at bounding box center [449, 394] width 362 height 25
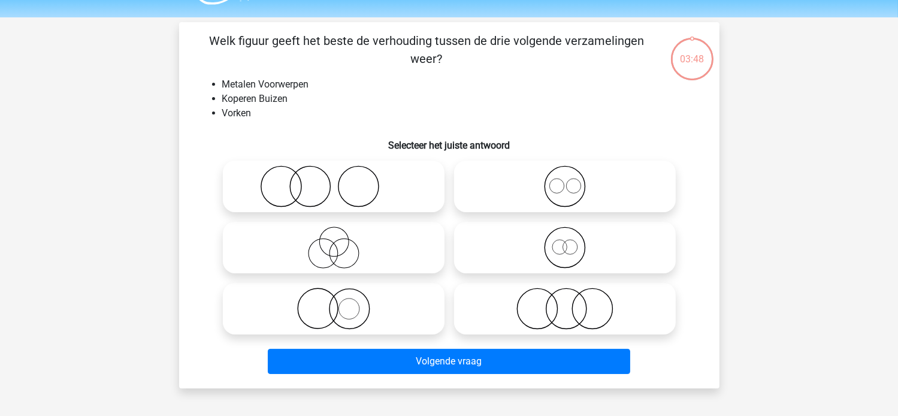
scroll to position [55, 0]
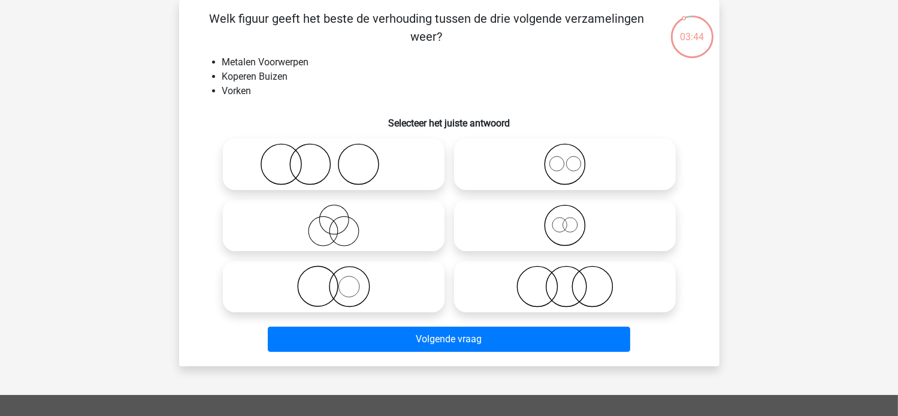
click at [322, 294] on icon at bounding box center [334, 286] width 212 height 42
click at [334, 280] on input "radio" at bounding box center [338, 277] width 8 height 8
radio input "true"
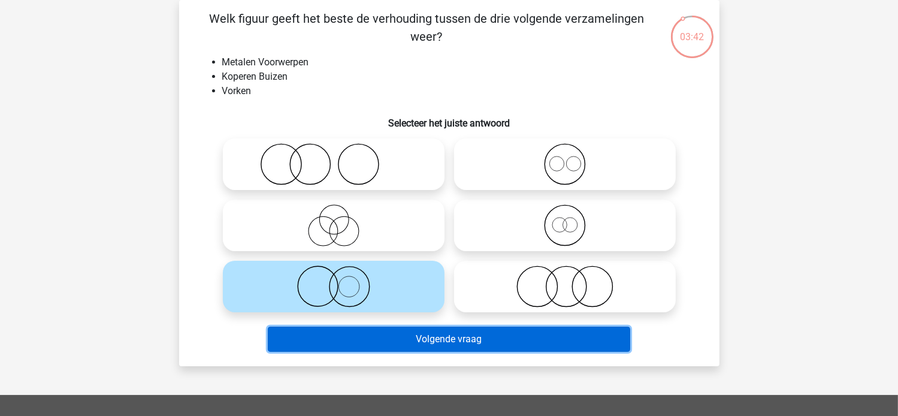
click at [425, 331] on button "Volgende vraag" at bounding box center [449, 338] width 362 height 25
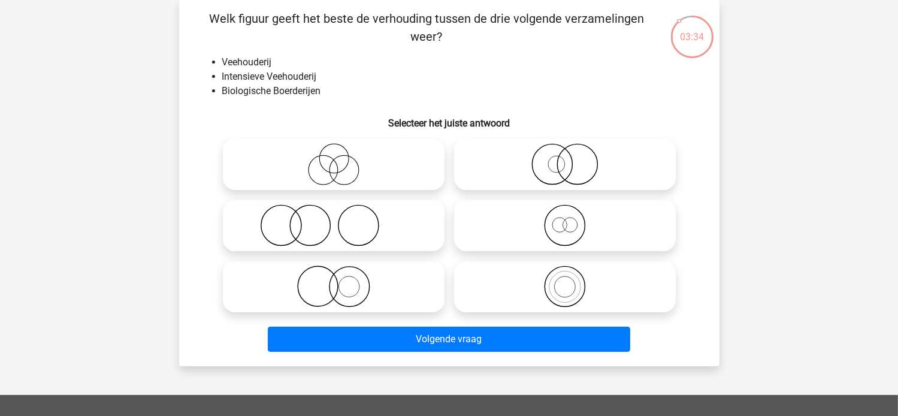
click at [561, 279] on icon at bounding box center [565, 286] width 212 height 42
click at [565, 279] on input "radio" at bounding box center [569, 277] width 8 height 8
radio input "true"
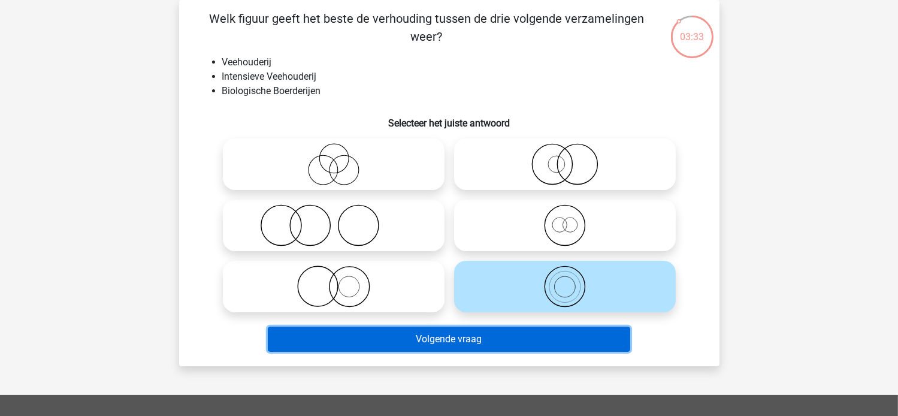
click at [395, 337] on button "Volgende vraag" at bounding box center [449, 338] width 362 height 25
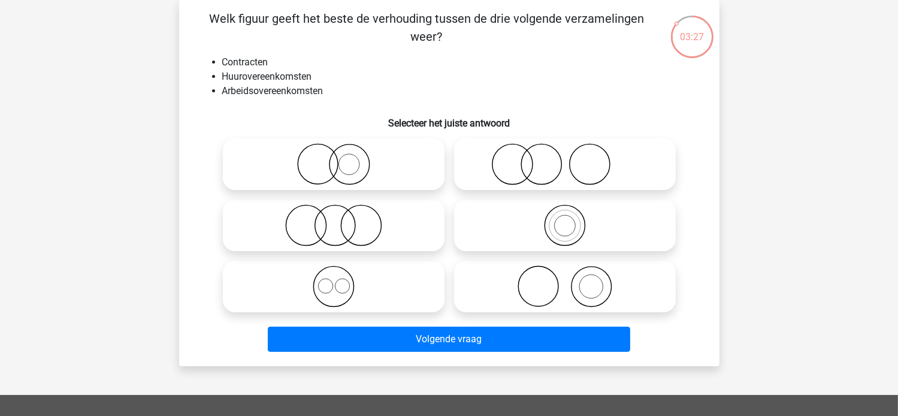
click at [323, 226] on icon at bounding box center [334, 225] width 212 height 42
click at [334, 219] on input "radio" at bounding box center [338, 215] width 8 height 8
radio input "true"
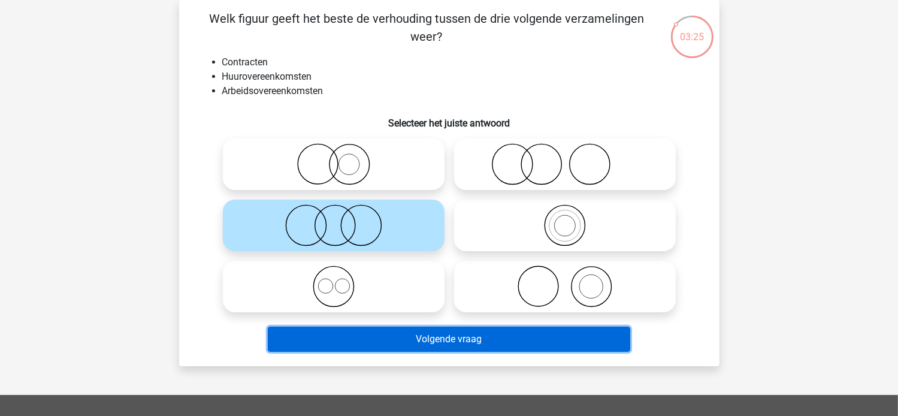
click at [456, 343] on button "Volgende vraag" at bounding box center [449, 338] width 362 height 25
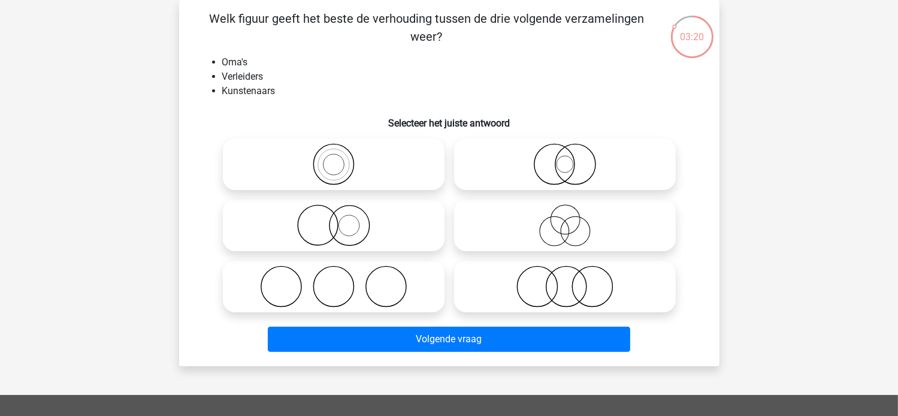
click at [340, 282] on icon at bounding box center [334, 286] width 212 height 42
click at [340, 280] on input "radio" at bounding box center [338, 277] width 8 height 8
radio input "true"
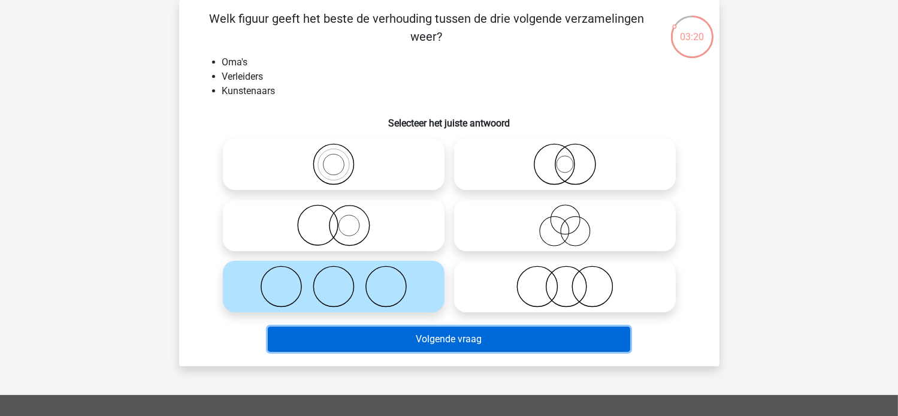
click at [380, 343] on button "Volgende vraag" at bounding box center [449, 338] width 362 height 25
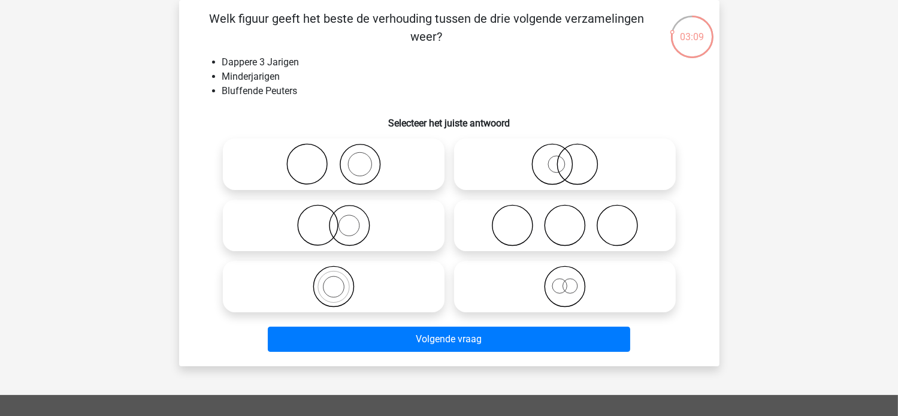
click at [560, 286] on icon at bounding box center [565, 286] width 212 height 42
click at [565, 280] on input "radio" at bounding box center [569, 277] width 8 height 8
radio input "true"
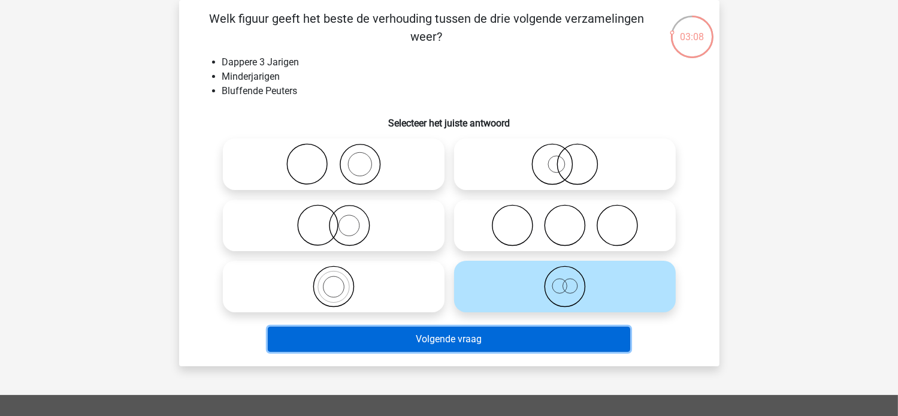
click at [470, 347] on button "Volgende vraag" at bounding box center [449, 338] width 362 height 25
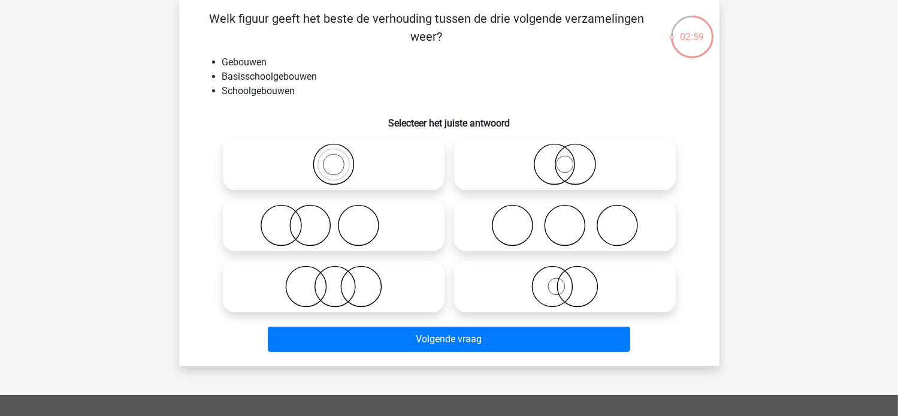
click at [332, 295] on icon at bounding box center [334, 286] width 212 height 42
click at [334, 280] on input "radio" at bounding box center [338, 277] width 8 height 8
radio input "true"
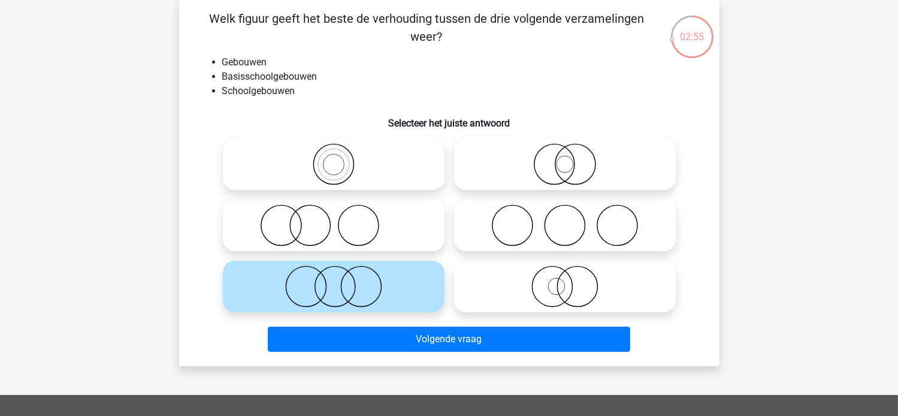
click at [325, 223] on icon at bounding box center [334, 225] width 212 height 42
click at [334, 219] on input "radio" at bounding box center [338, 215] width 8 height 8
radio input "true"
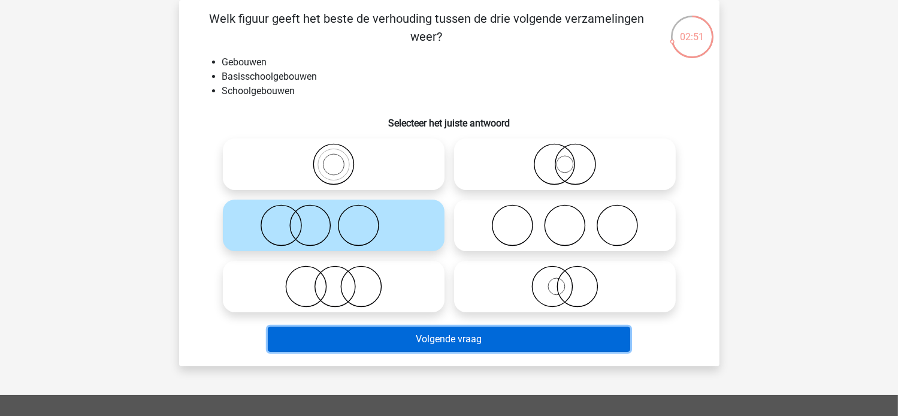
click at [383, 340] on button "Volgende vraag" at bounding box center [449, 338] width 362 height 25
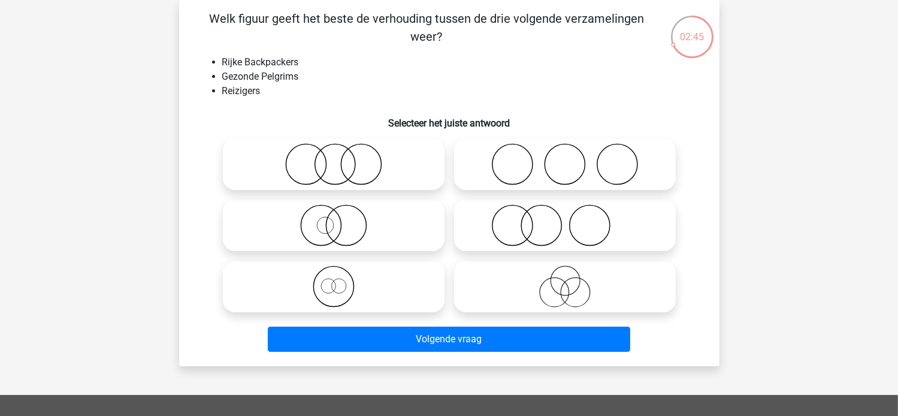
click at [555, 162] on icon at bounding box center [565, 164] width 212 height 42
click at [565, 158] on input "radio" at bounding box center [569, 154] width 8 height 8
radio input "true"
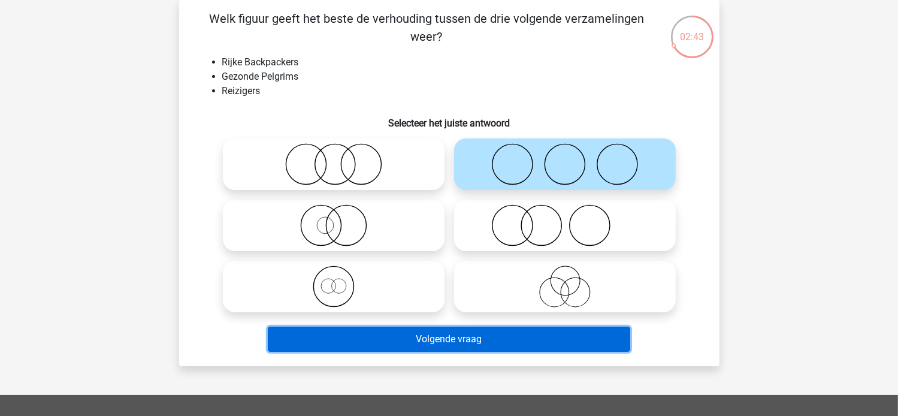
click at [426, 341] on button "Volgende vraag" at bounding box center [449, 338] width 362 height 25
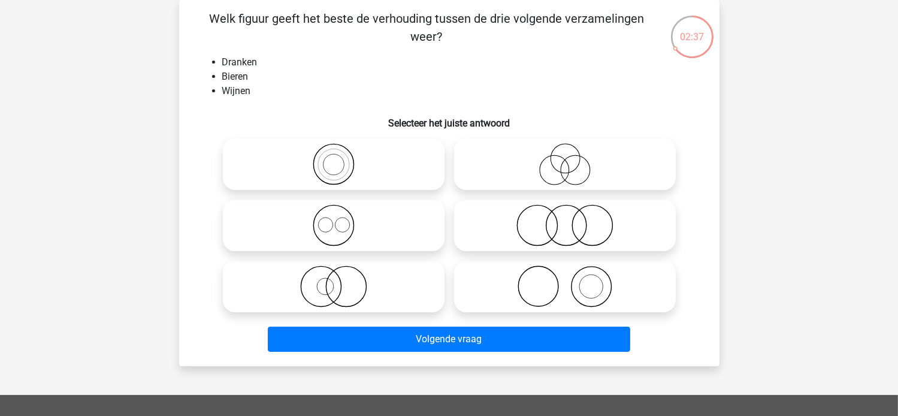
click at [541, 286] on icon at bounding box center [565, 286] width 212 height 42
click at [565, 280] on input "radio" at bounding box center [569, 277] width 8 height 8
radio input "true"
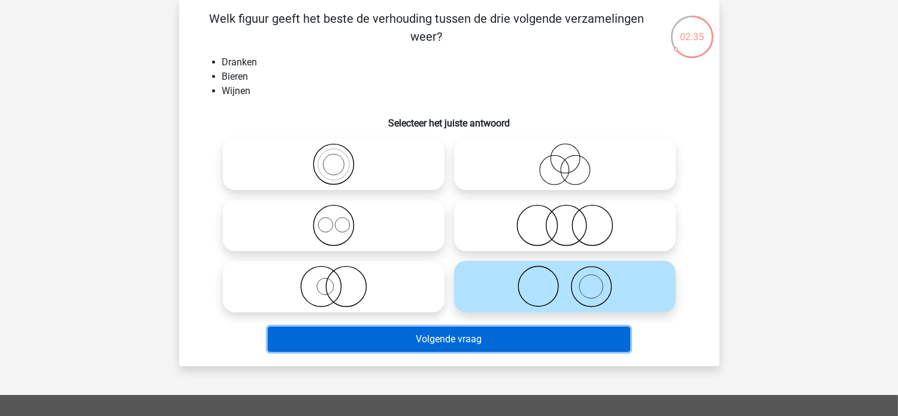
click at [453, 336] on button "Volgende vraag" at bounding box center [449, 338] width 362 height 25
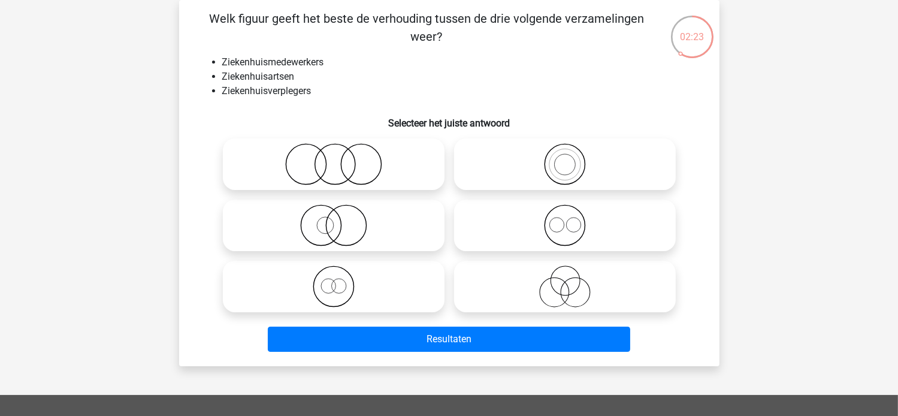
click at [567, 294] on icon at bounding box center [565, 286] width 212 height 42
click at [567, 280] on input "radio" at bounding box center [569, 277] width 8 height 8
radio input "true"
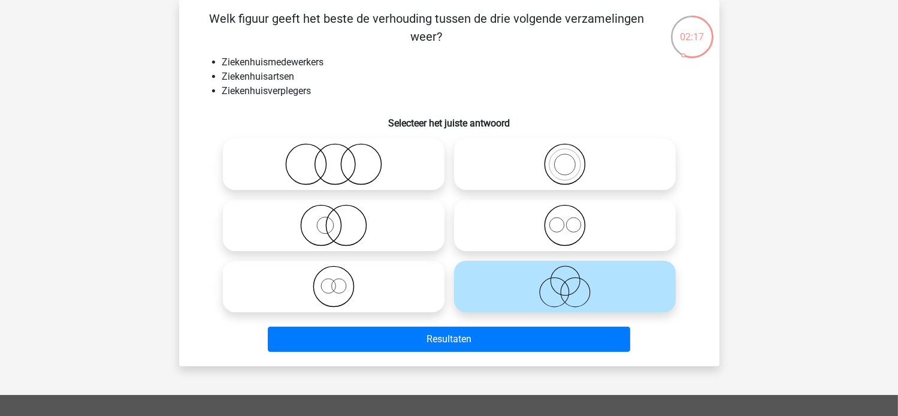
click at [338, 223] on icon at bounding box center [334, 225] width 212 height 42
click at [338, 219] on input "radio" at bounding box center [338, 215] width 8 height 8
radio input "true"
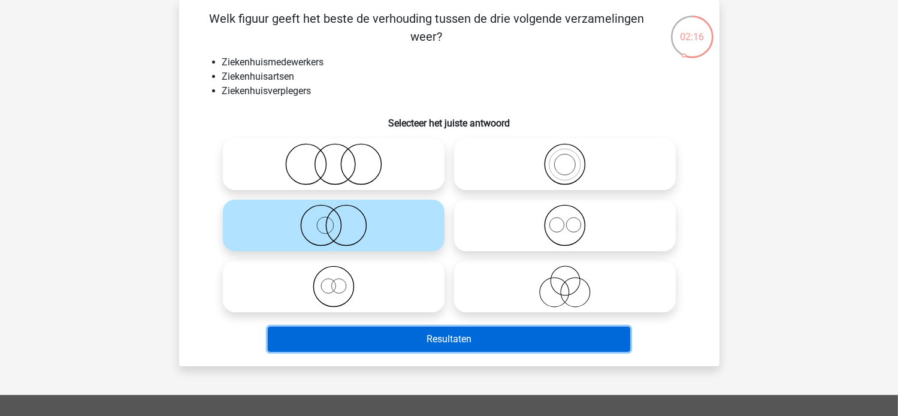
click at [435, 340] on button "Resultaten" at bounding box center [449, 338] width 362 height 25
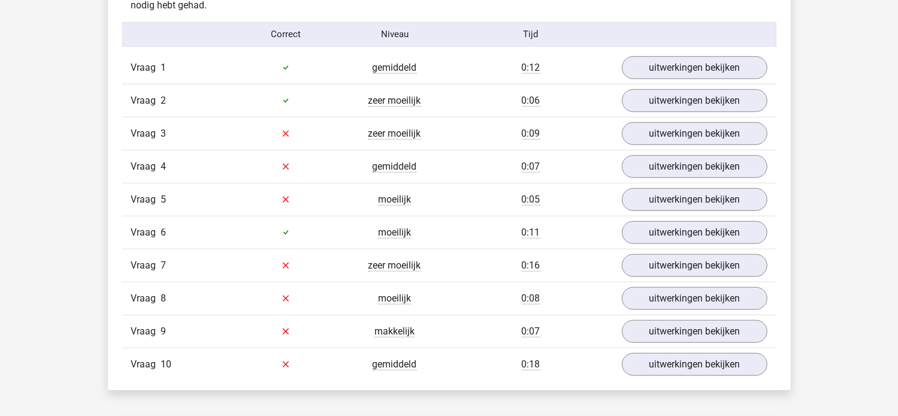
scroll to position [1006, 0]
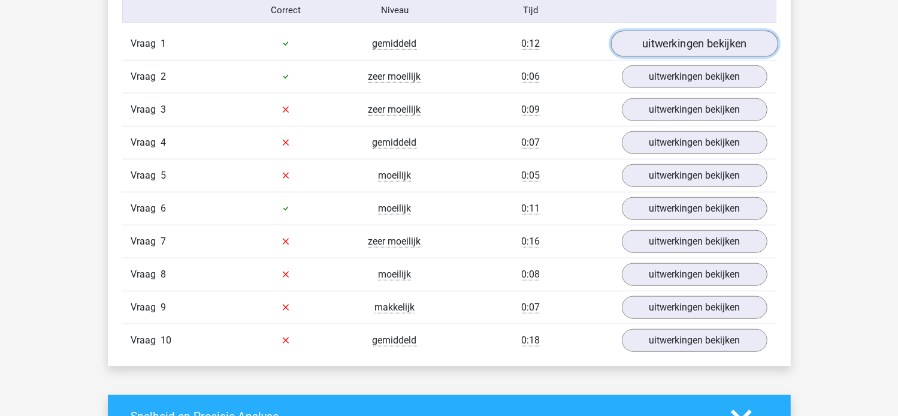
click at [678, 40] on link "uitwerkingen bekijken" at bounding box center [693, 44] width 167 height 26
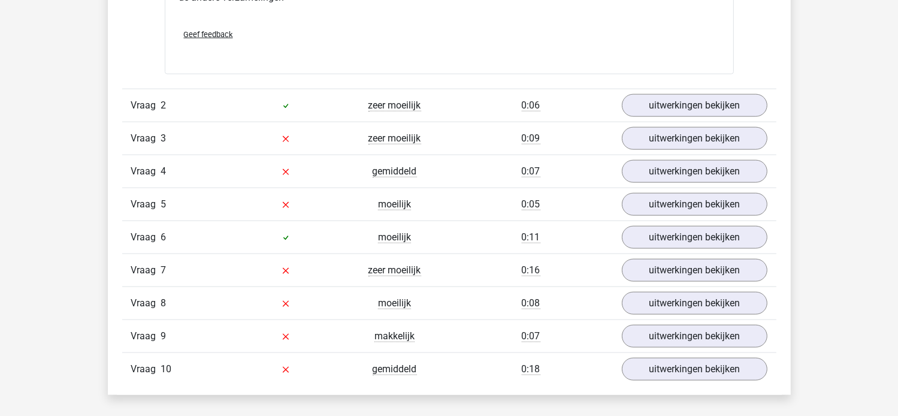
scroll to position [1438, 0]
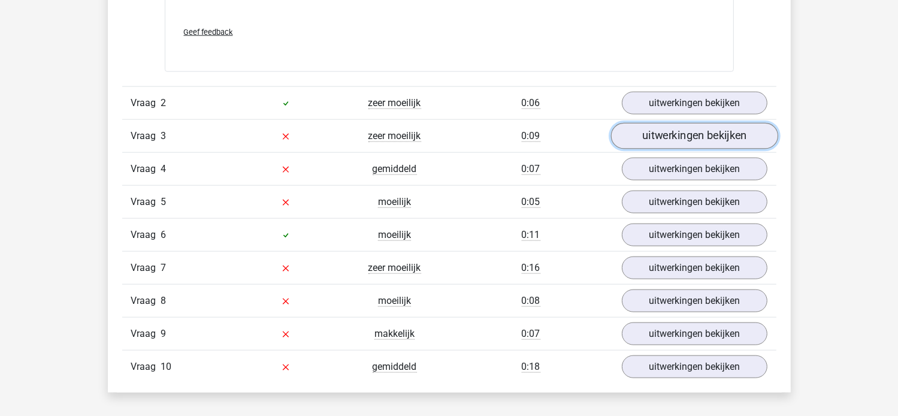
click at [649, 128] on link "uitwerkingen bekijken" at bounding box center [693, 136] width 167 height 26
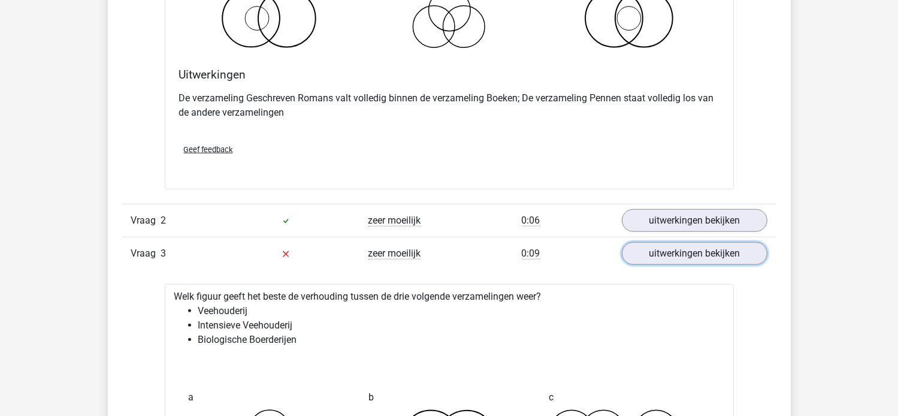
scroll to position [1318, 0]
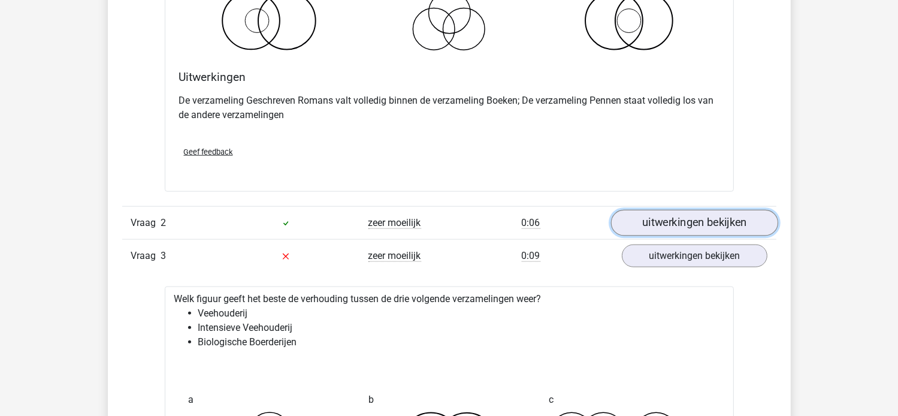
click at [671, 222] on link "uitwerkingen bekijken" at bounding box center [693, 223] width 167 height 26
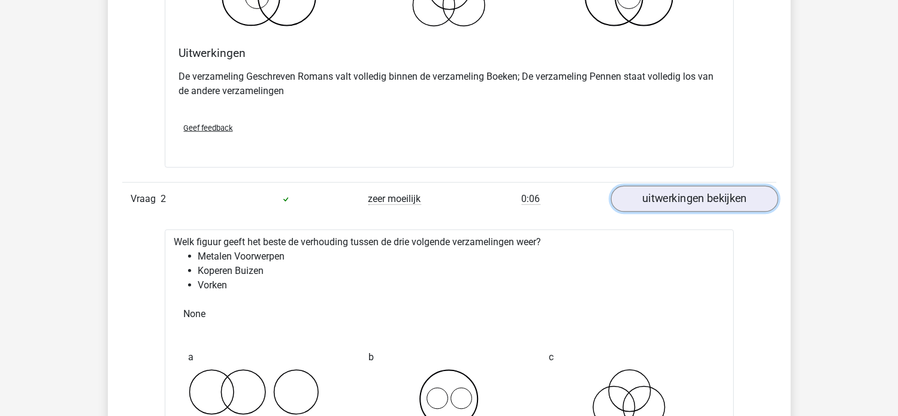
scroll to position [1366, 0]
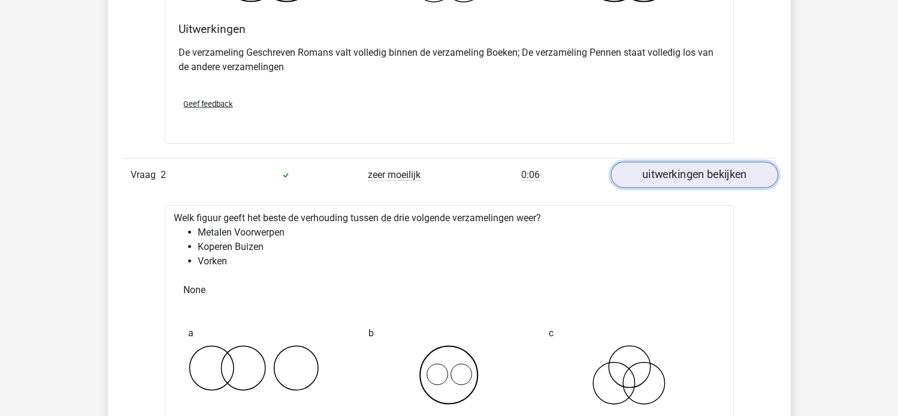
click at [686, 170] on link "uitwerkingen bekijken" at bounding box center [693, 175] width 167 height 26
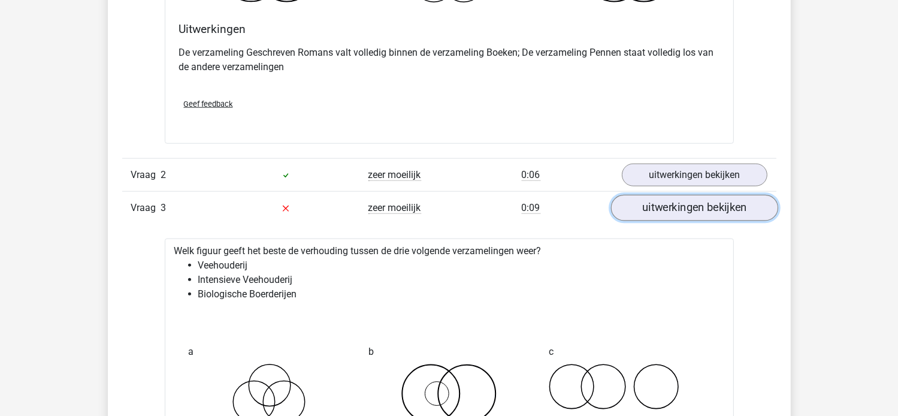
click at [662, 207] on link "uitwerkingen bekijken" at bounding box center [693, 208] width 167 height 26
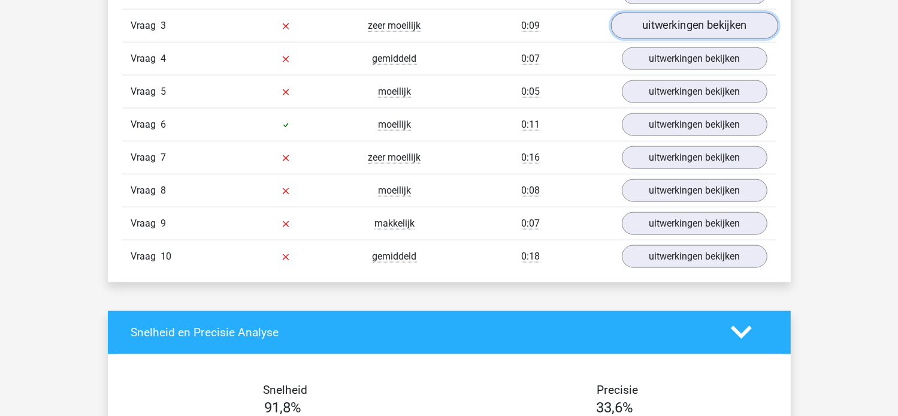
scroll to position [1557, 0]
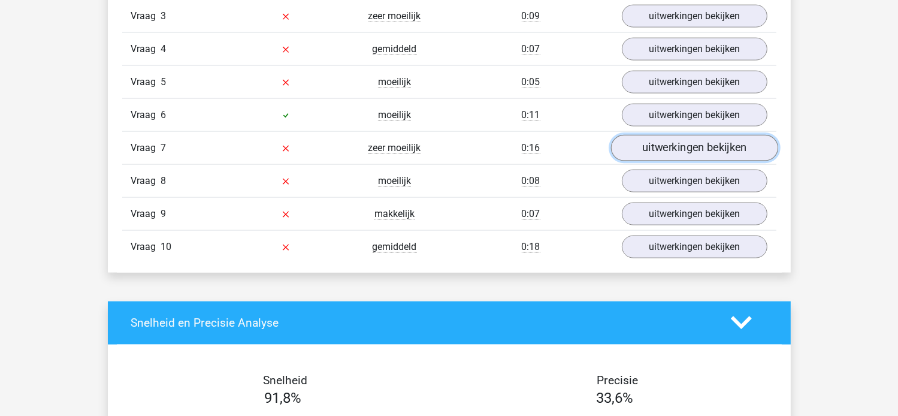
click at [658, 143] on link "uitwerkingen bekijken" at bounding box center [693, 148] width 167 height 26
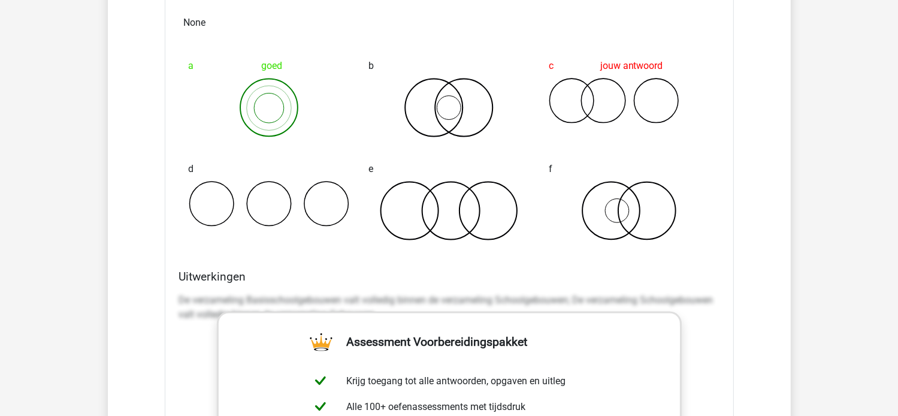
scroll to position [1821, 0]
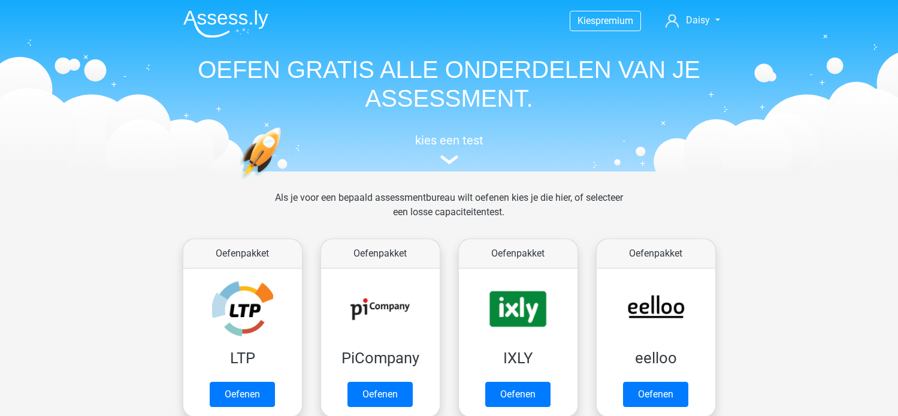
scroll to position [503, 0]
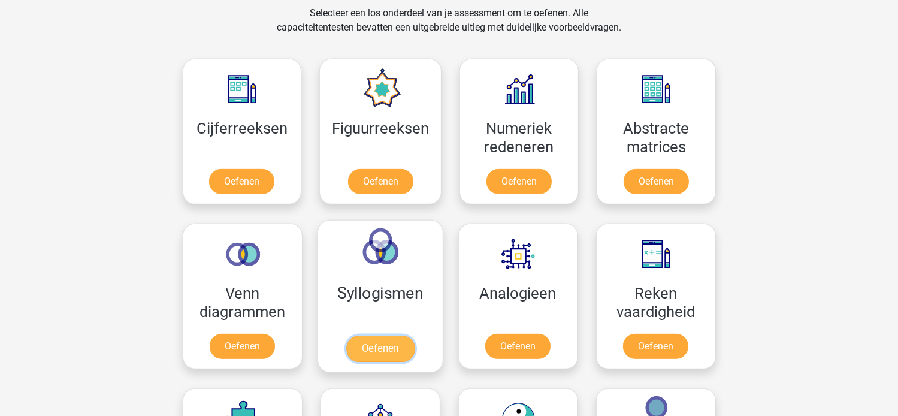
click at [377, 344] on link "Oefenen" at bounding box center [380, 348] width 68 height 26
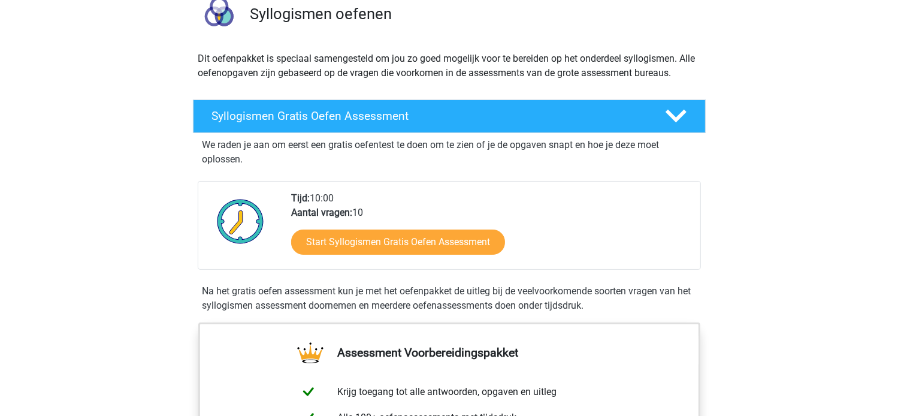
scroll to position [120, 0]
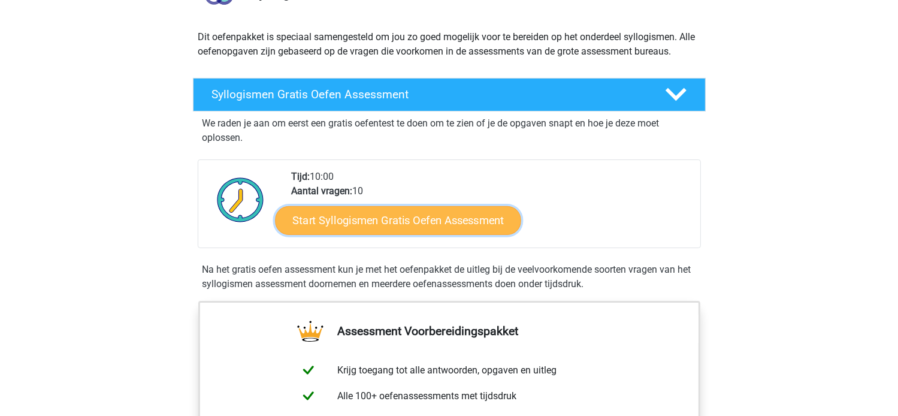
click at [417, 221] on link "Start Syllogismen Gratis Oefen Assessment" at bounding box center [398, 219] width 246 height 29
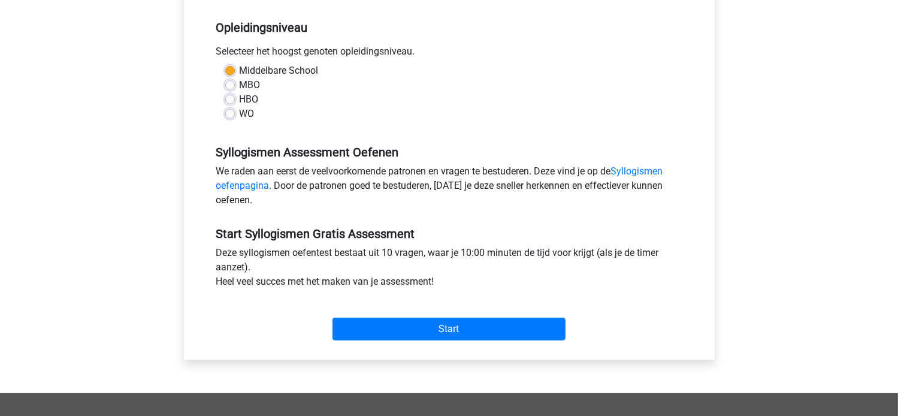
scroll to position [240, 0]
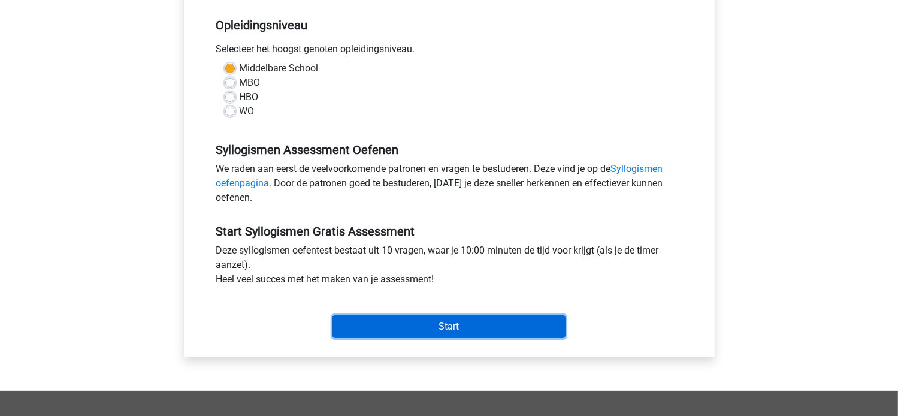
click at [435, 324] on input "Start" at bounding box center [448, 326] width 233 height 23
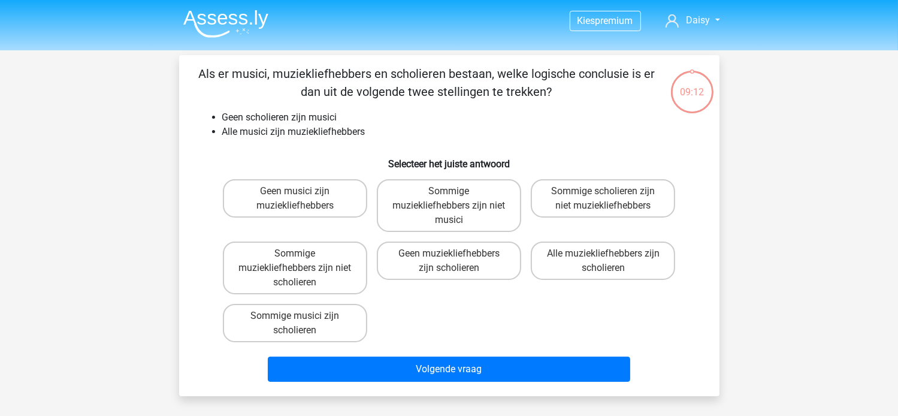
click at [301, 322] on input "Sommige musici zijn scholieren" at bounding box center [299, 320] width 8 height 8
radio input "true"
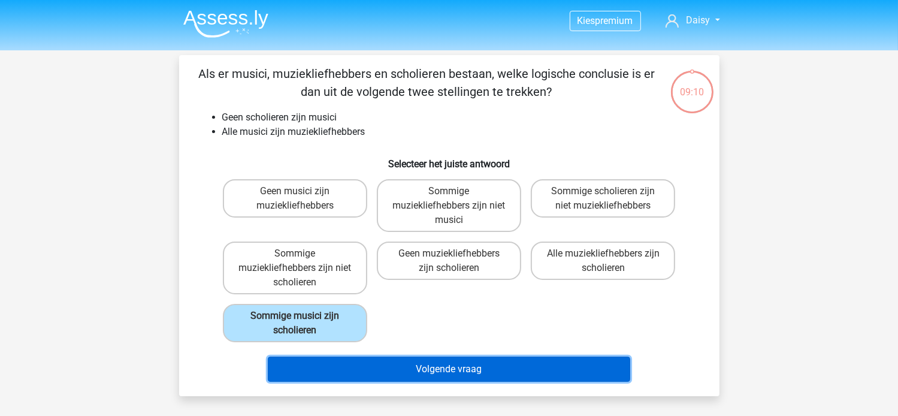
click at [386, 367] on button "Volgende vraag" at bounding box center [449, 368] width 362 height 25
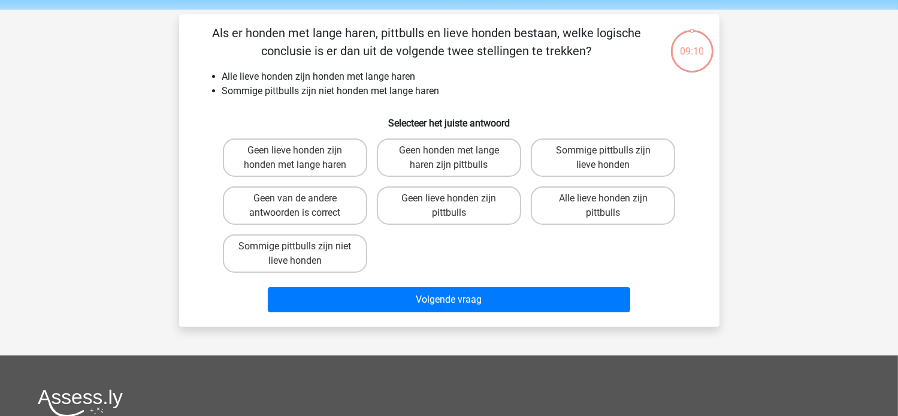
scroll to position [55, 0]
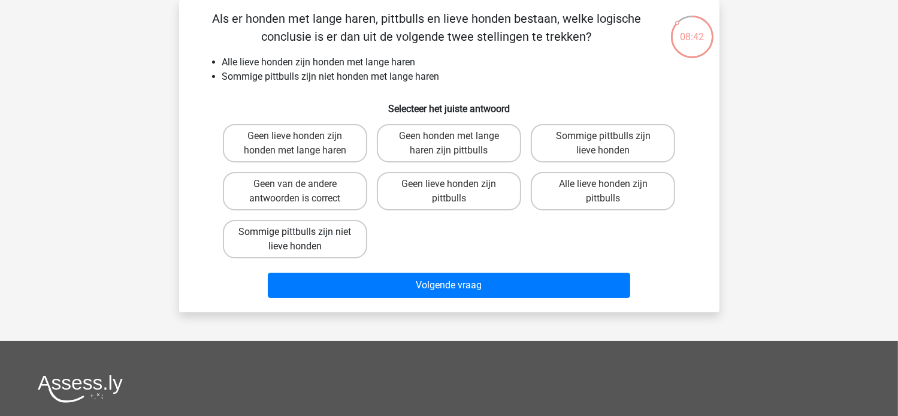
click at [289, 238] on label "Sommige pittbulls zijn niet lieve honden" at bounding box center [295, 239] width 144 height 38
click at [295, 238] on input "Sommige pittbulls zijn niet lieve honden" at bounding box center [299, 236] width 8 height 8
radio input "true"
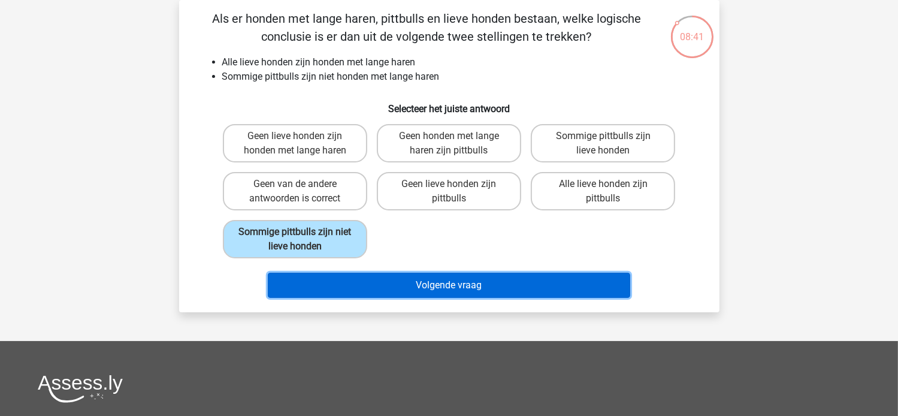
click at [337, 276] on button "Volgende vraag" at bounding box center [449, 285] width 362 height 25
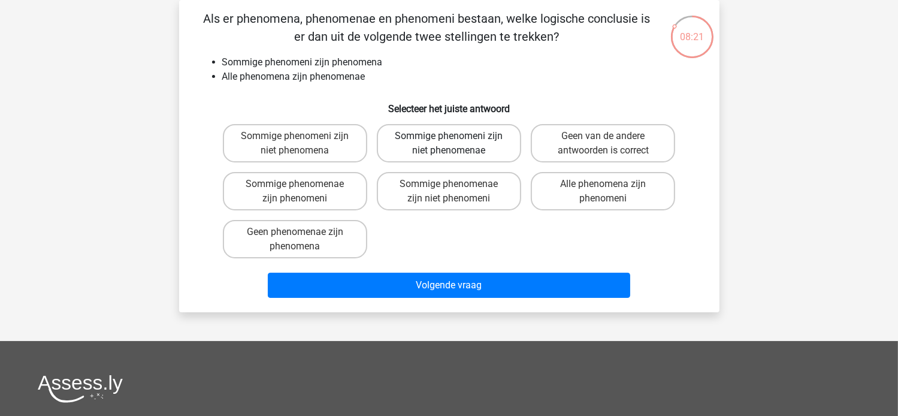
click at [470, 134] on label "Sommige phenomeni zijn niet phenomenae" at bounding box center [449, 143] width 144 height 38
click at [456, 136] on input "Sommige phenomeni zijn niet phenomenae" at bounding box center [453, 140] width 8 height 8
radio input "true"
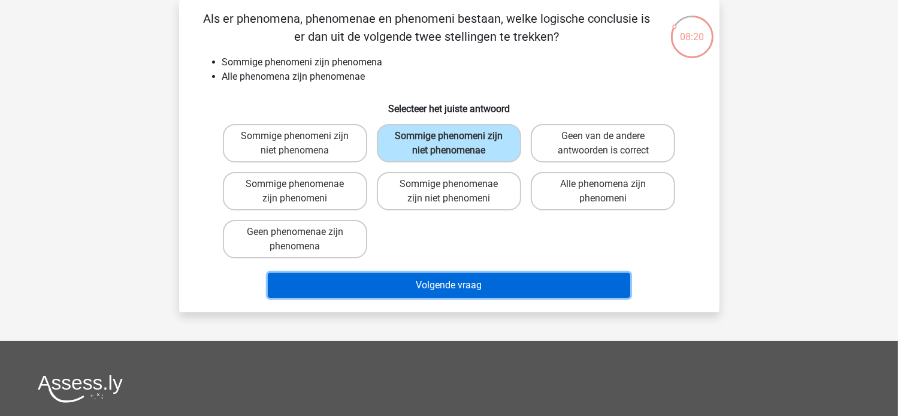
click at [403, 278] on button "Volgende vraag" at bounding box center [449, 285] width 362 height 25
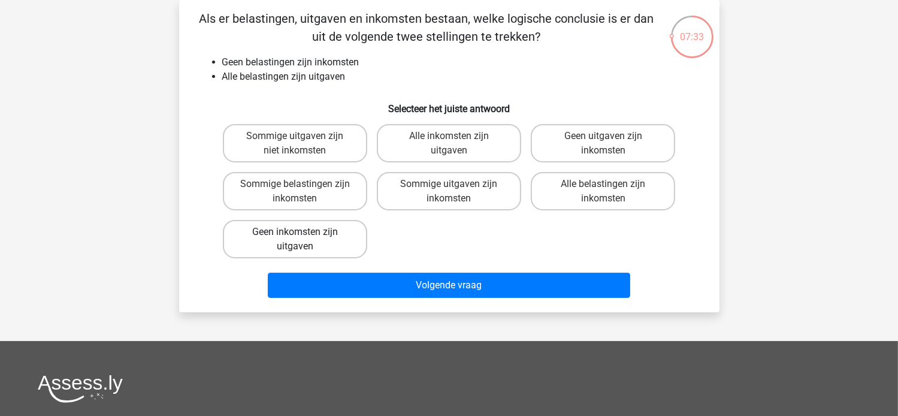
click at [269, 235] on label "Geen inkomsten zijn uitgaven" at bounding box center [295, 239] width 144 height 38
click at [295, 235] on input "Geen inkomsten zijn uitgaven" at bounding box center [299, 236] width 8 height 8
radio input "true"
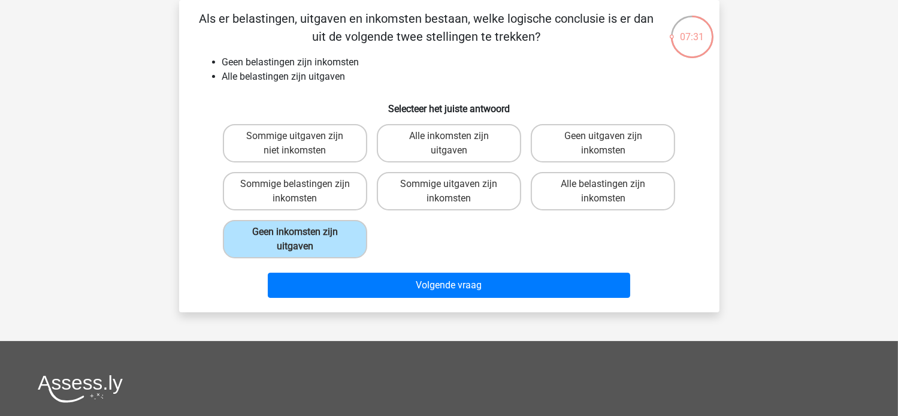
click at [606, 141] on input "Geen uitgaven zijn inkomsten" at bounding box center [607, 140] width 8 height 8
radio input "true"
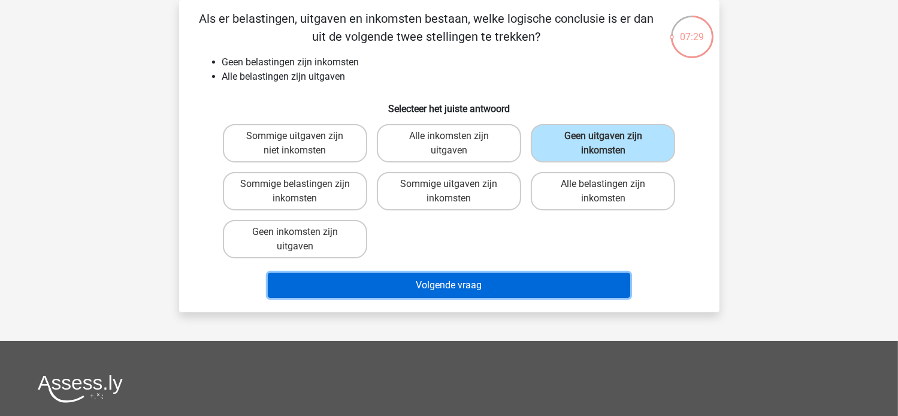
click at [384, 276] on button "Volgende vraag" at bounding box center [449, 285] width 362 height 25
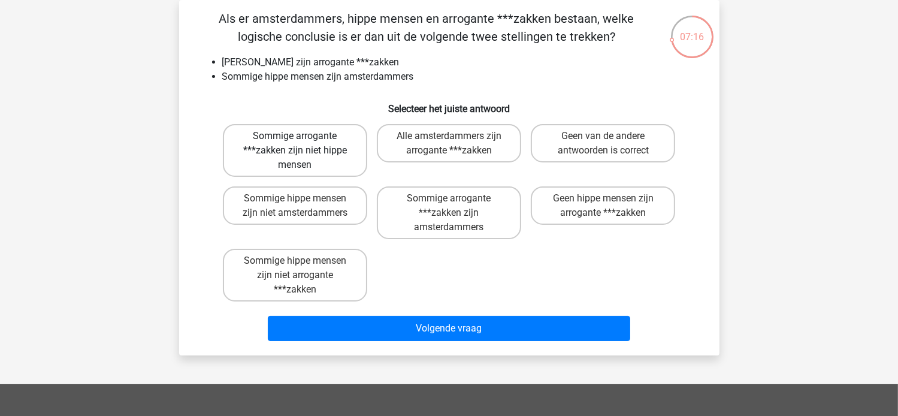
click at [283, 164] on label "Sommige arrogante ***zakken zijn niet hippe mensen" at bounding box center [295, 150] width 144 height 53
click at [295, 144] on input "Sommige arrogante ***zakken zijn niet hippe mensen" at bounding box center [299, 140] width 8 height 8
radio input "true"
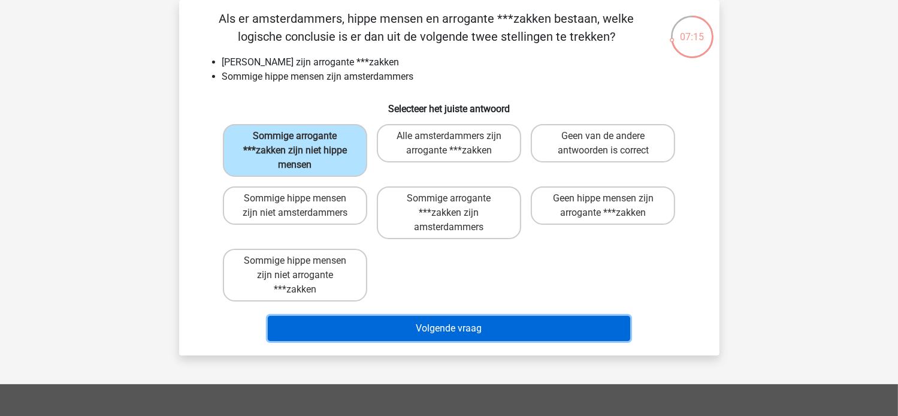
click at [361, 328] on button "Volgende vraag" at bounding box center [449, 328] width 362 height 25
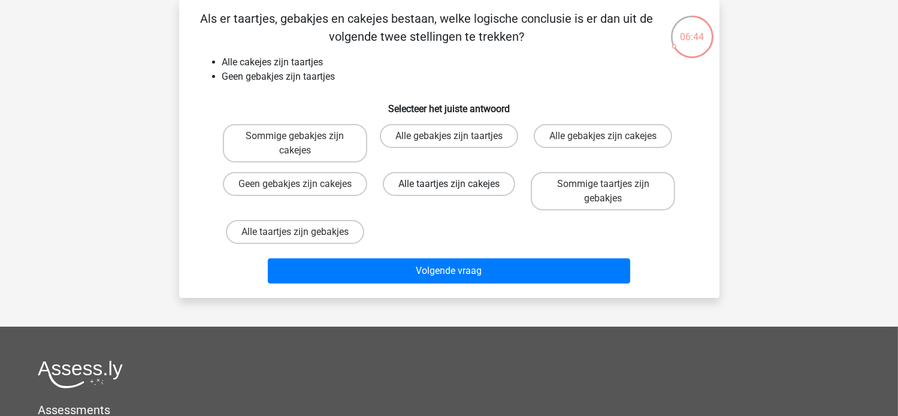
click at [475, 183] on label "Alle taartjes zijn cakejes" at bounding box center [449, 184] width 132 height 24
click at [456, 184] on input "Alle taartjes zijn cakejes" at bounding box center [453, 188] width 8 height 8
radio input "true"
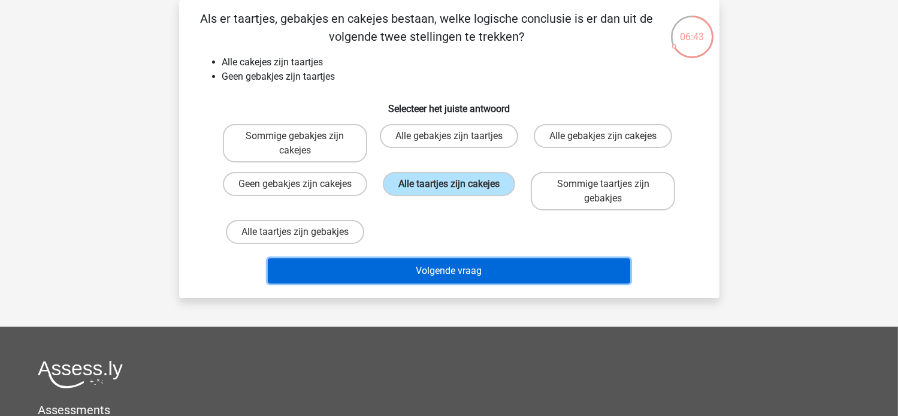
click at [433, 267] on button "Volgende vraag" at bounding box center [449, 270] width 362 height 25
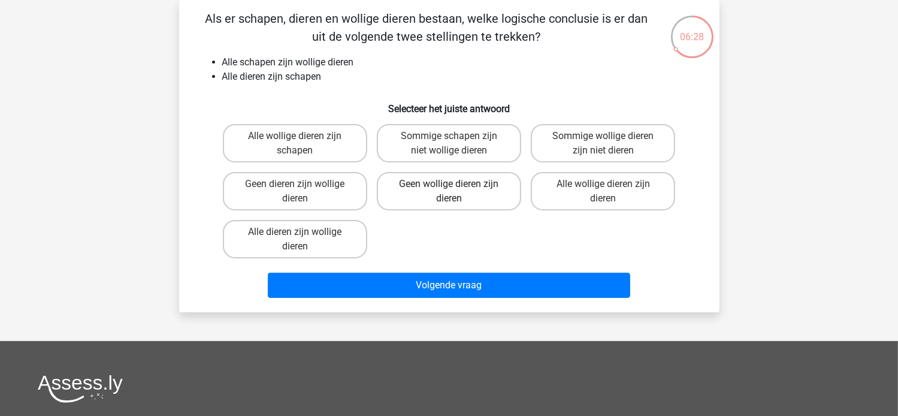
click at [459, 183] on label "Geen wollige dieren zijn dieren" at bounding box center [449, 191] width 144 height 38
click at [456, 184] on input "Geen wollige dieren zijn dieren" at bounding box center [453, 188] width 8 height 8
radio input "true"
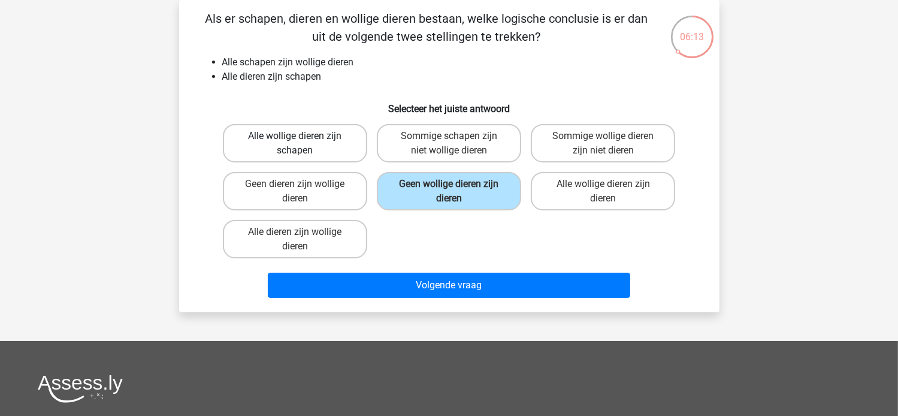
click at [283, 138] on label "Alle wollige dieren zijn schapen" at bounding box center [295, 143] width 144 height 38
click at [295, 138] on input "Alle wollige dieren zijn schapen" at bounding box center [299, 140] width 8 height 8
radio input "true"
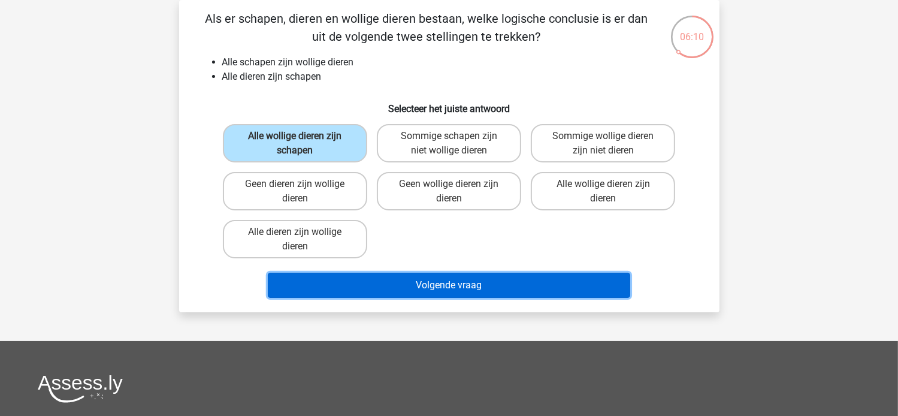
click at [448, 286] on button "Volgende vraag" at bounding box center [449, 285] width 362 height 25
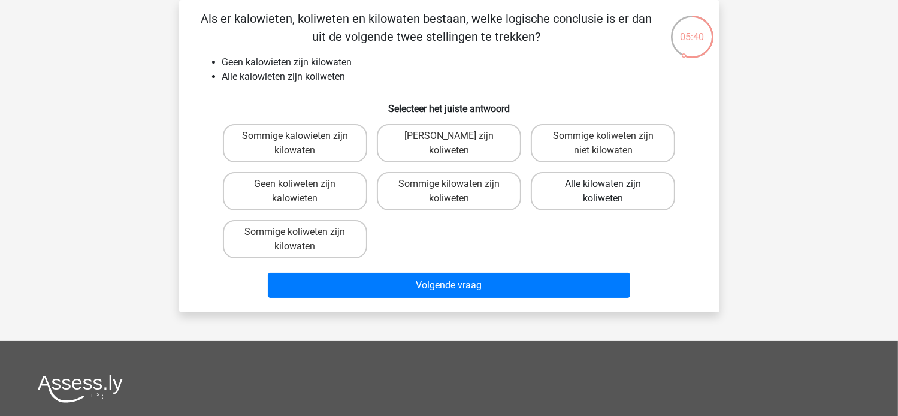
click at [596, 199] on label "Alle kilowaten zijn koliweten" at bounding box center [603, 191] width 144 height 38
click at [603, 192] on input "Alle kilowaten zijn koliweten" at bounding box center [607, 188] width 8 height 8
radio input "true"
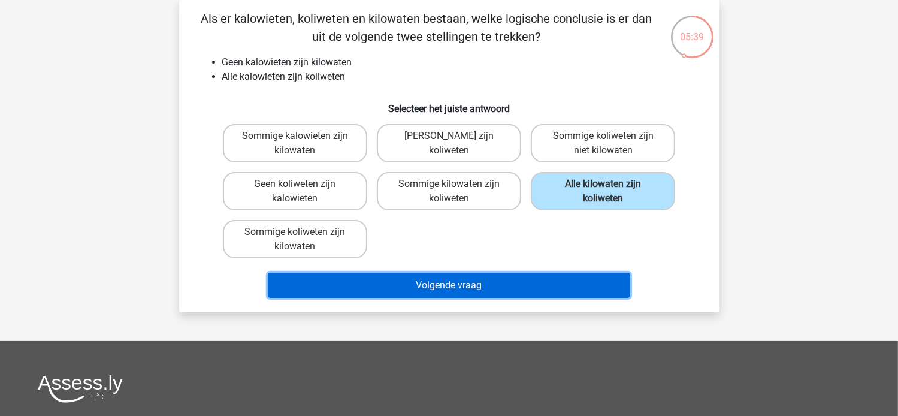
click at [446, 280] on button "Volgende vraag" at bounding box center [449, 285] width 362 height 25
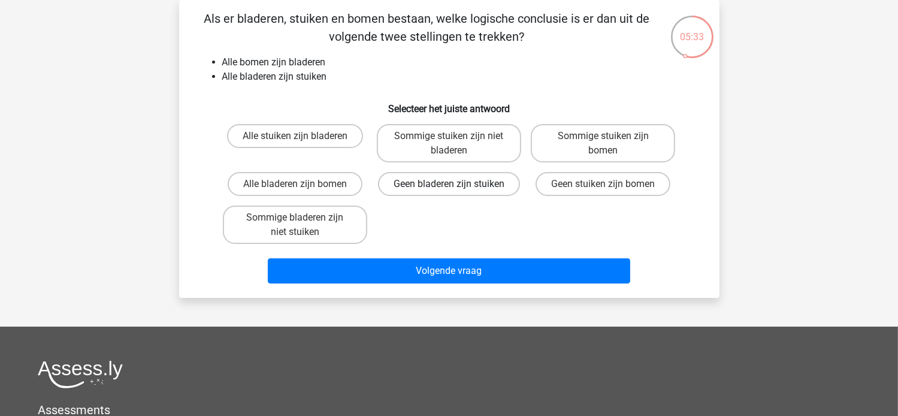
click at [448, 192] on label "Geen bladeren zijn stuiken" at bounding box center [449, 184] width 142 height 24
click at [449, 192] on input "Geen bladeren zijn stuiken" at bounding box center [453, 188] width 8 height 8
radio input "true"
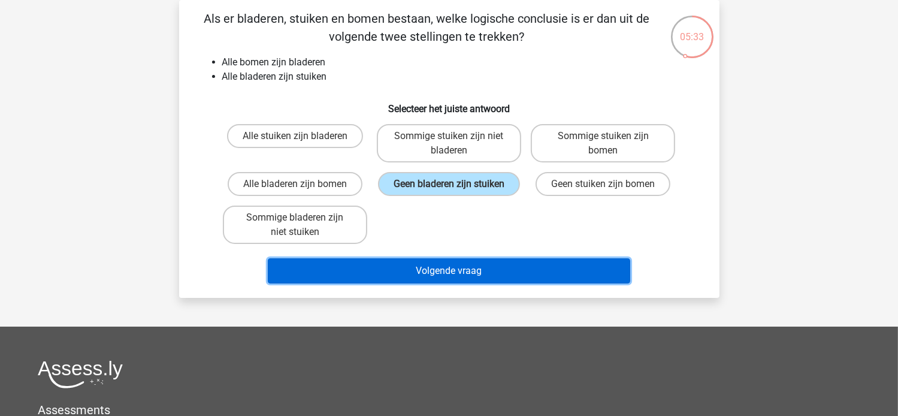
click at [424, 268] on button "Volgende vraag" at bounding box center [449, 270] width 362 height 25
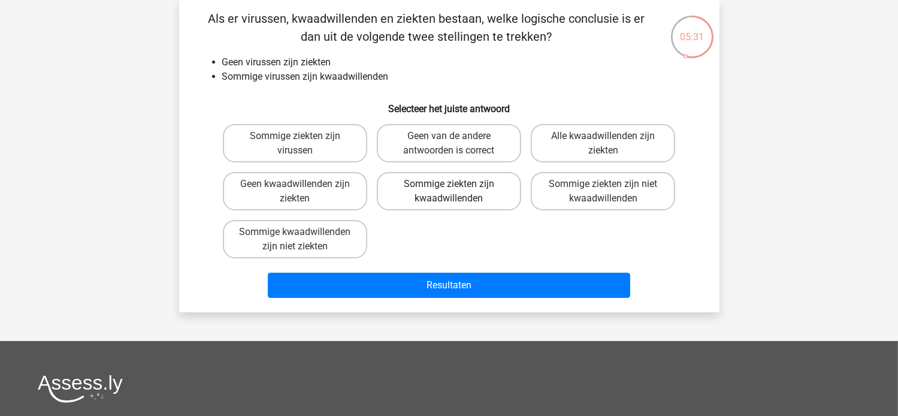
click at [430, 195] on label "Sommige ziekten zijn kwaadwillenden" at bounding box center [449, 191] width 144 height 38
click at [449, 192] on input "Sommige ziekten zijn kwaadwillenden" at bounding box center [453, 188] width 8 height 8
radio input "true"
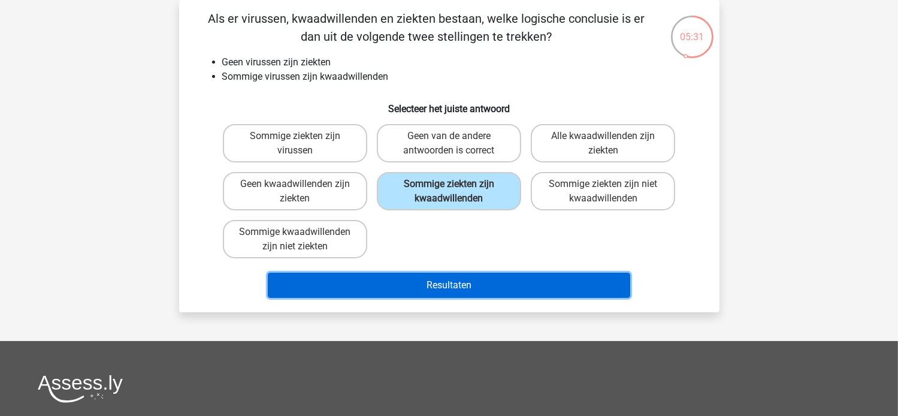
click at [409, 277] on button "Resultaten" at bounding box center [449, 285] width 362 height 25
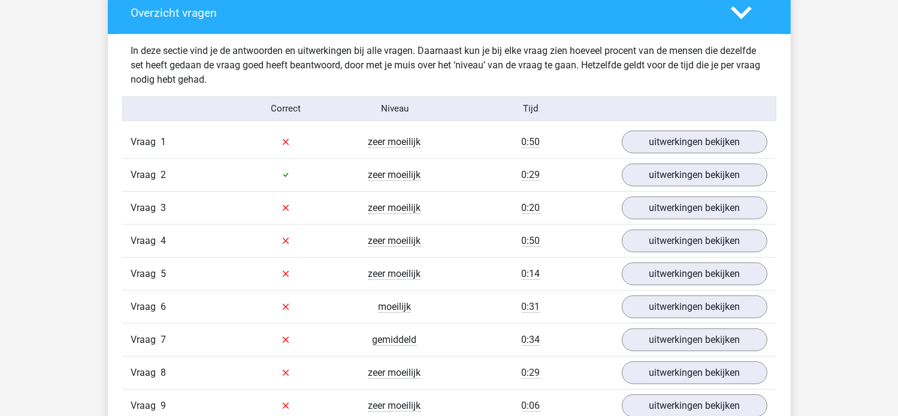
scroll to position [910, 0]
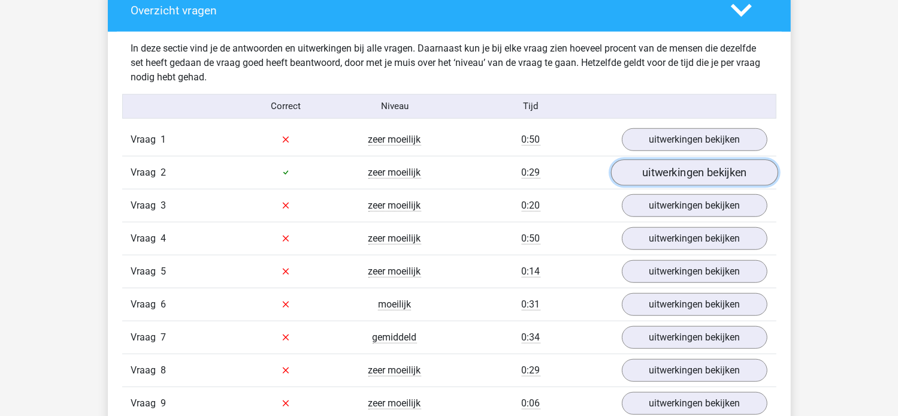
click at [659, 169] on link "uitwerkingen bekijken" at bounding box center [693, 172] width 167 height 26
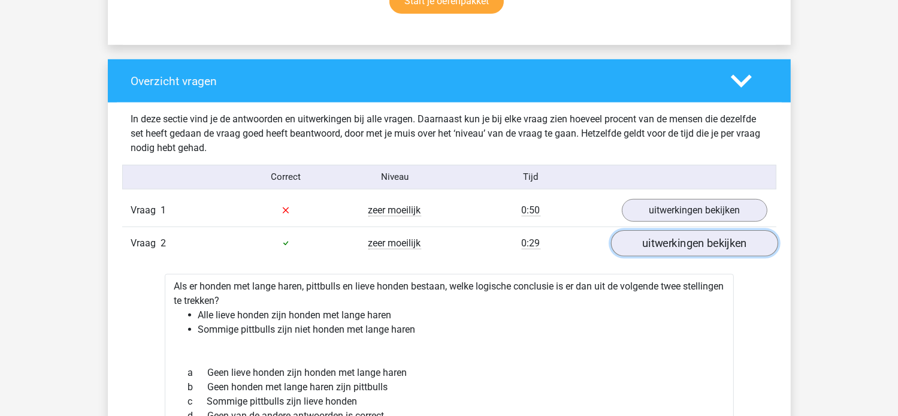
scroll to position [839, 0]
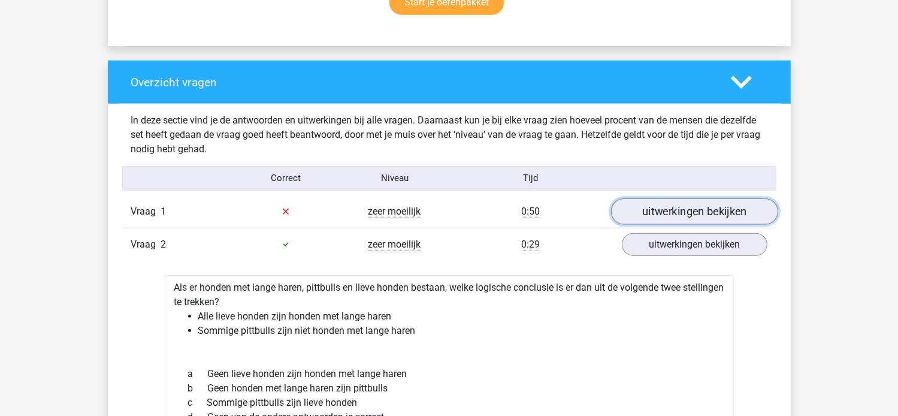
click at [662, 216] on link "uitwerkingen bekijken" at bounding box center [693, 211] width 167 height 26
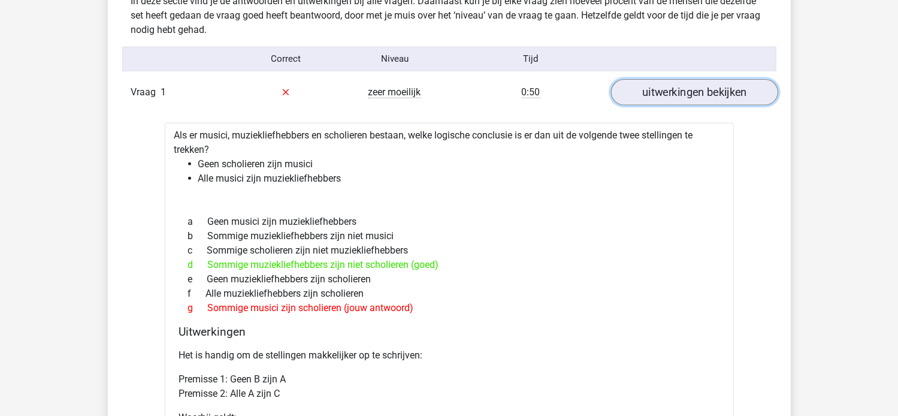
scroll to position [958, 0]
click at [635, 89] on link "uitwerkingen bekijken" at bounding box center [693, 91] width 167 height 26
